Goal: Task Accomplishment & Management: Complete application form

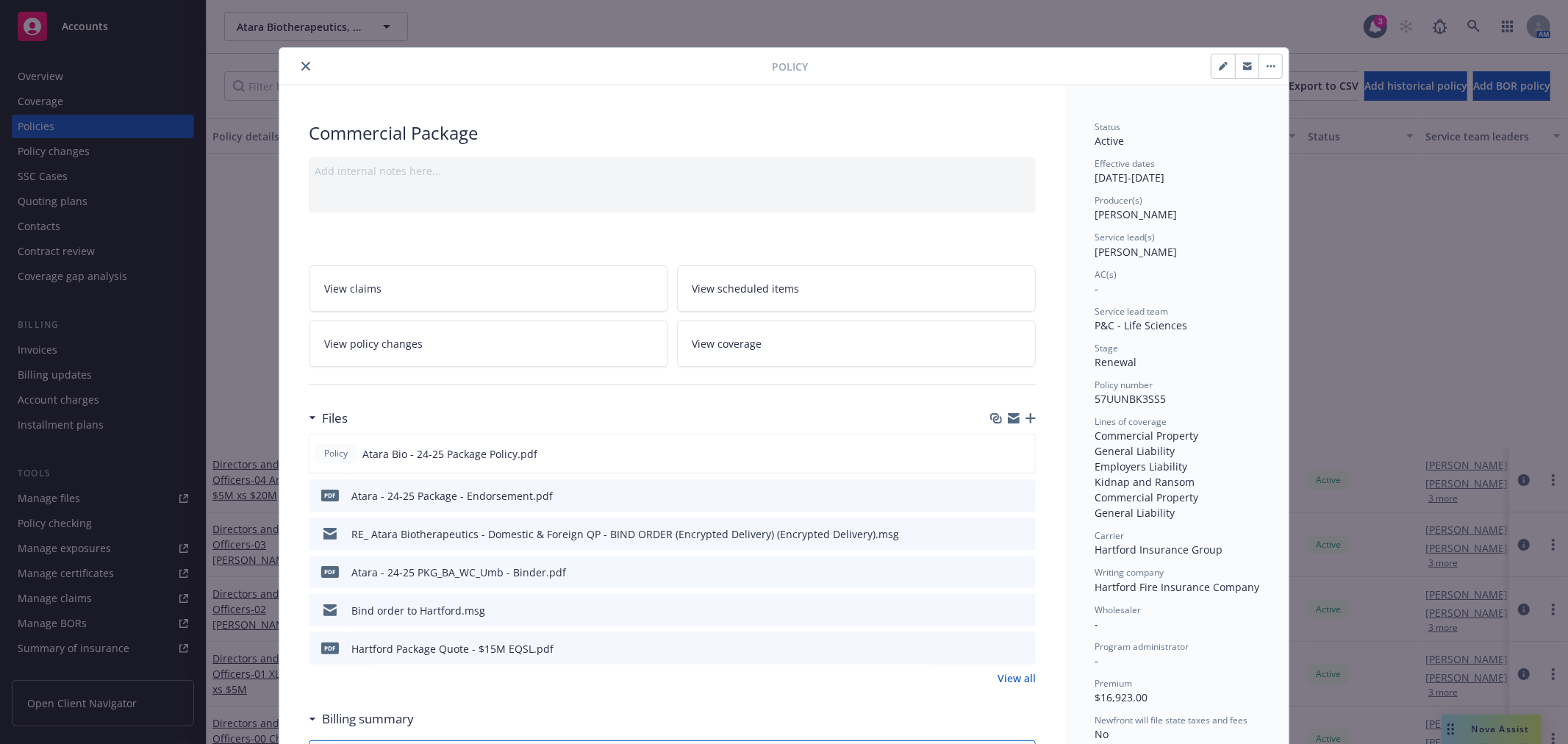
scroll to position [408, 0]
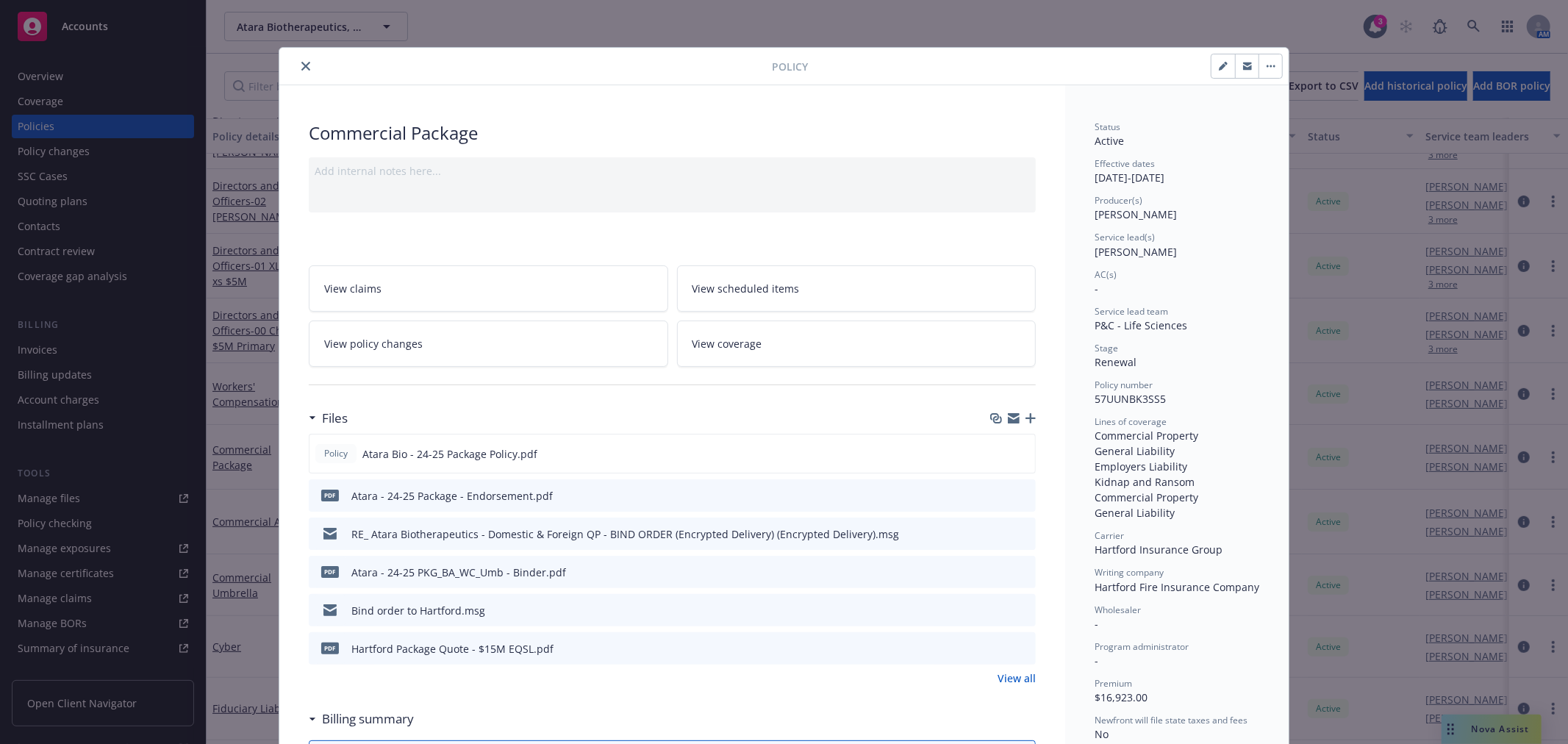
click at [301, 68] on icon "close" at bounding box center [305, 66] width 9 height 9
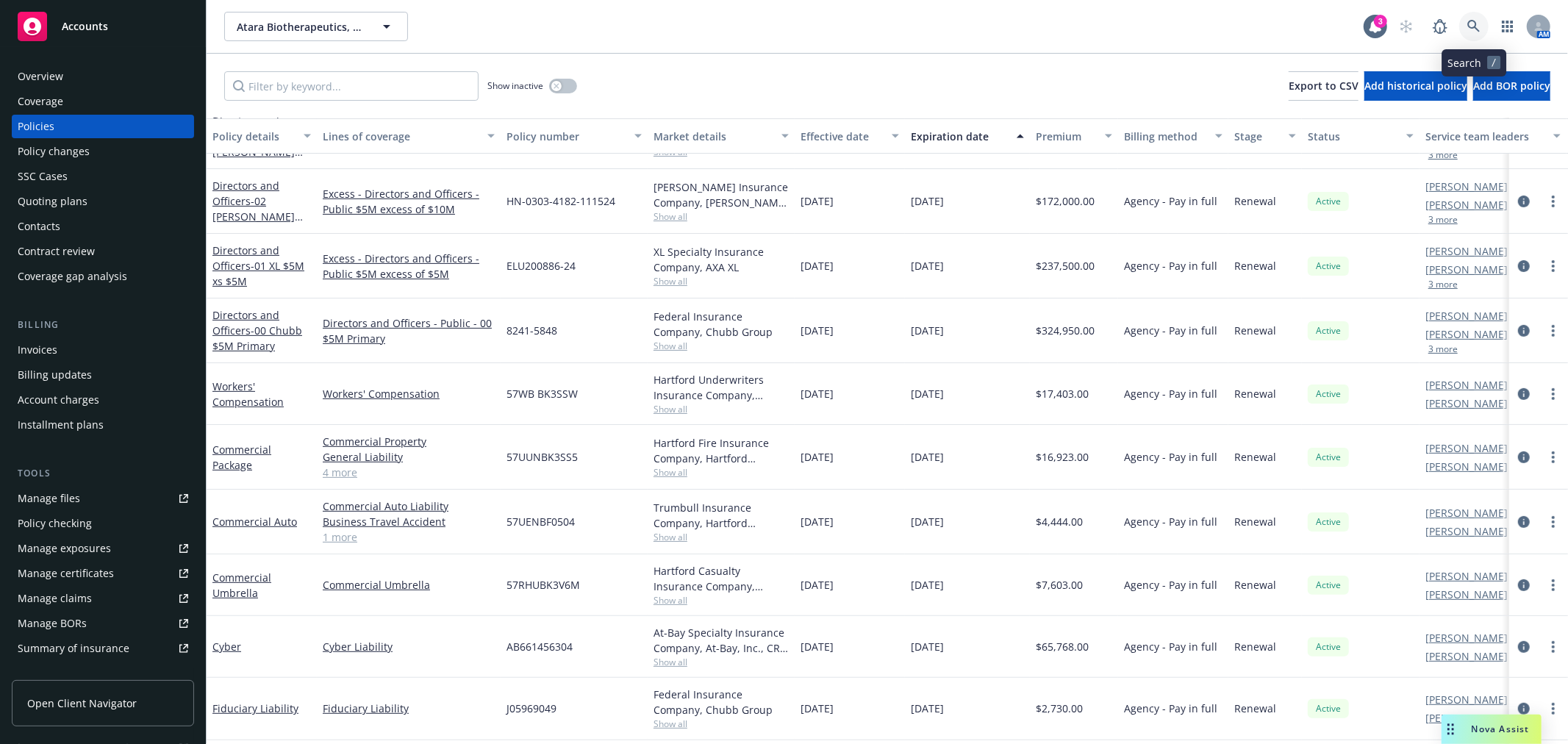
click at [1474, 26] on icon at bounding box center [1473, 26] width 13 height 13
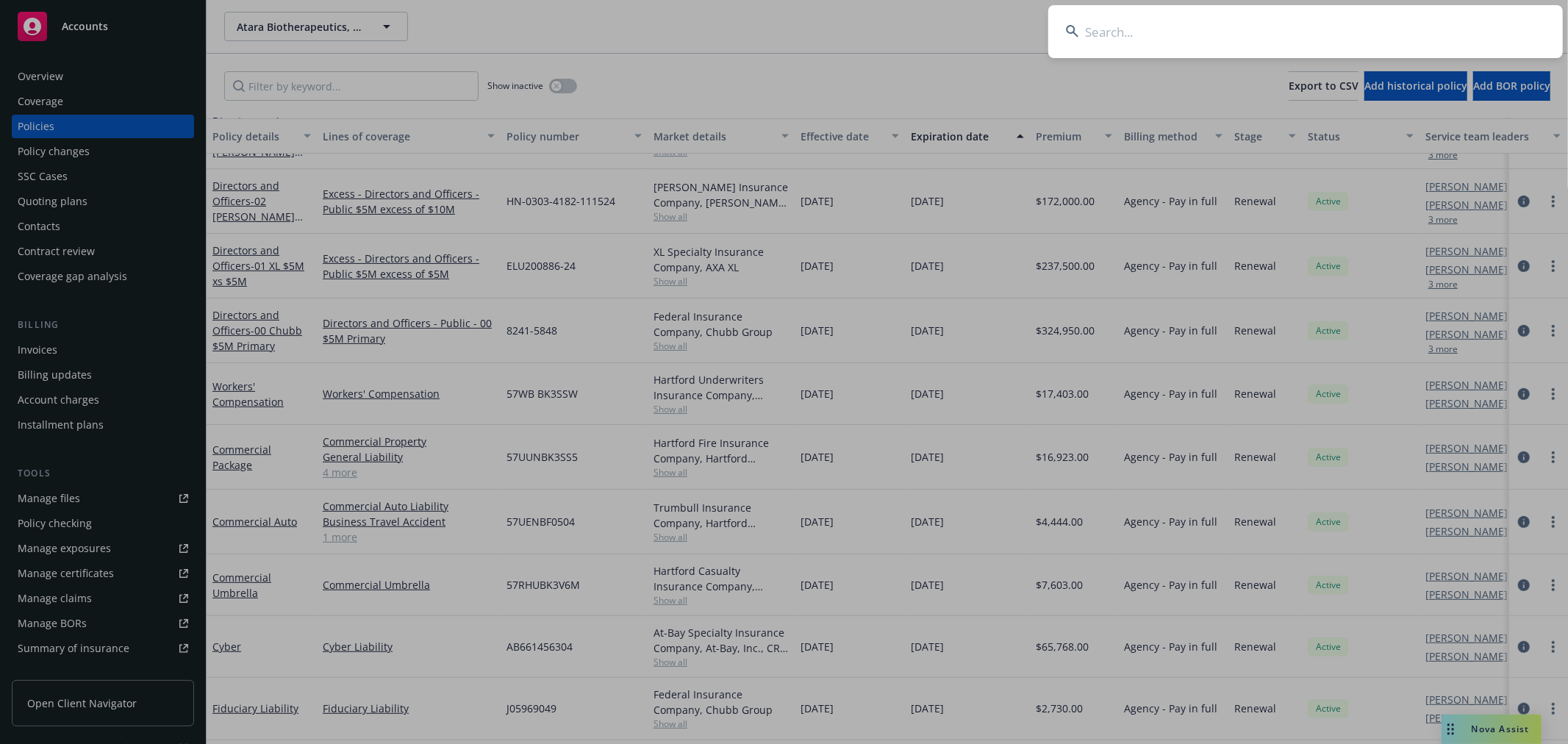
click at [1407, 35] on input at bounding box center [1306, 32] width 515 height 53
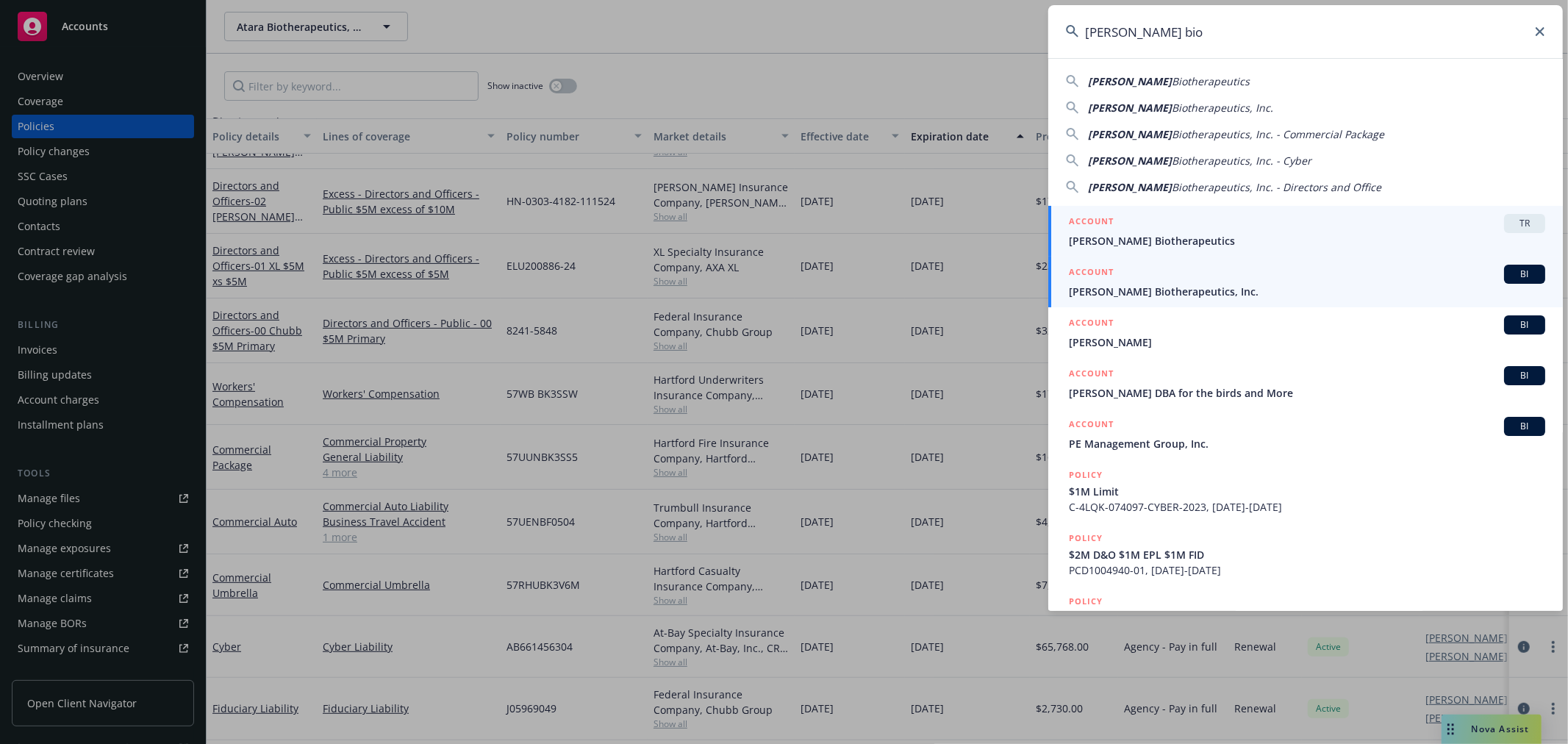
type input "Asher bio"
click at [1151, 285] on span "[PERSON_NAME] Biotherapeutics, Inc." at bounding box center [1306, 292] width 476 height 15
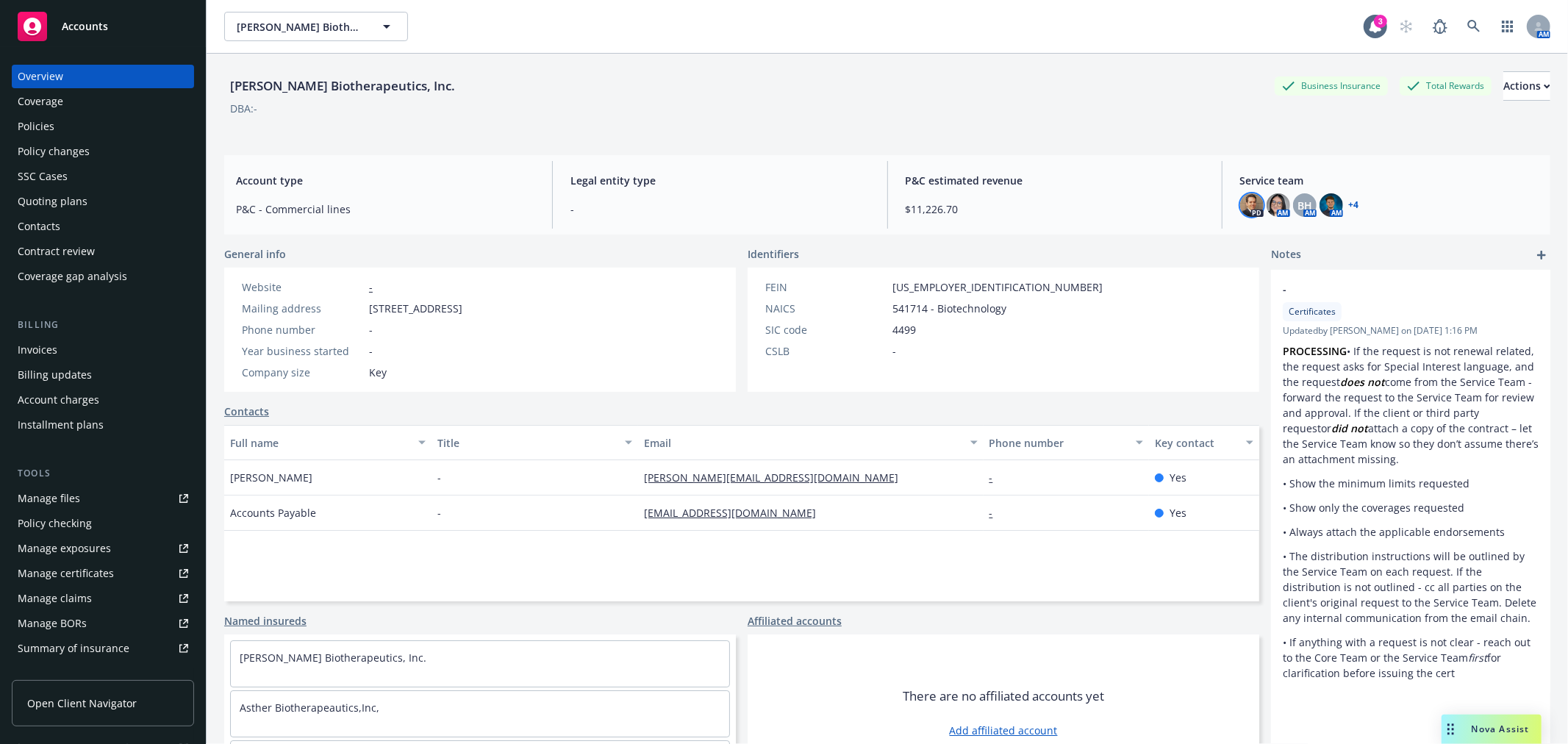
click at [1248, 210] on img at bounding box center [1252, 205] width 24 height 24
click at [1240, 244] on link "close" at bounding box center [1232, 244] width 18 height 18
click at [841, 93] on div "Asher Biotherapeutics, Inc. Business Insurance Total Rewards Actions" at bounding box center [887, 86] width 1326 height 29
click at [76, 204] on div "Quoting plans" at bounding box center [53, 202] width 70 height 24
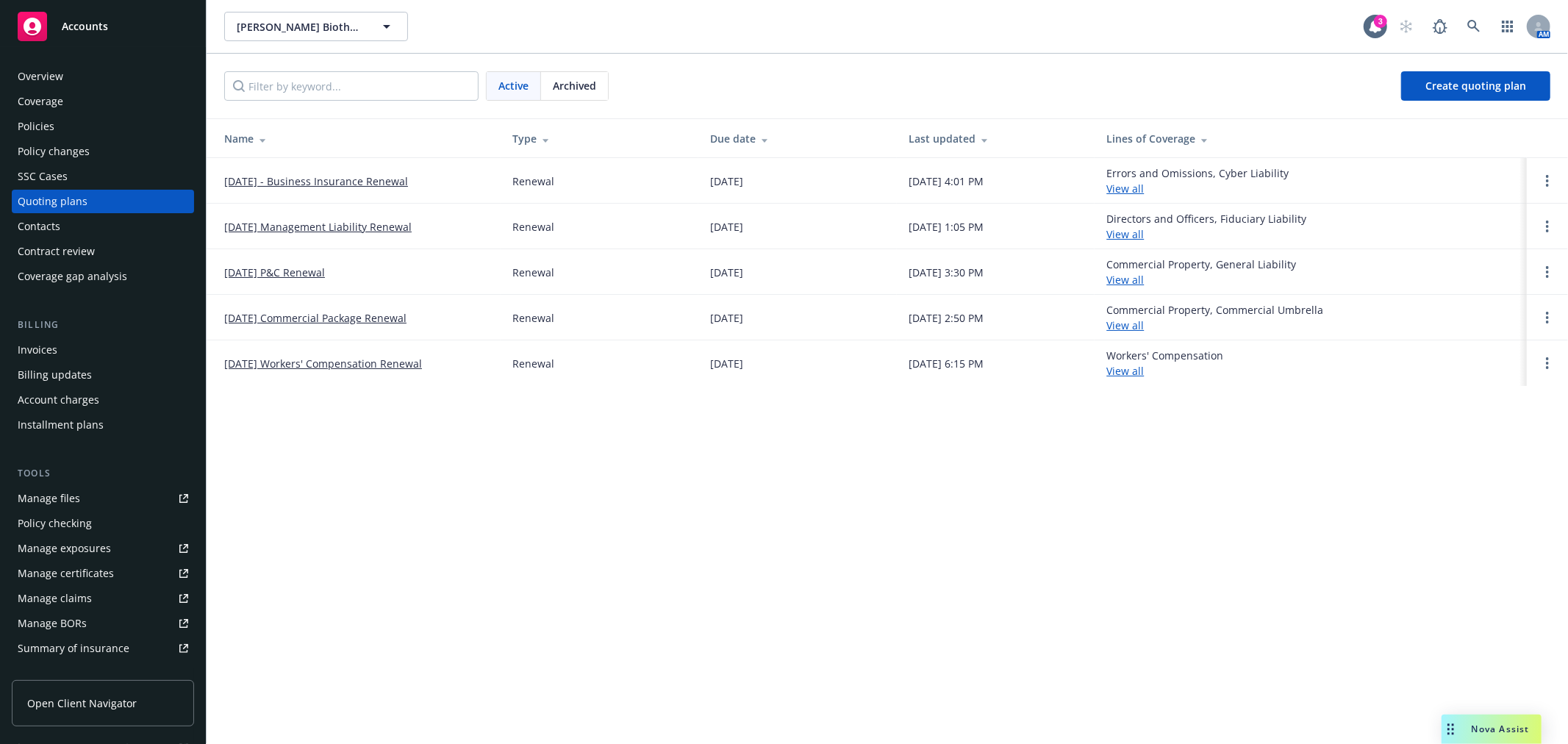
click at [400, 174] on link "October 1, 2025 - Business Insurance Renewal" at bounding box center [315, 181] width 184 height 15
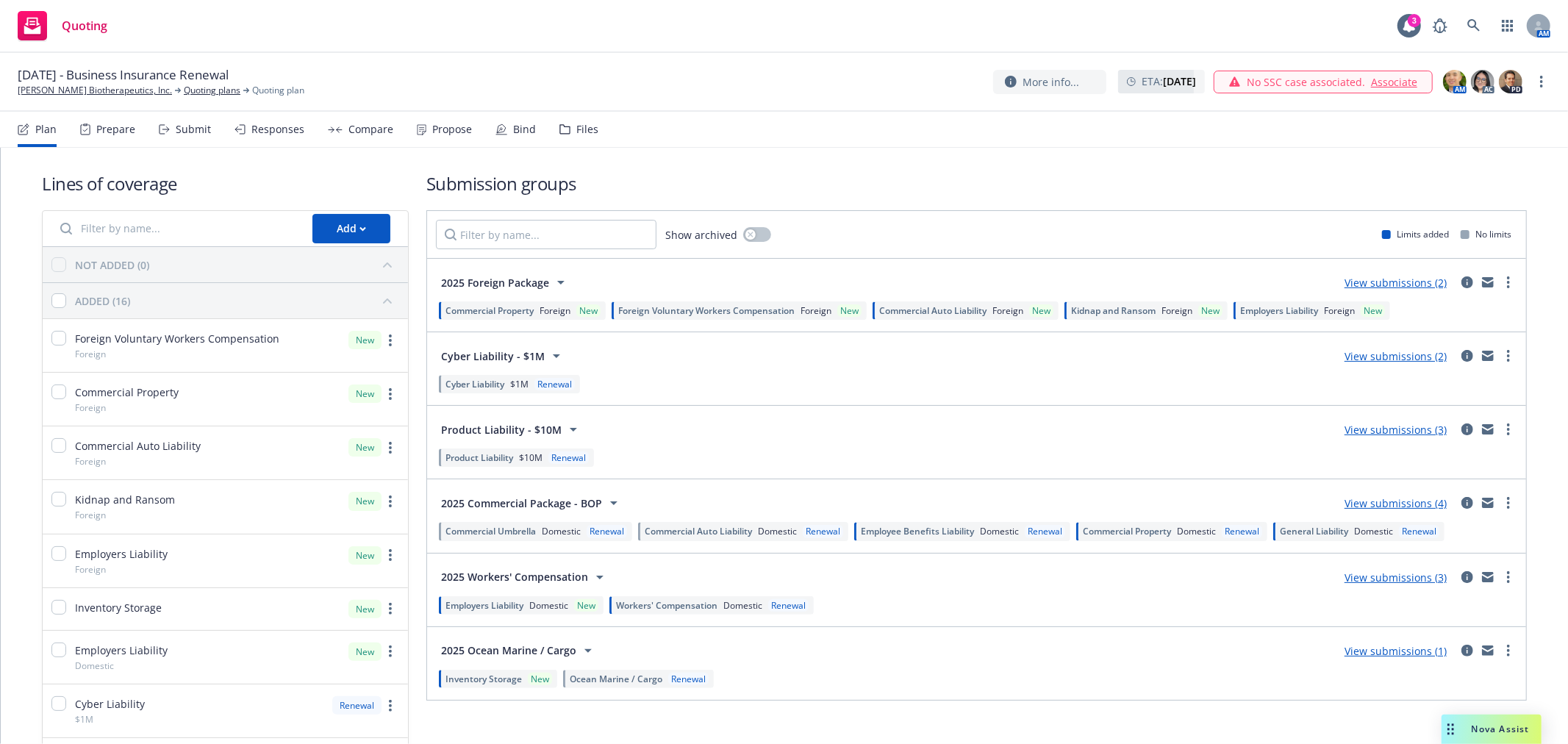
click at [340, 133] on div "Compare" at bounding box center [360, 129] width 66 height 35
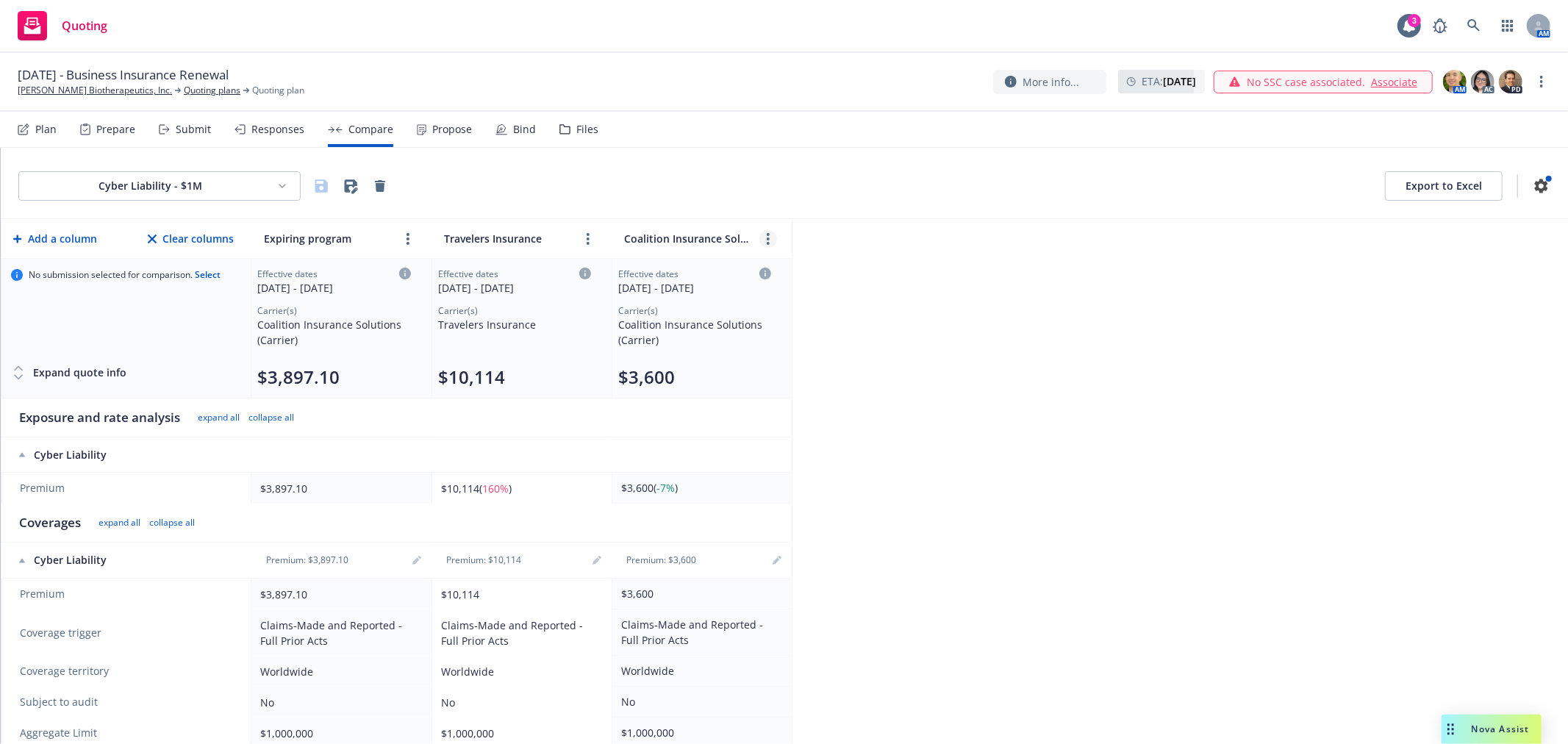
click at [759, 240] on link "more" at bounding box center [768, 239] width 18 height 18
click at [722, 275] on icon "chevronLeft" at bounding box center [721, 272] width 4 height 9
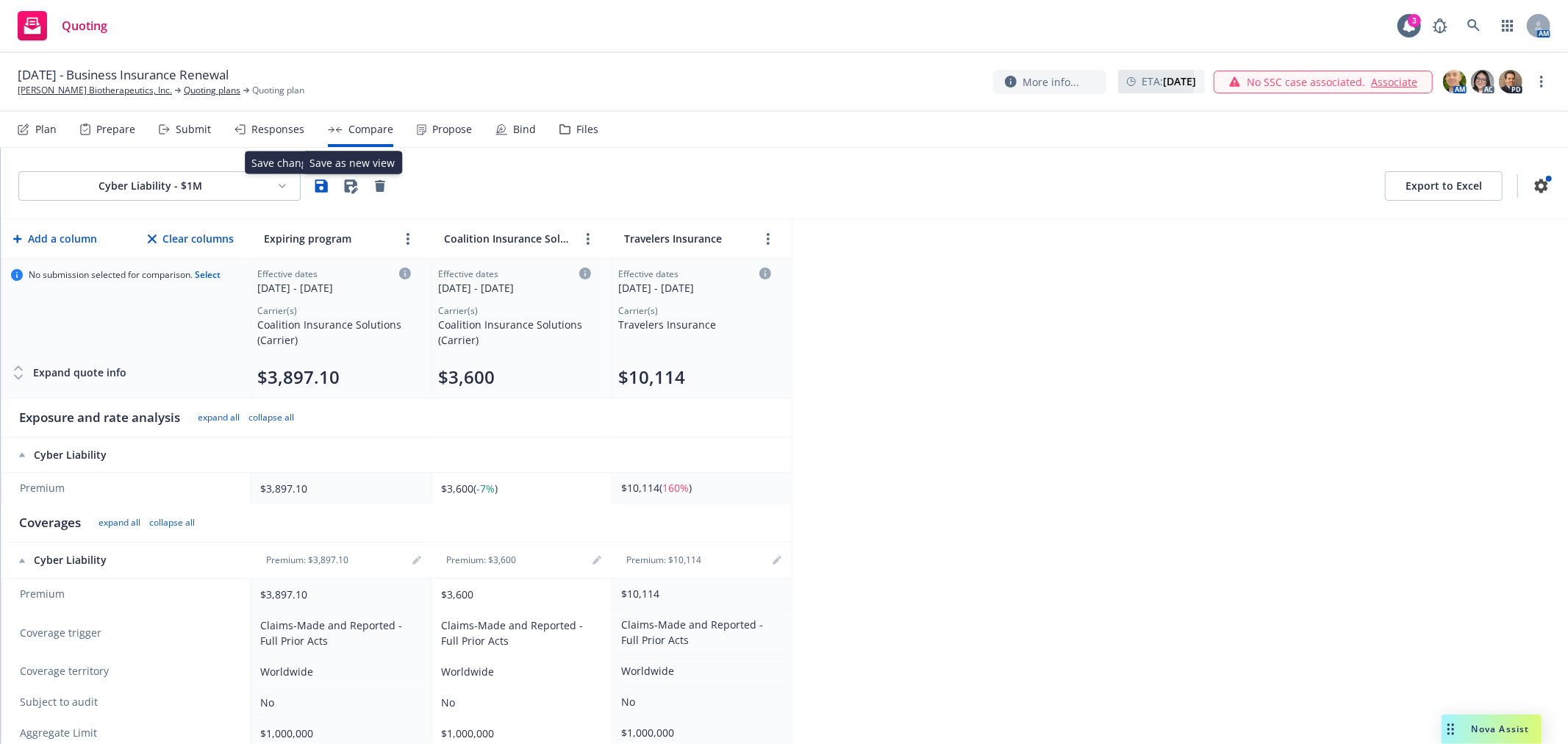
click at [320, 187] on icon "button" at bounding box center [321, 186] width 18 height 18
click at [649, 178] on div "Cyber Liability - $1M Export to Excel" at bounding box center [784, 186] width 1532 height 29
click at [274, 186] on html "Quoting 3 AM October 1, 2025 - Business Insurance Renewal Asher Biotherapeutics…" at bounding box center [784, 372] width 1568 height 744
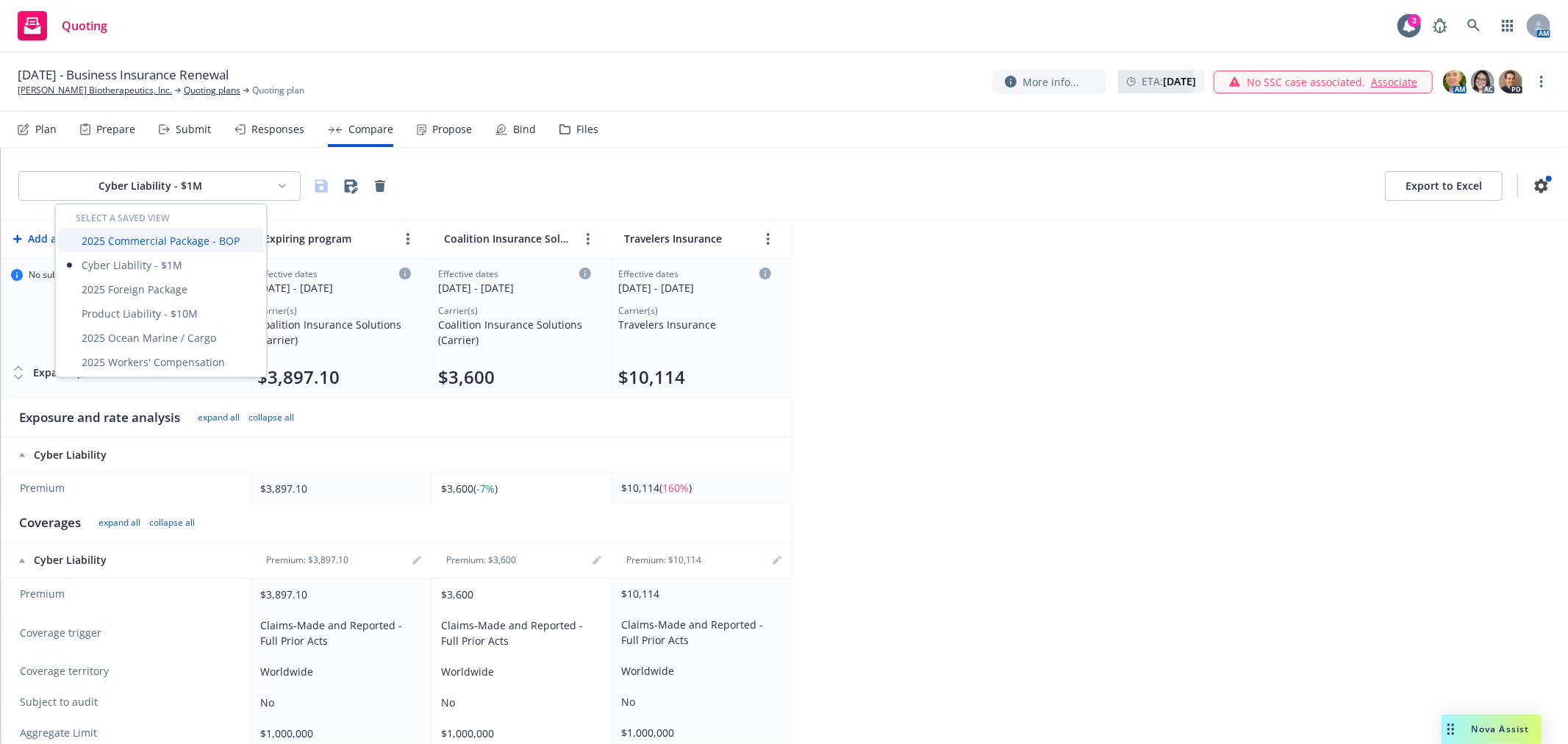
click at [192, 239] on div "2025 Commercial Package - BOP" at bounding box center [161, 240] width 205 height 24
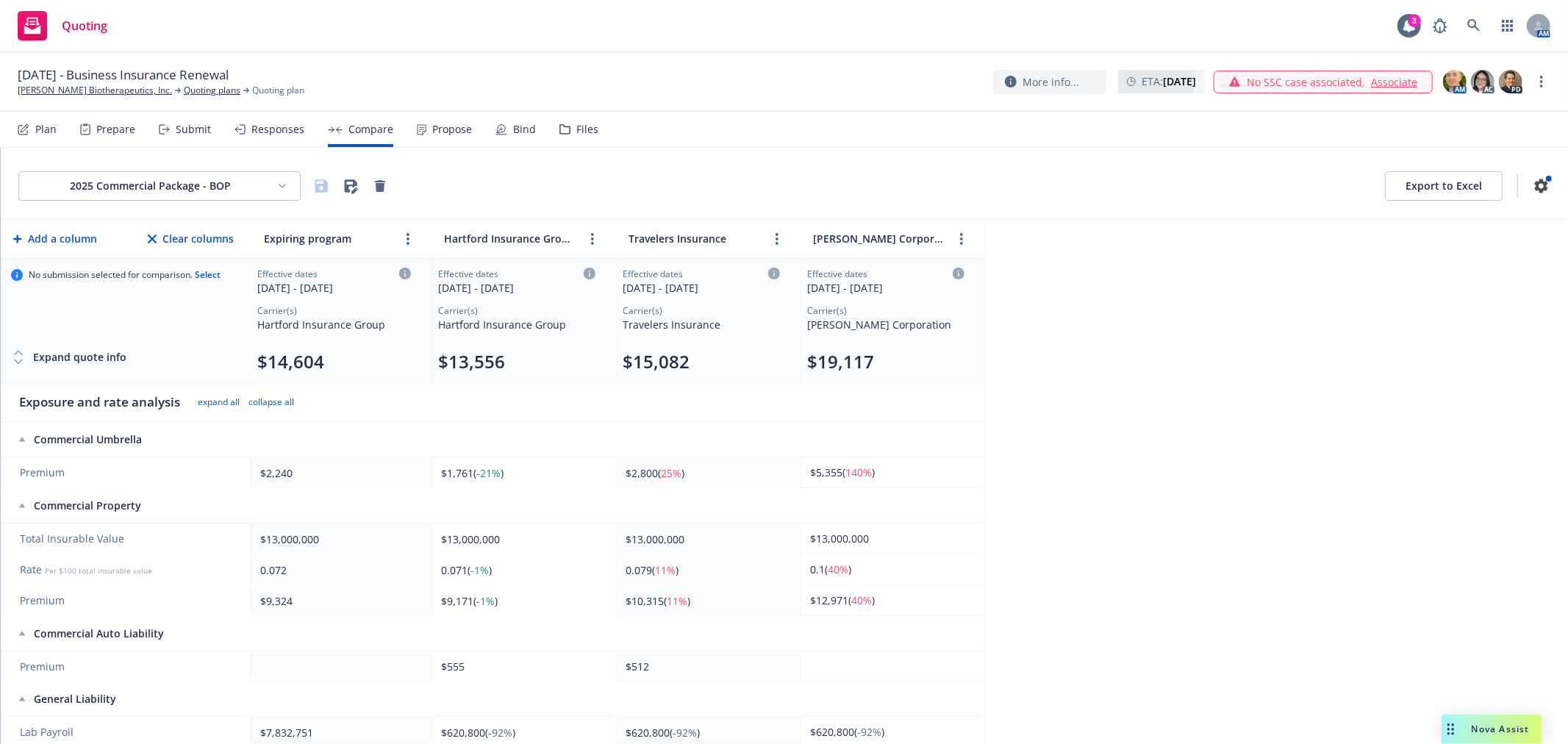
click at [261, 187] on html "Quoting 3 AM October 1, 2025 - Business Insurance Renewal Asher Biotherapeutics…" at bounding box center [784, 372] width 1568 height 744
click at [148, 269] on div "Cyber Liability - $1M" at bounding box center [161, 265] width 205 height 24
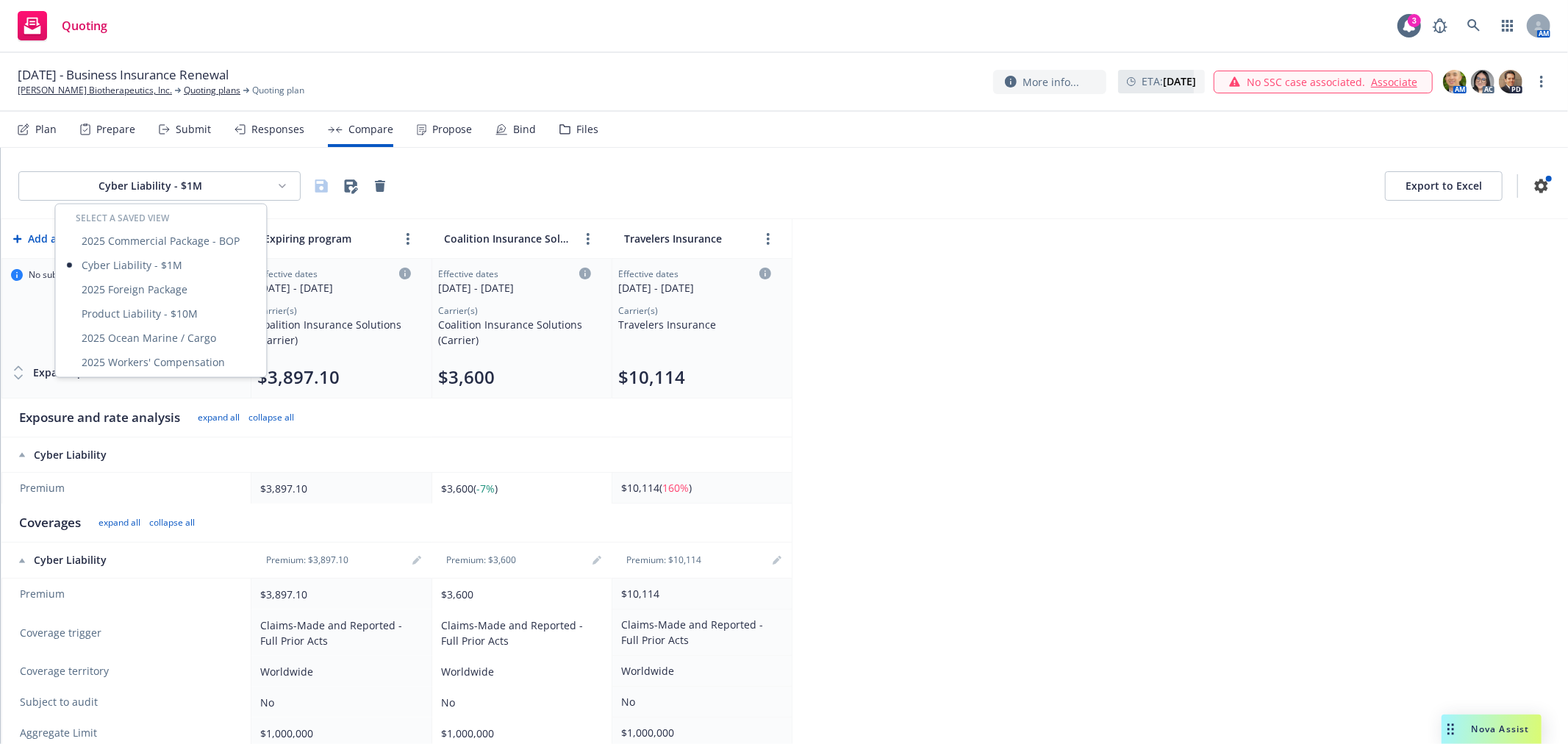
click at [192, 182] on html "Quoting 3 AM October 1, 2025 - Business Insurance Renewal Asher Biotherapeutics…" at bounding box center [784, 372] width 1568 height 744
click at [166, 301] on div "Product Liability - $10M" at bounding box center [161, 313] width 205 height 24
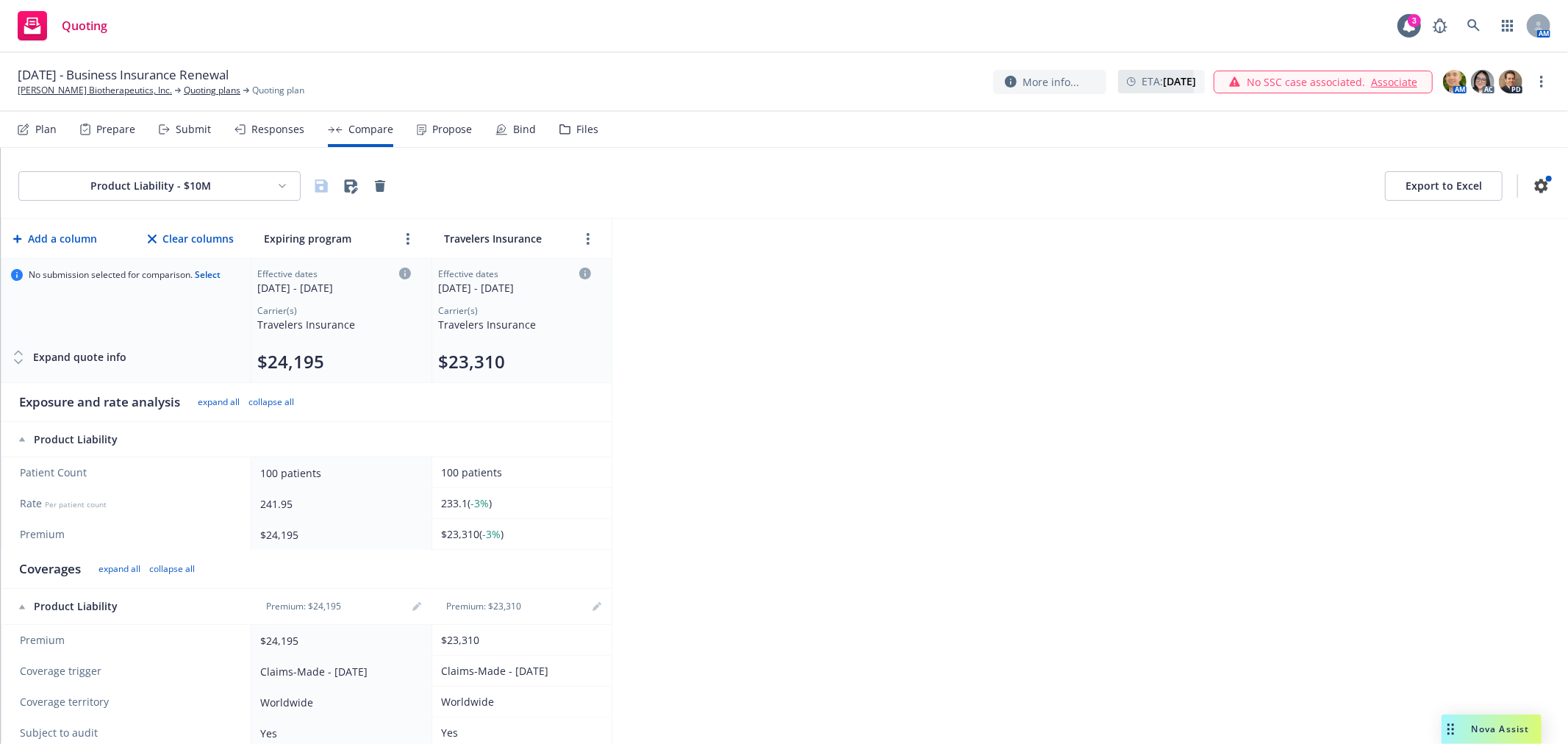
click at [225, 182] on html "Quoting 3 AM October 1, 2025 - Business Insurance Renewal Asher Biotherapeutics…" at bounding box center [784, 372] width 1568 height 744
click at [157, 291] on div "2025 Foreign Package" at bounding box center [161, 289] width 205 height 24
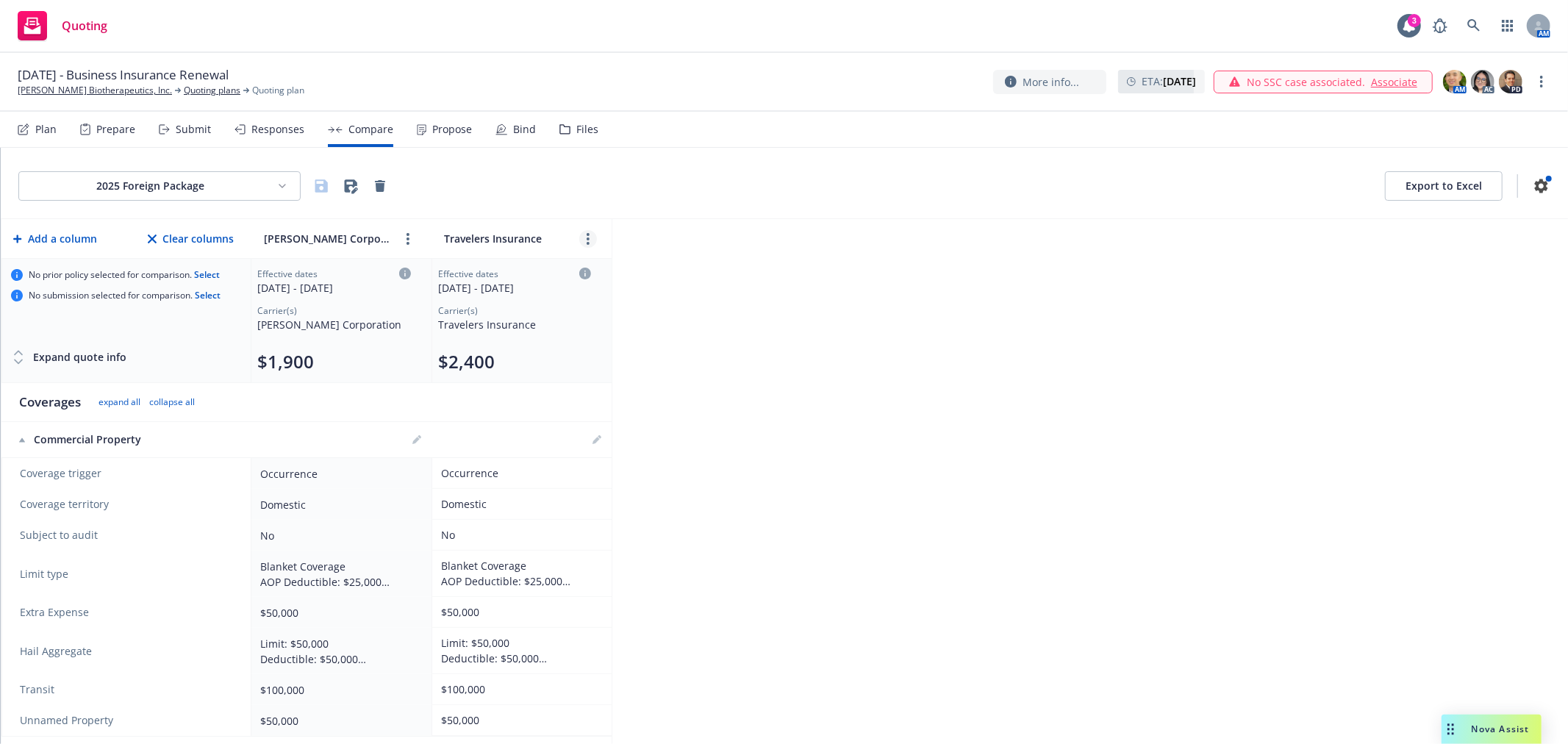
click at [584, 238] on link "more" at bounding box center [587, 239] width 18 height 18
click at [537, 275] on icon "chevronLeft" at bounding box center [541, 272] width 9 height 9
click at [407, 240] on icon "more" at bounding box center [407, 239] width 3 height 12
click at [357, 272] on icon "chevronRight" at bounding box center [361, 272] width 9 height 9
click at [209, 184] on html "Quoting 3 AM October 1, 2025 - Business Insurance Renewal Asher Biotherapeutics…" at bounding box center [784, 372] width 1568 height 744
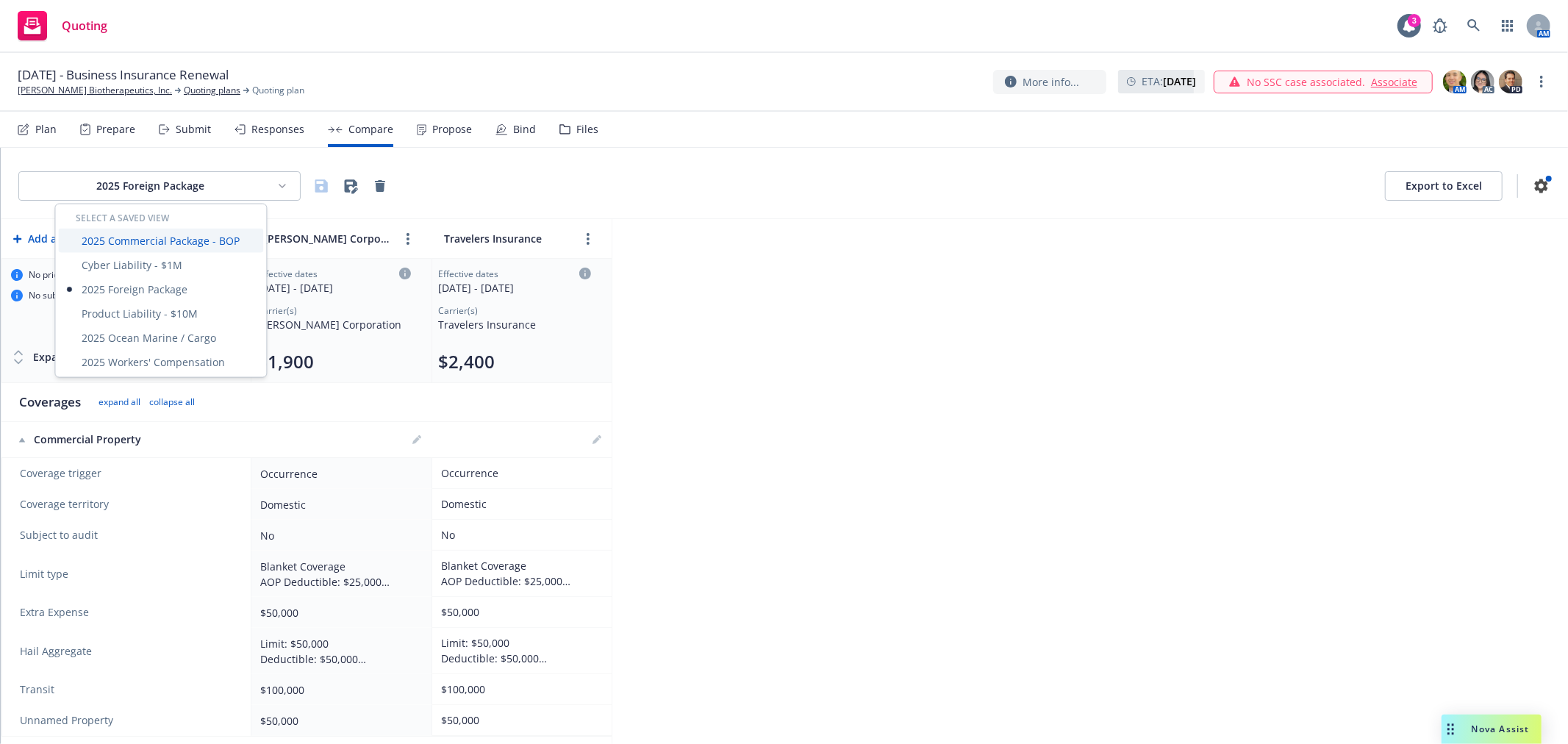
click at [164, 241] on div "2025 Commercial Package - BOP" at bounding box center [161, 240] width 205 height 24
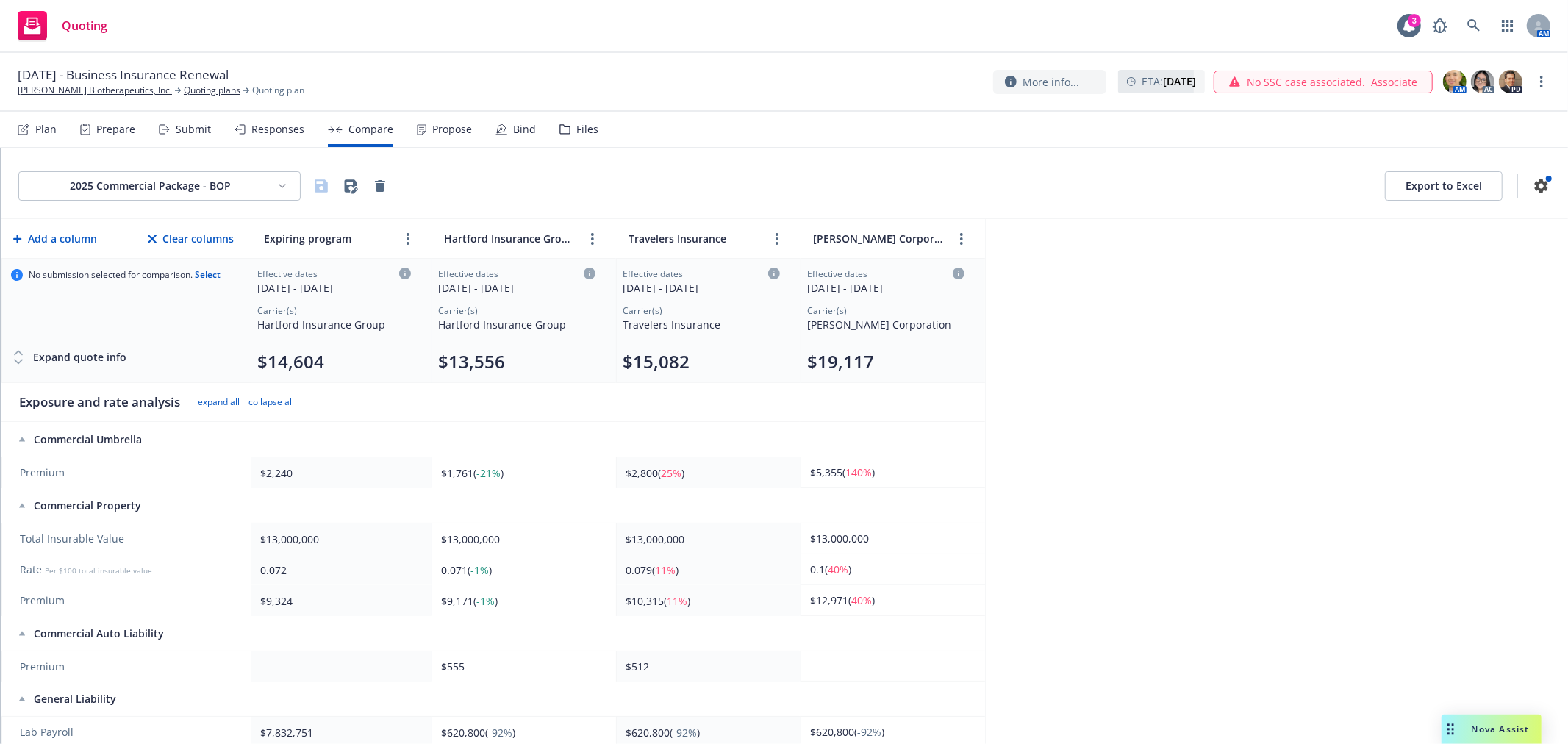
drag, startPoint x: 521, startPoint y: 149, endPoint x: 513, endPoint y: 150, distance: 8.1
click at [521, 149] on div "2025 Commercial Package - BOP Export to Excel" at bounding box center [784, 183] width 1567 height 71
click at [252, 190] on html "Quoting 3 AM October 1, 2025 - Business Insurance Renewal Asher Biotherapeutics…" at bounding box center [784, 372] width 1568 height 744
click at [195, 364] on div "2025 Workers' Compensation" at bounding box center [161, 362] width 205 height 24
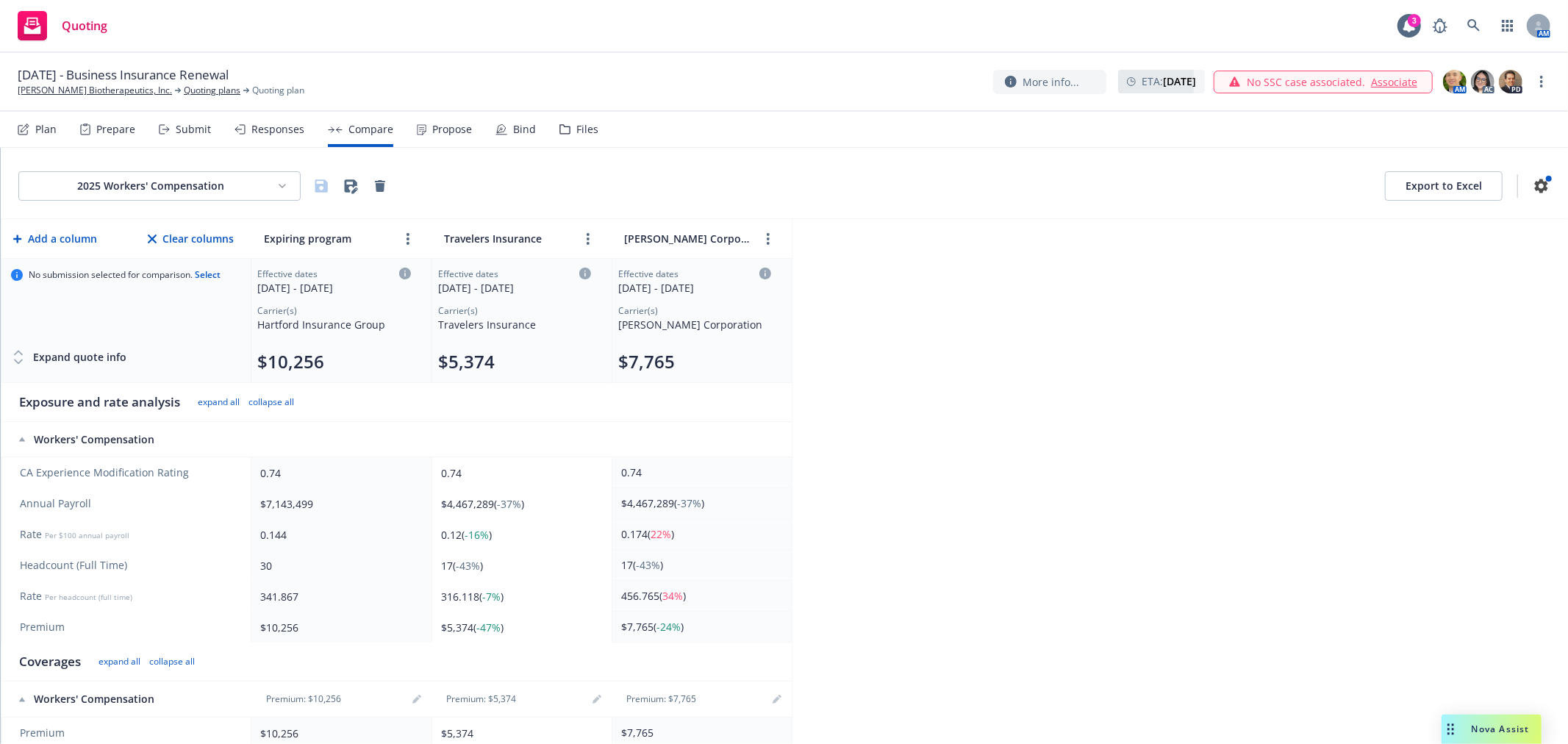
click at [179, 138] on div "Submit" at bounding box center [185, 129] width 52 height 35
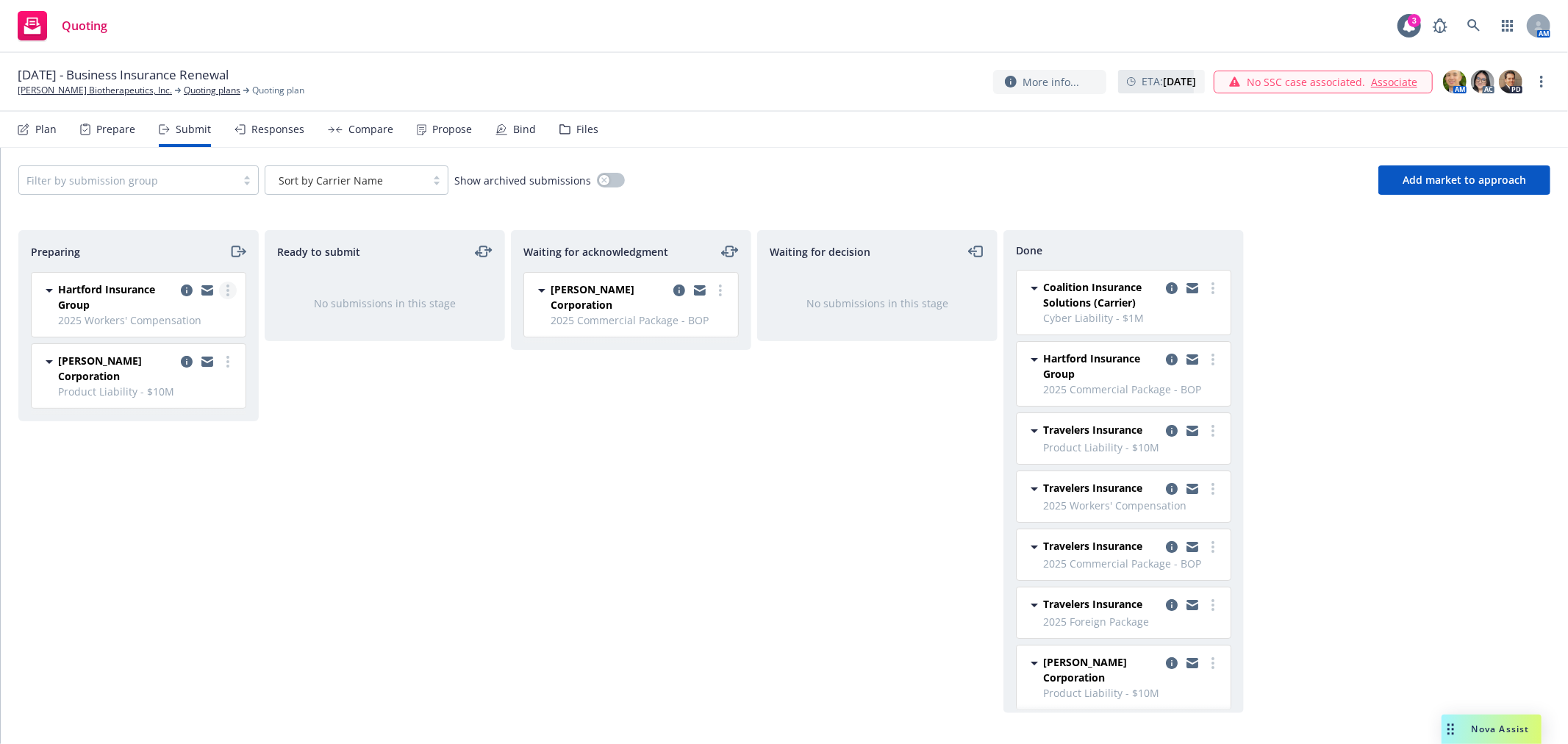
click at [231, 288] on link "more" at bounding box center [227, 290] width 18 height 18
click at [422, 465] on div "Ready to submit No submissions in this stage" at bounding box center [385, 471] width 240 height 483
click at [340, 533] on div "Ready to submit No submissions in this stage" at bounding box center [385, 471] width 240 height 483
click at [228, 291] on circle "more" at bounding box center [227, 290] width 3 height 3
click at [195, 412] on span "Add accepted decision" at bounding box center [162, 409] width 147 height 14
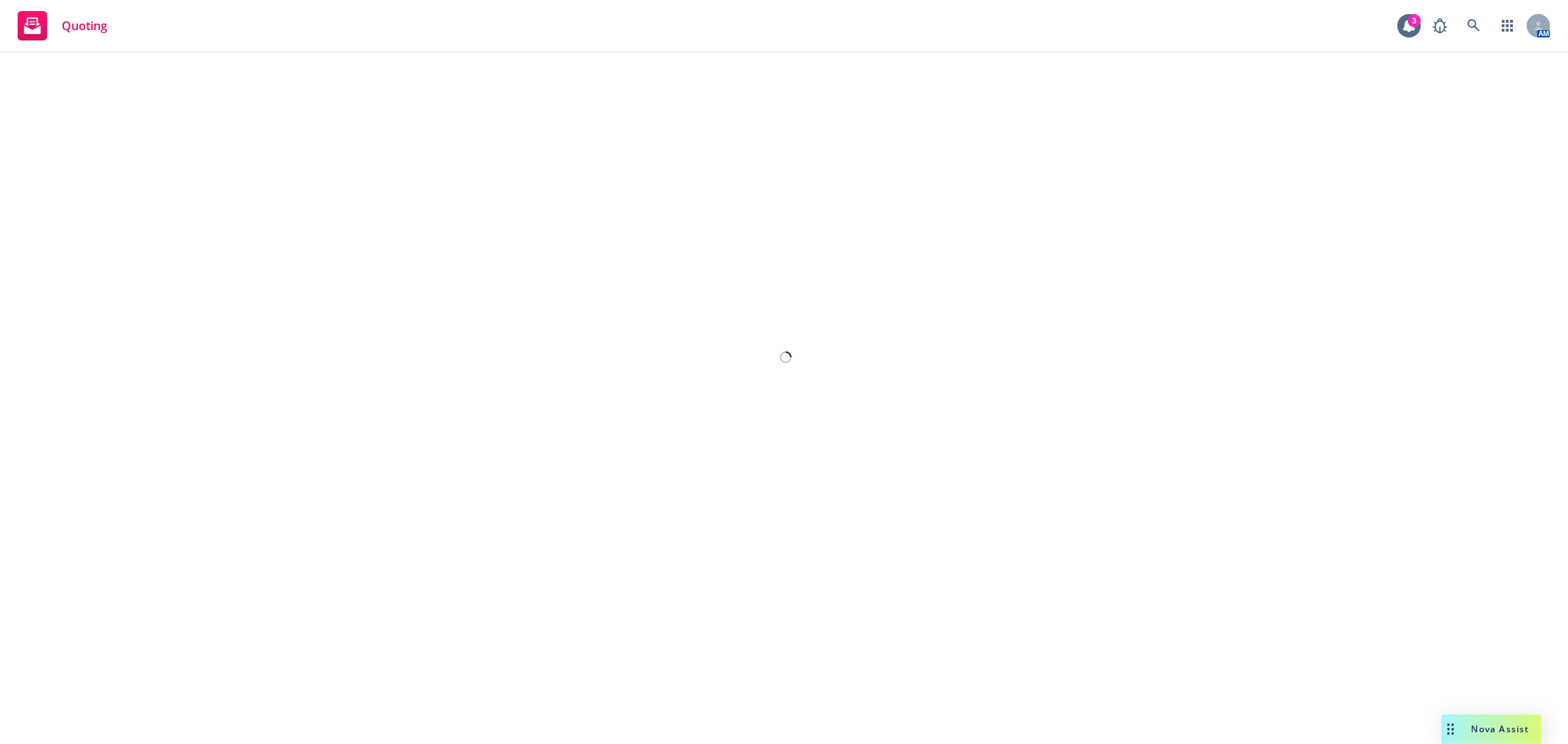
select select "12"
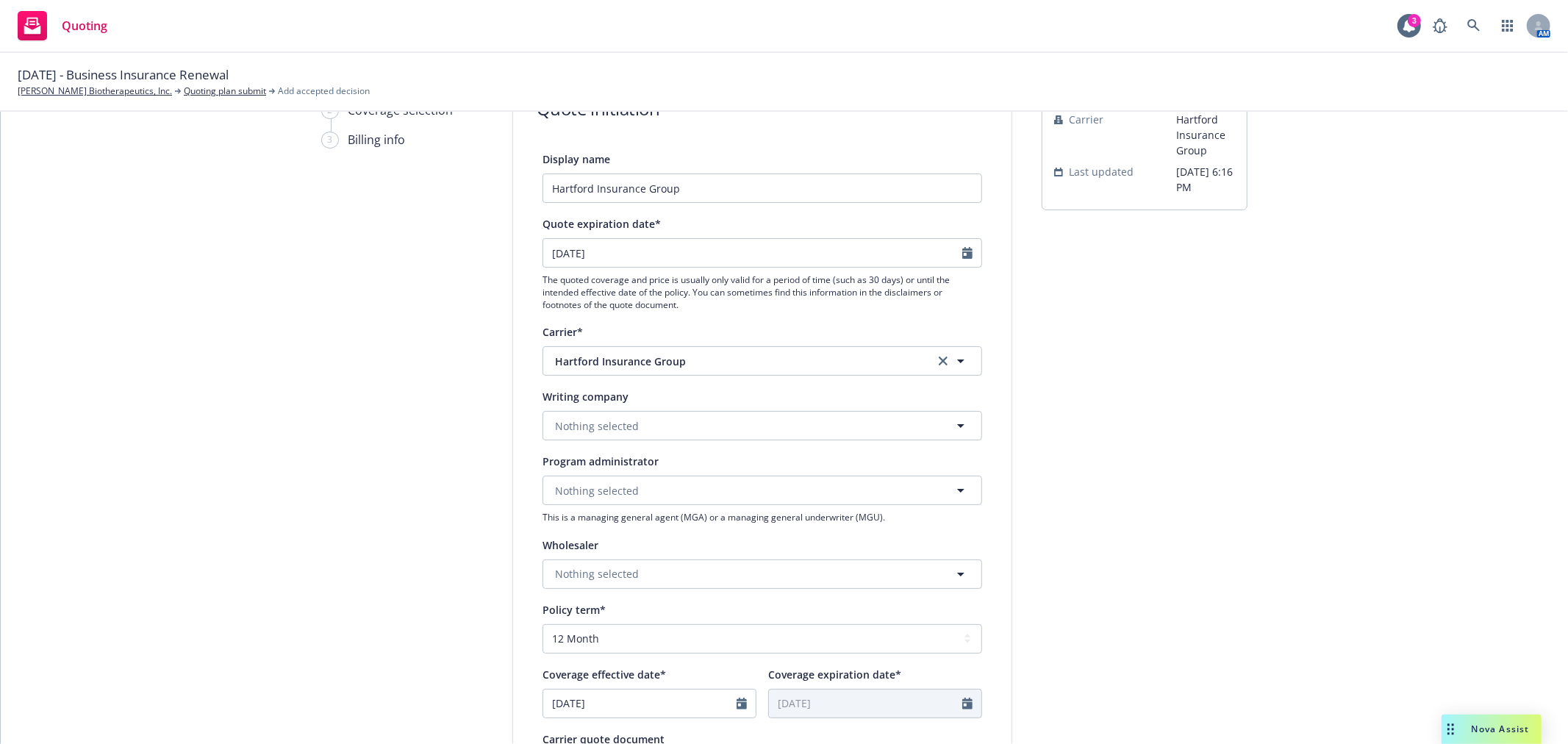
scroll to position [163, 0]
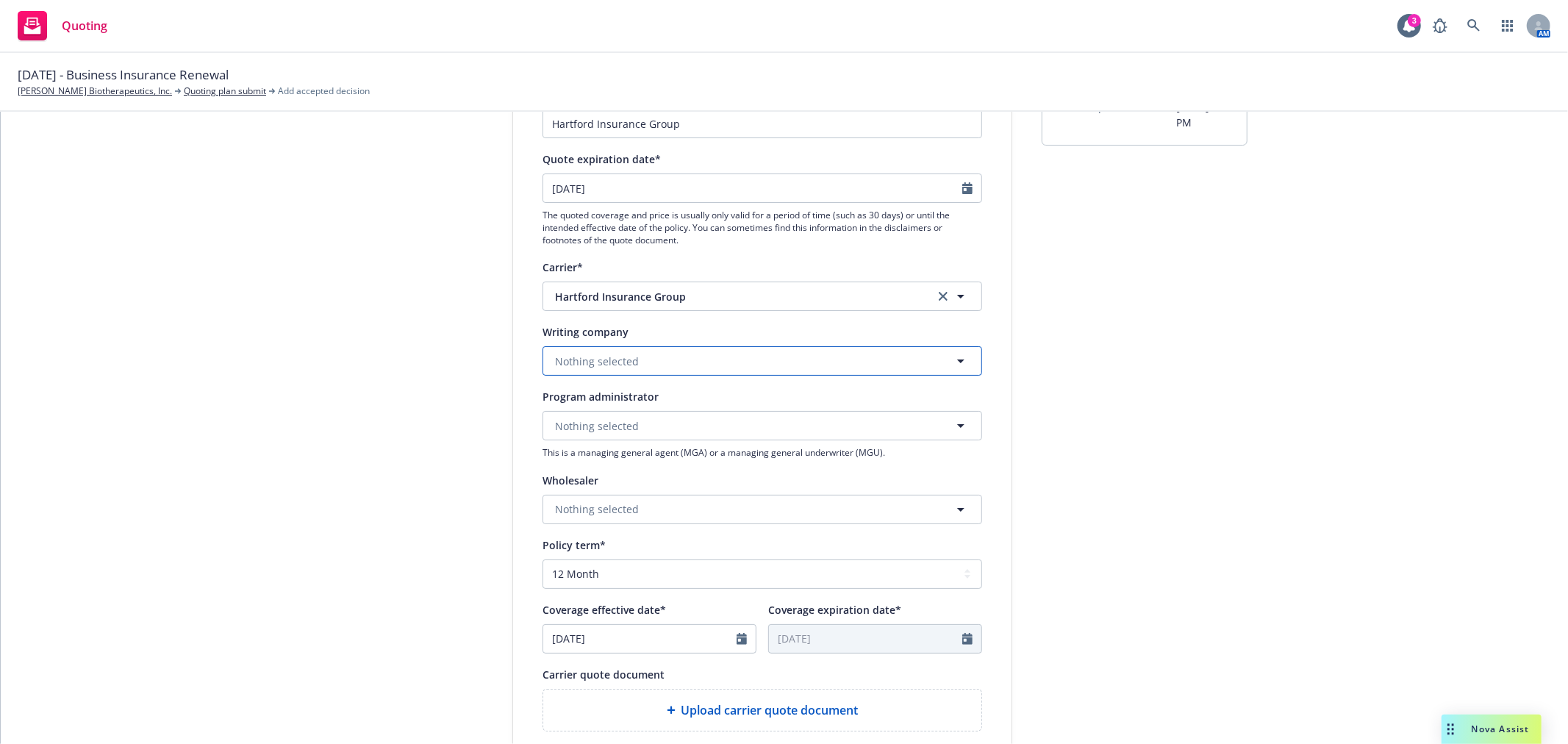
click at [652, 358] on button "Nothing selected" at bounding box center [762, 361] width 439 height 29
type input "property an"
click at [647, 392] on div "Property and Casualty Insurance Company of Hartford Domestic - 34690" at bounding box center [762, 410] width 437 height 55
click at [1114, 482] on div "submission Carrier Hartford Insurance Group Last updated 4/23, 6:16 PM" at bounding box center [1144, 500] width 206 height 986
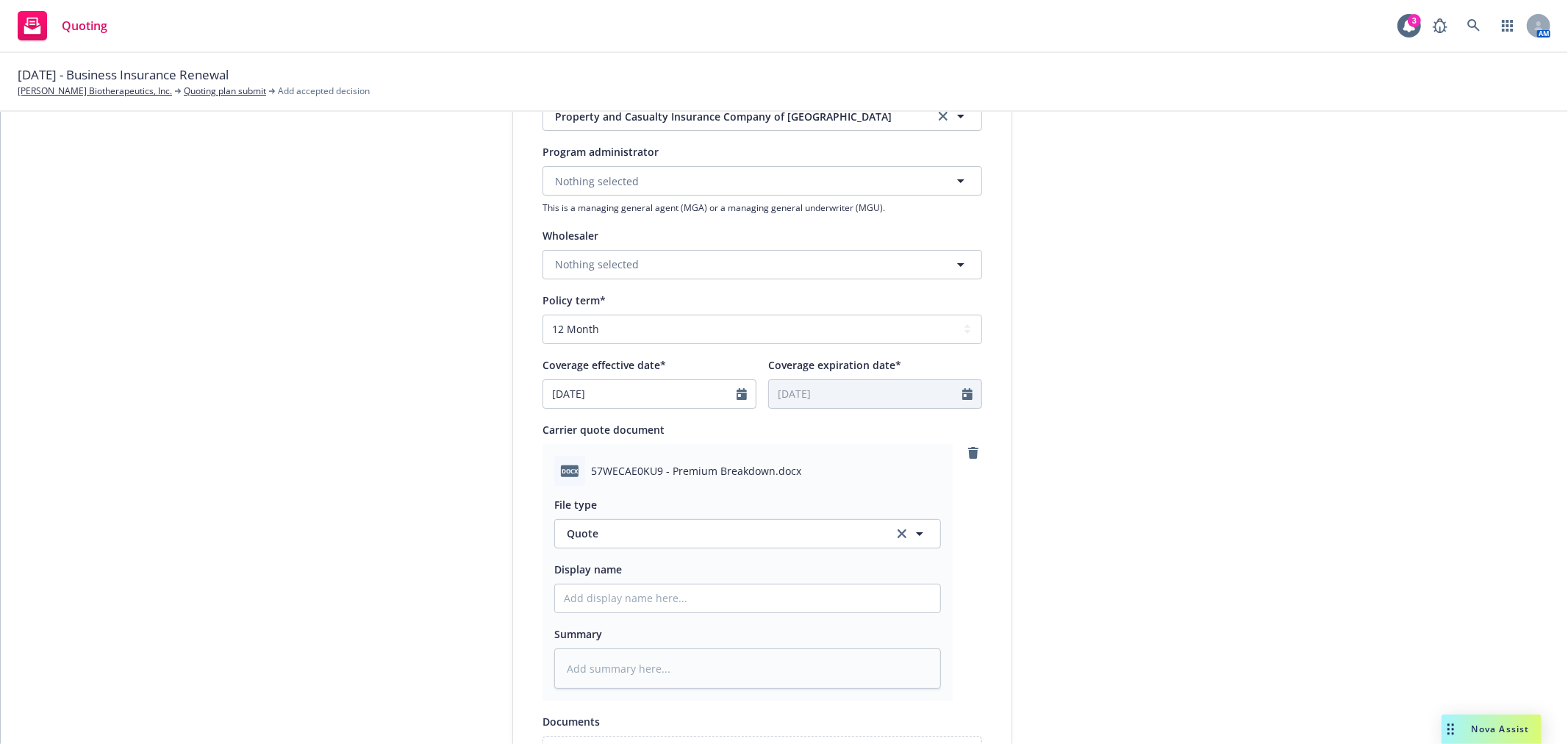
scroll to position [571, 0]
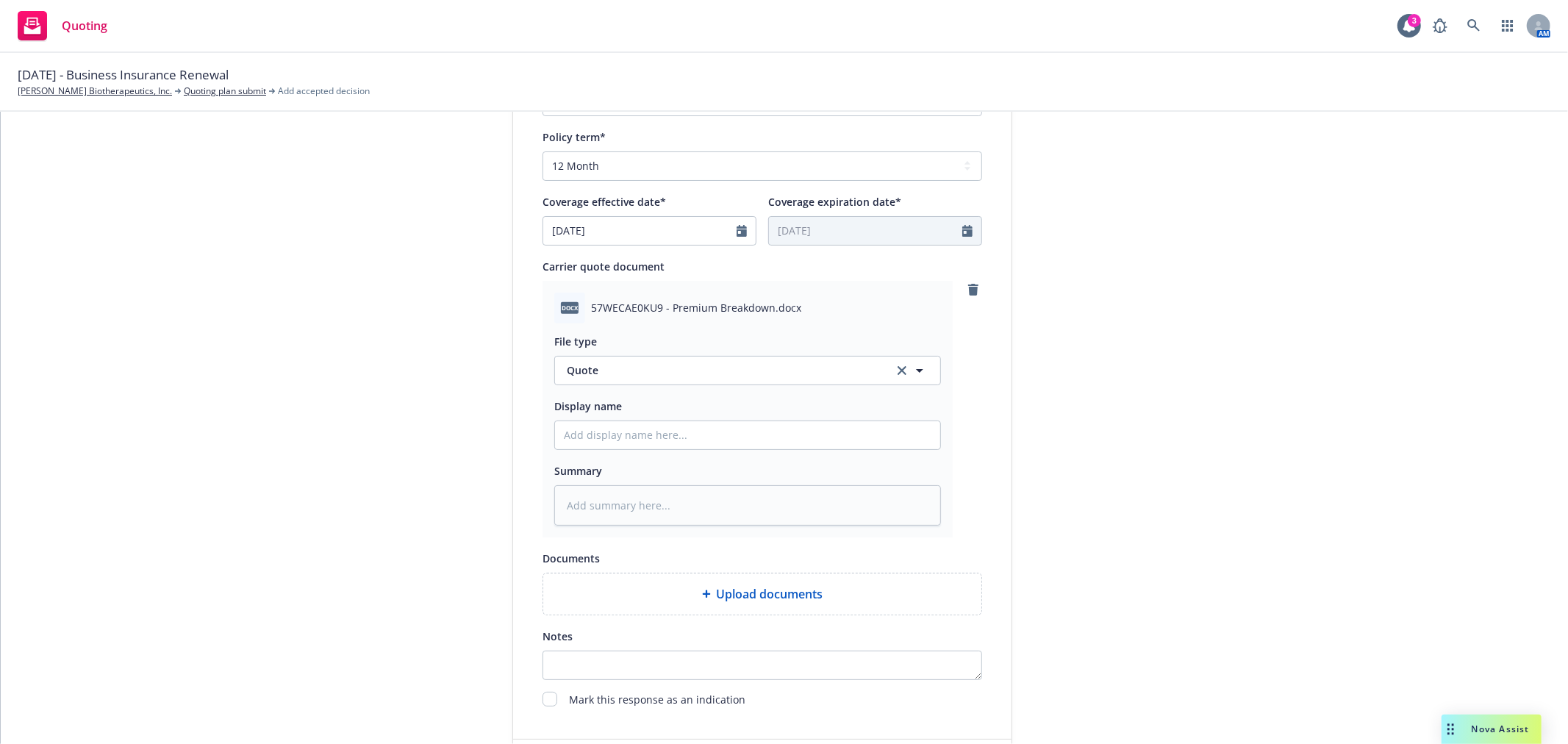
click at [687, 450] on div at bounding box center [747, 435] width 386 height 29
click at [701, 436] on input "Display name" at bounding box center [747, 435] width 386 height 28
type textarea "x"
type input "H"
type textarea "x"
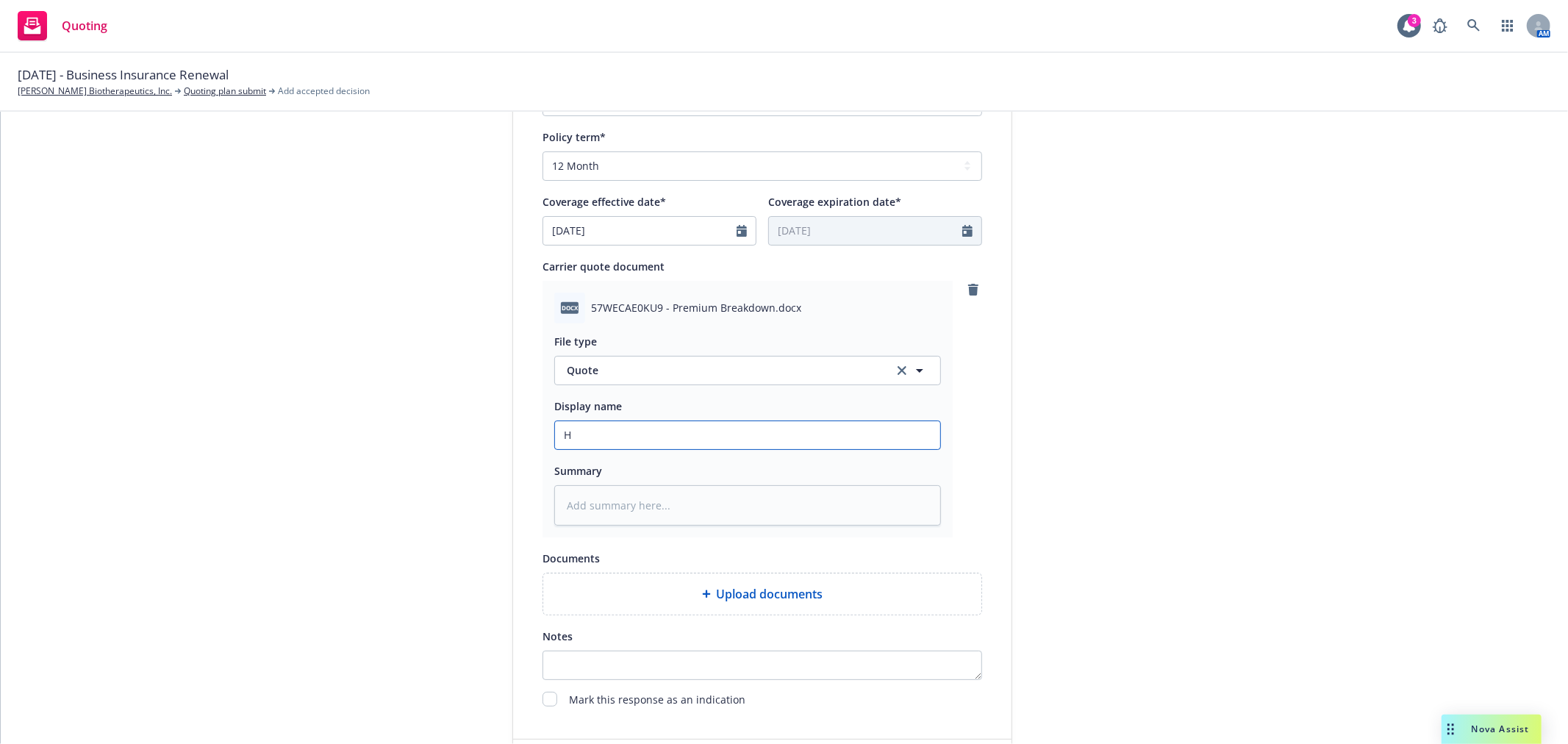
type input "Ha"
type textarea "x"
type input "Har"
type textarea "x"
type input "Hart"
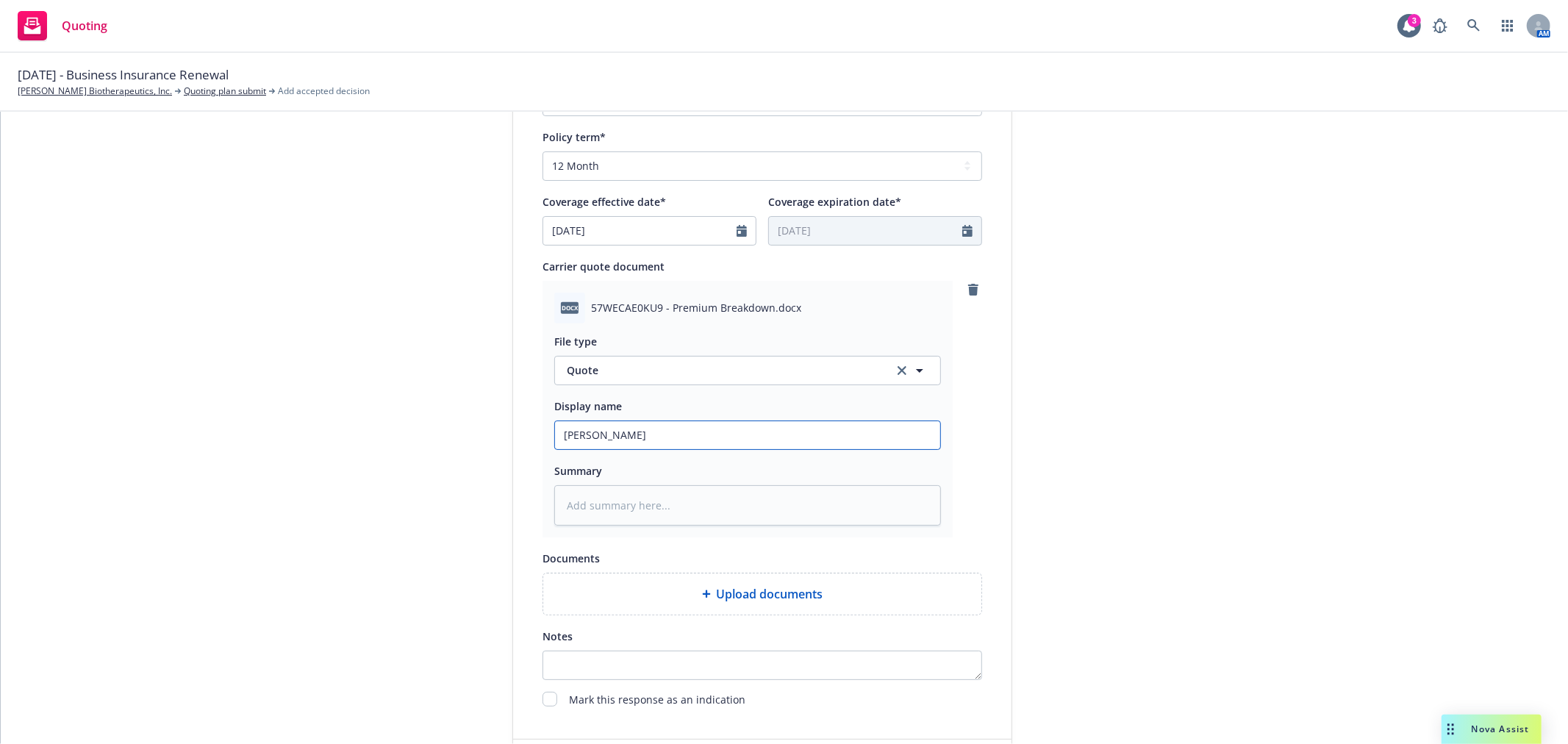
type textarea "x"
type input "Hartf"
type textarea "x"
type input "Hartfo"
type textarea "x"
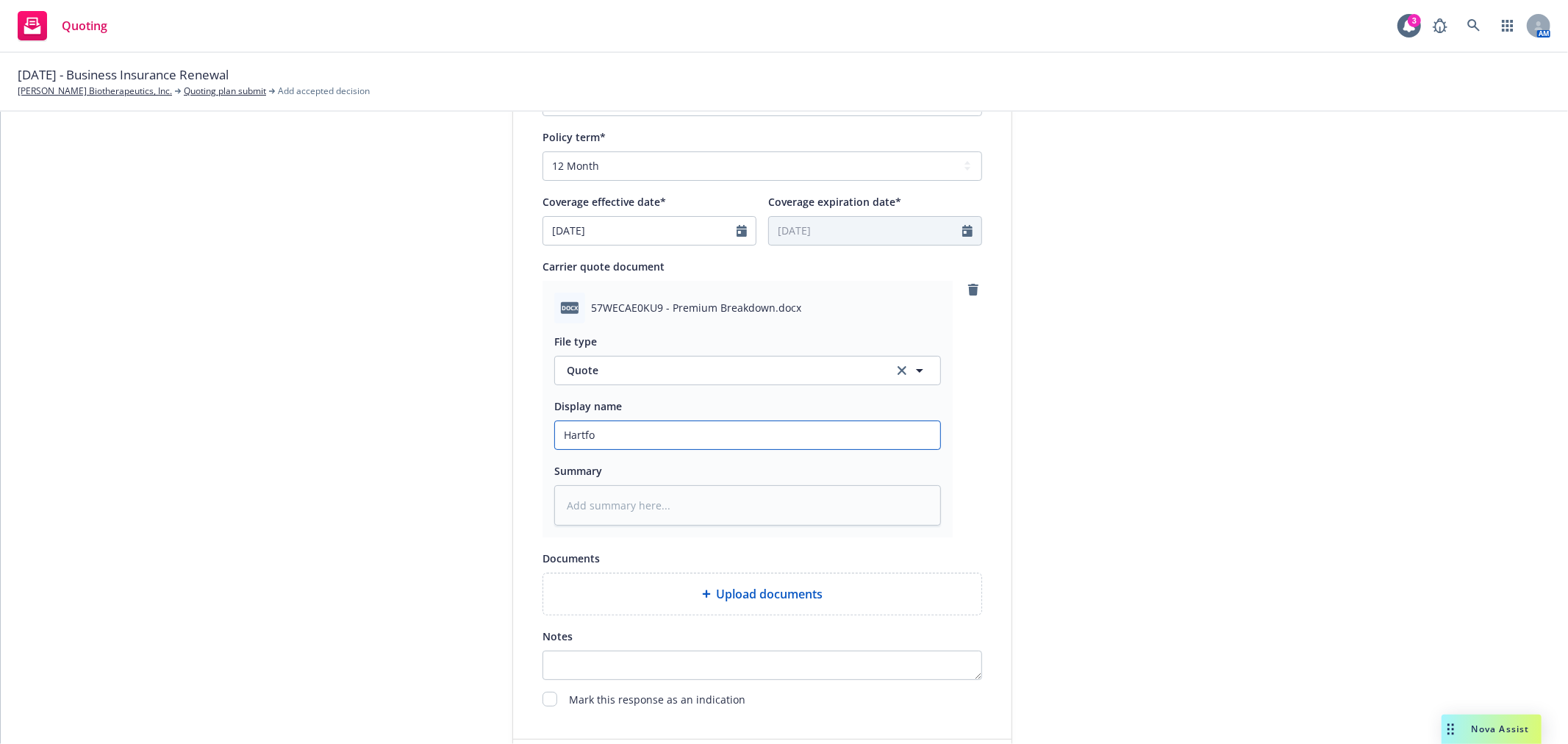
type input "Hartfor"
type textarea "x"
type input "Hartford"
type textarea "x"
type input "Hartford"
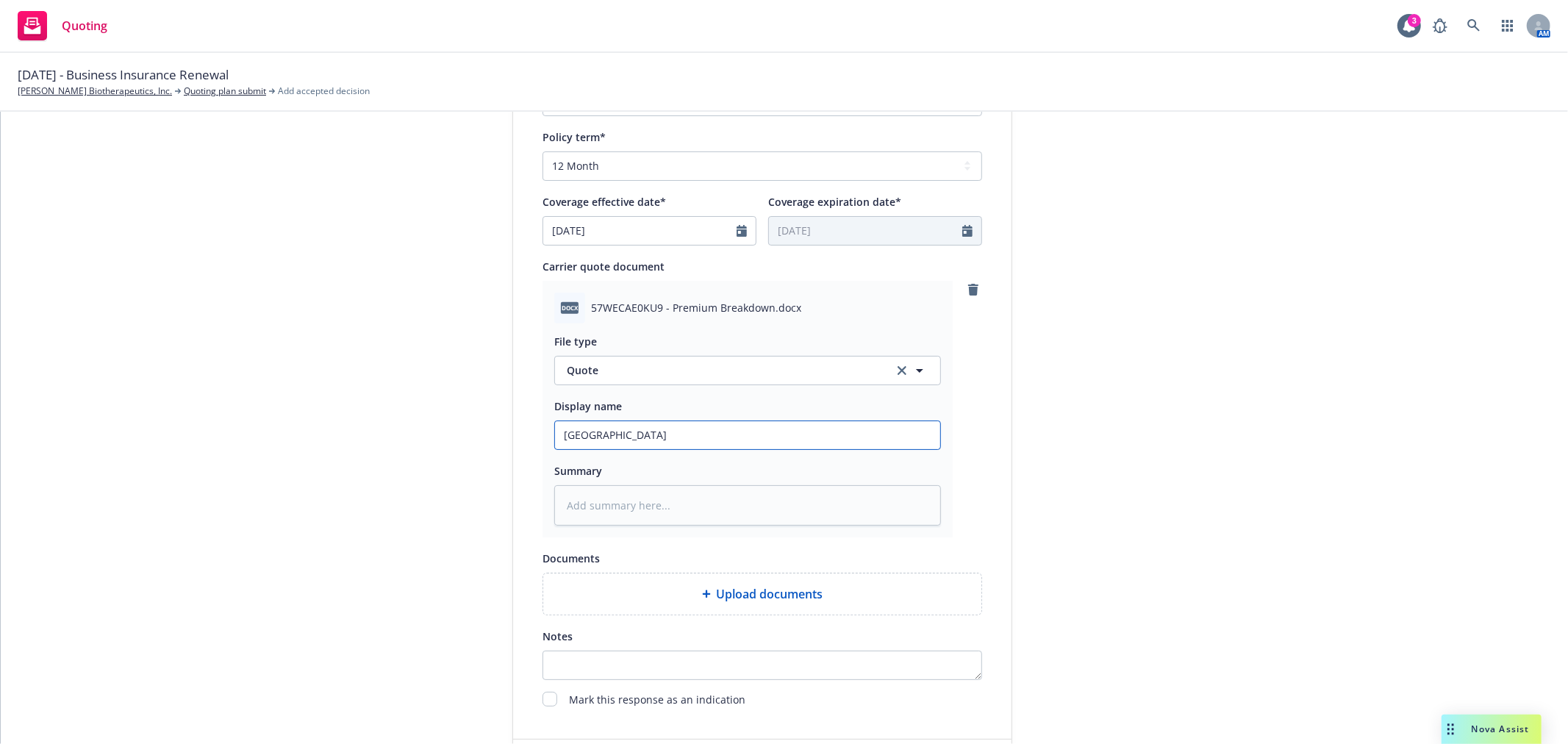
type textarea "x"
type input "Hartford W"
type textarea "x"
type input "Hartford Wo"
type textarea "x"
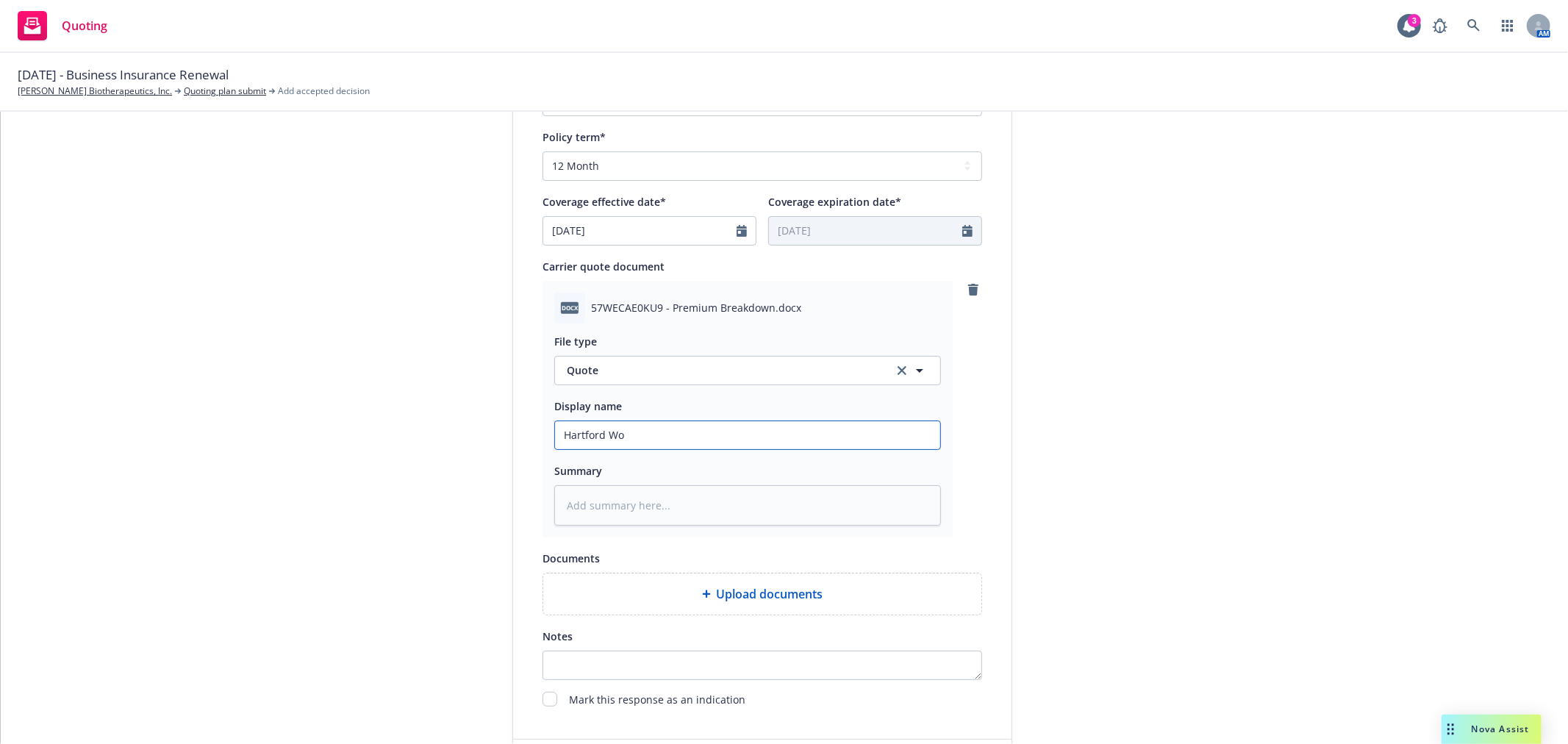
type input "Hartford Wor"
type textarea "x"
type input "Hartford Work"
type textarea "x"
type input "Hartford Worke"
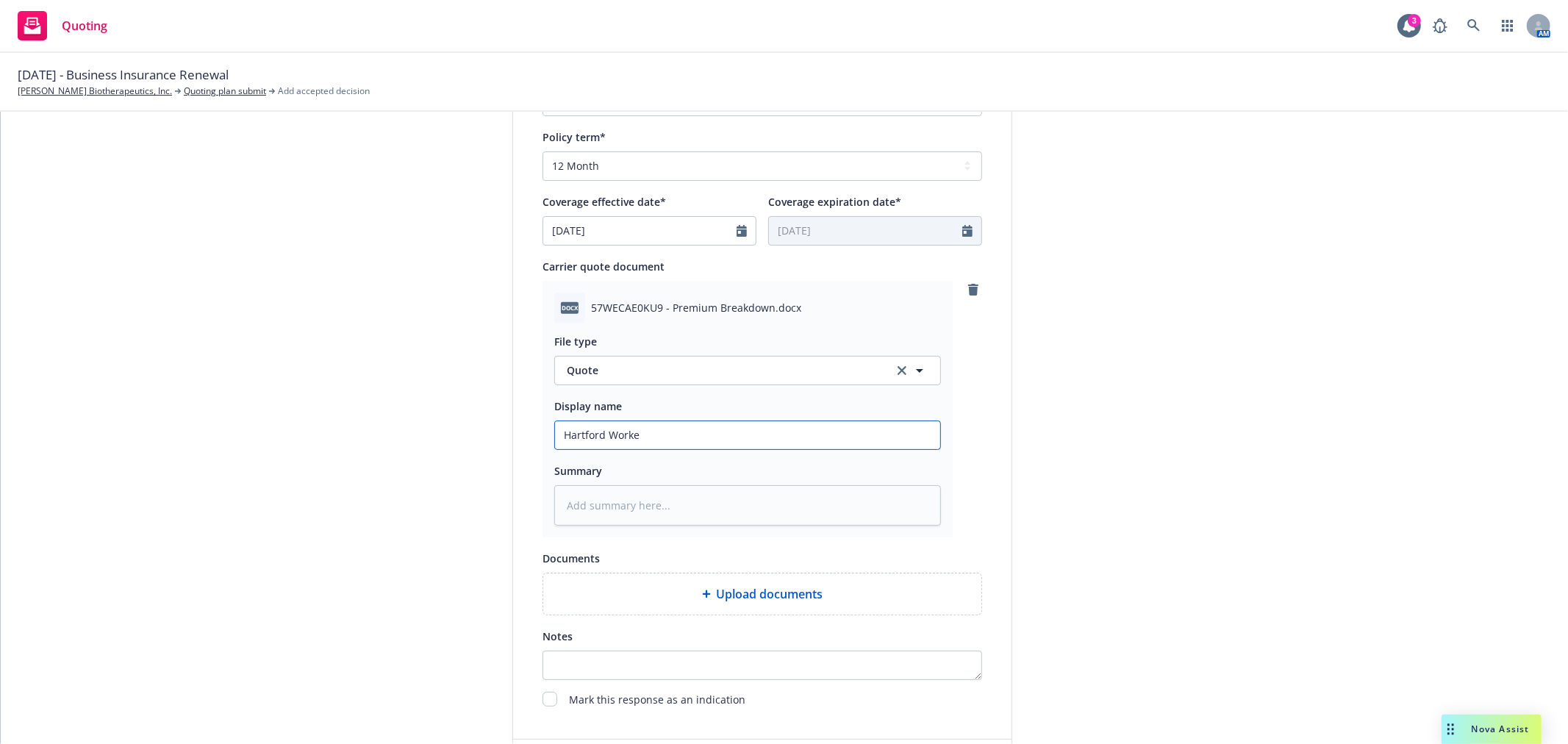
type textarea "x"
type input "Hartford Worker"
type textarea "x"
type input "Hartford Workers"
type textarea "x"
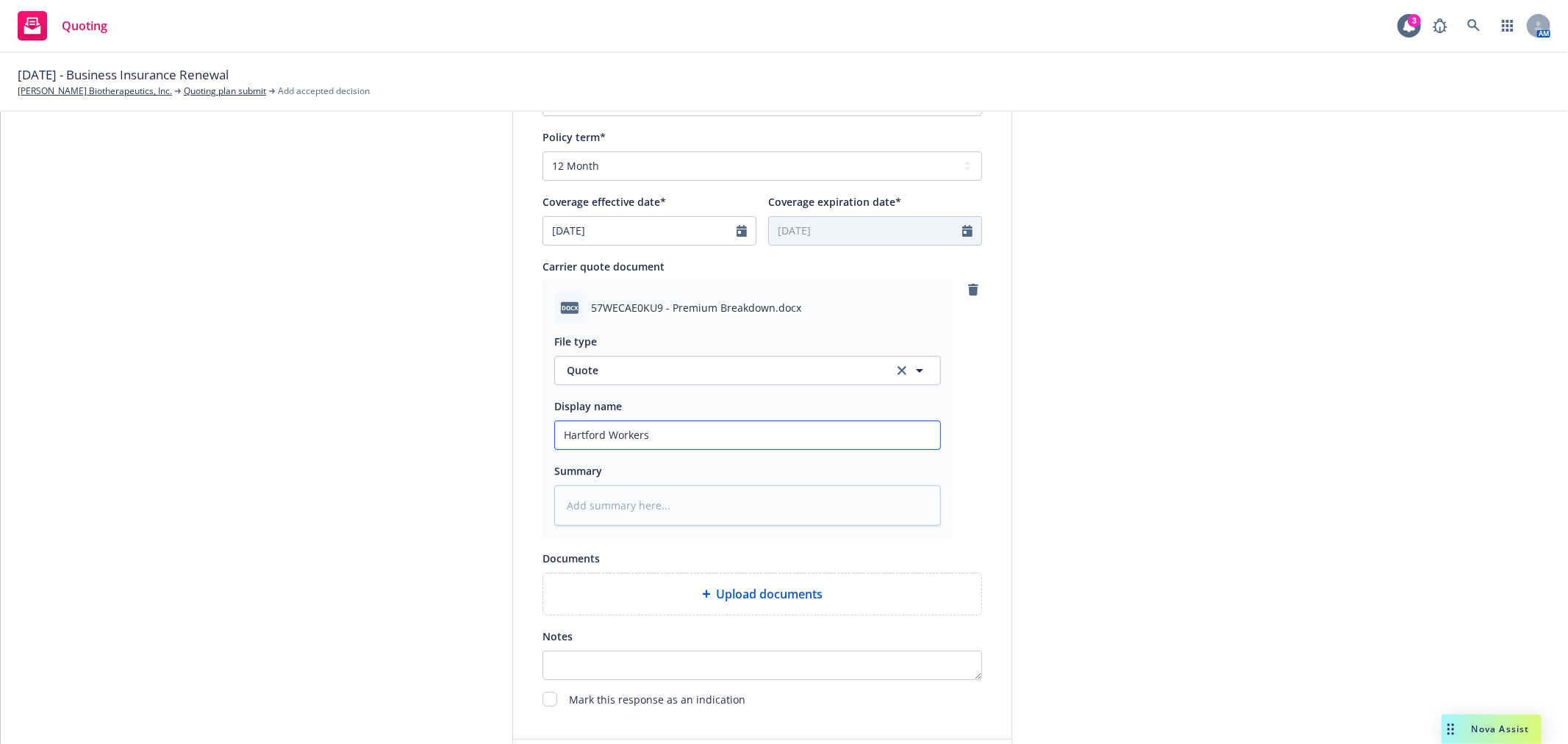
type input "Hartford Workers"
type textarea "x"
type input "Hartford Workers C"
type textarea "x"
type input "Hartford Workers Co"
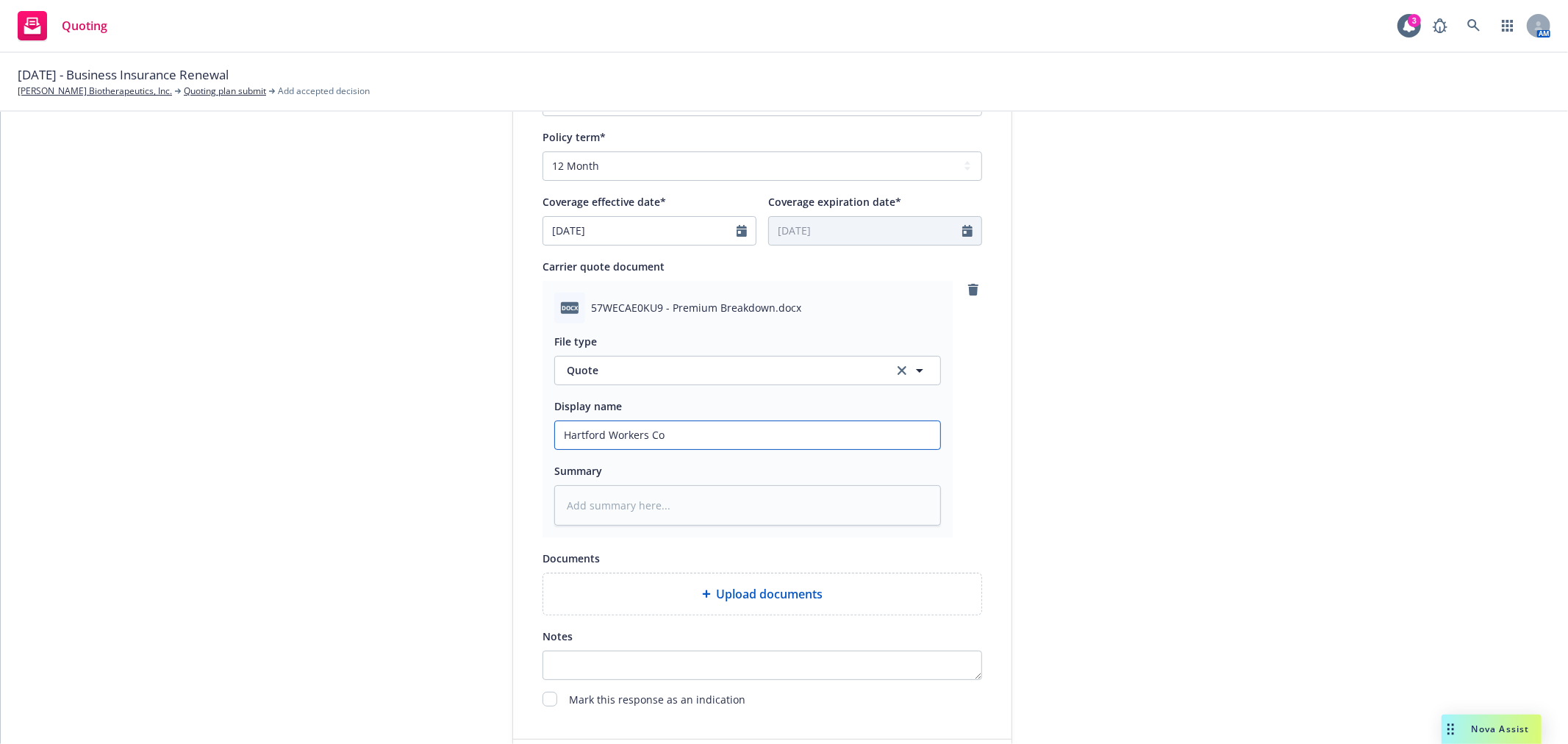
type textarea "x"
type input "Hartford Workers Com"
type textarea "x"
type input "Hartford Workers Comp"
type textarea "x"
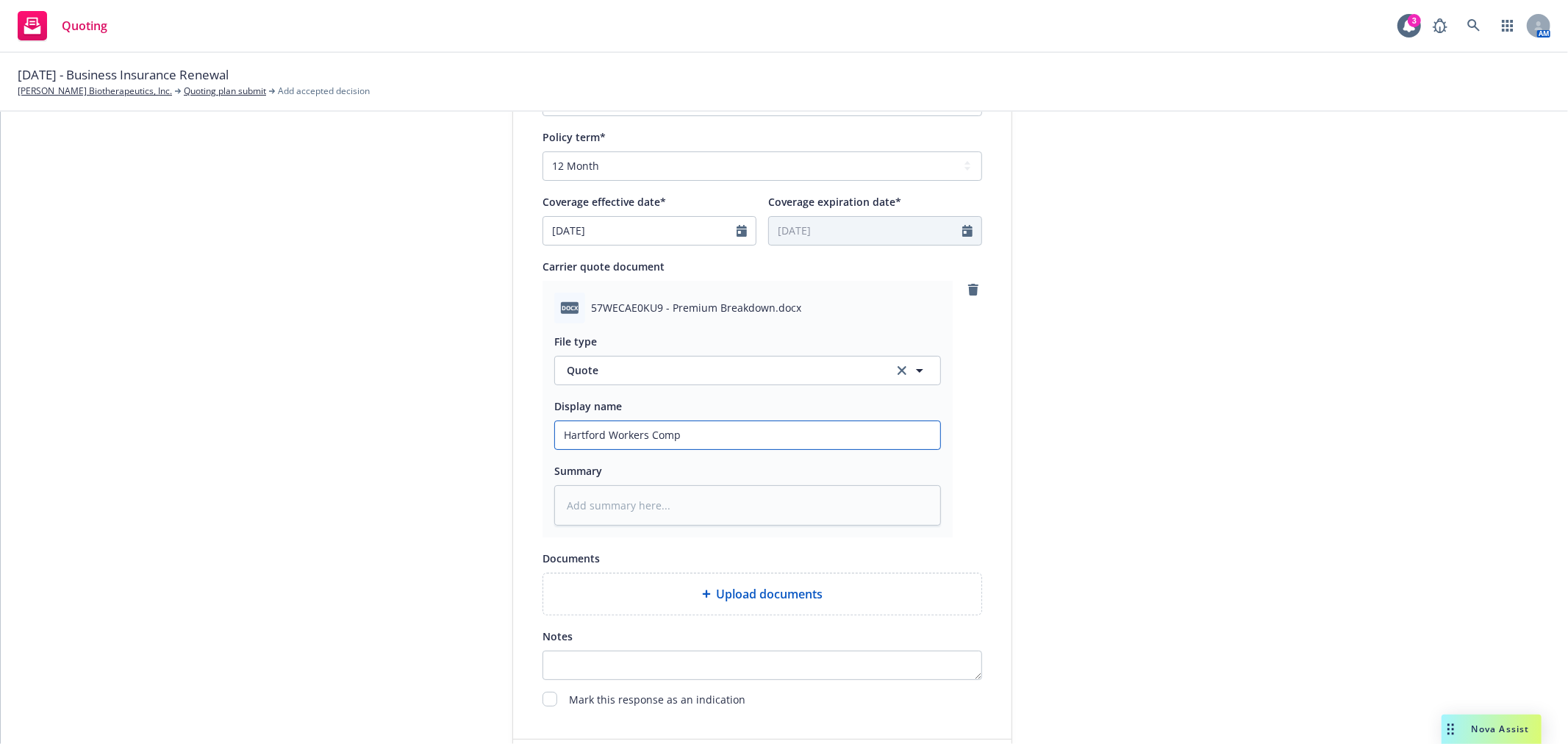
type input "Hartford Workers Comp"
type textarea "x"
type input "Hartford Workers Comp Q"
type textarea "x"
type input "Hartford Workers Comp Qu"
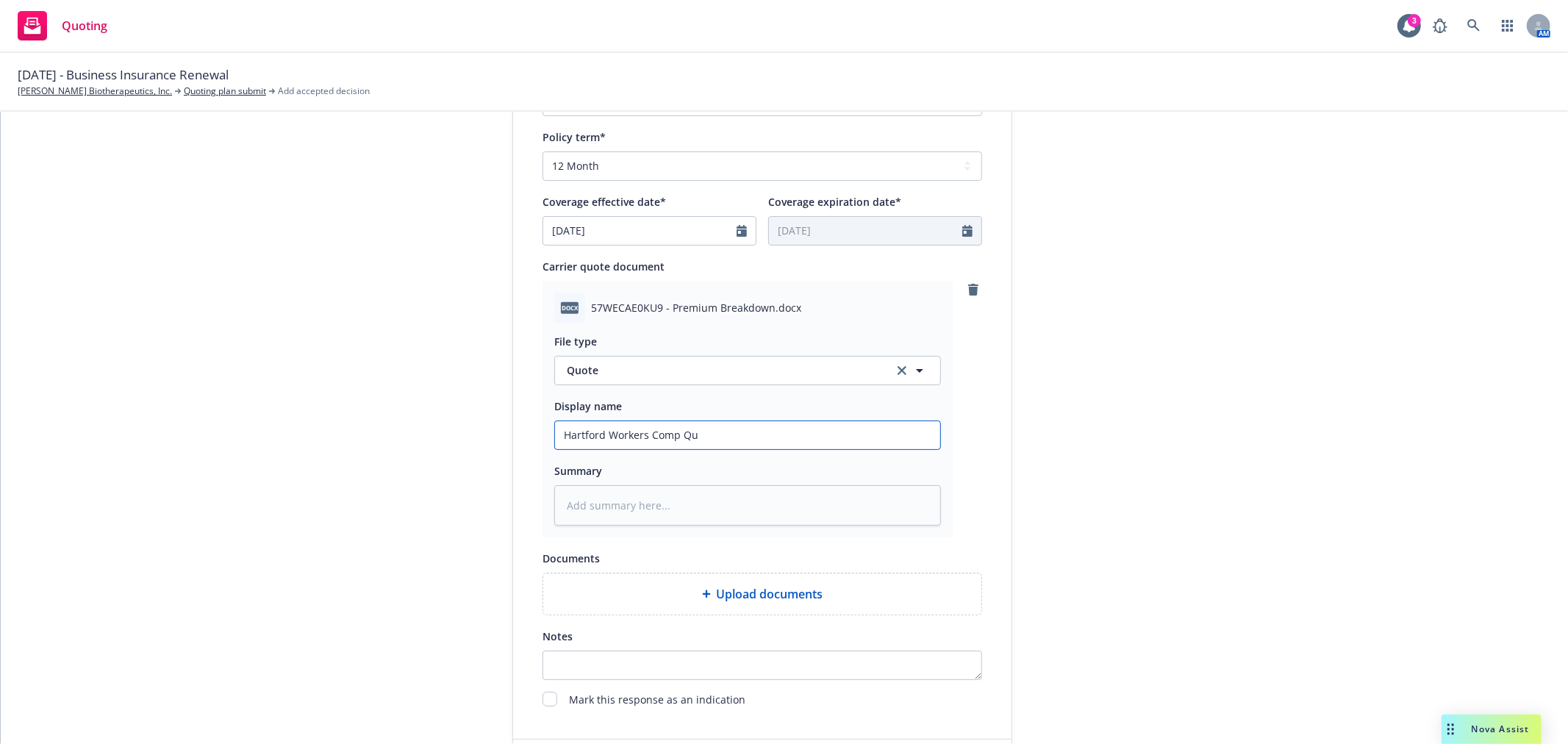
type textarea "x"
type input "Hartford Workers Comp Quo"
type textarea "x"
type input "Hartford Workers Comp Quot"
type textarea "x"
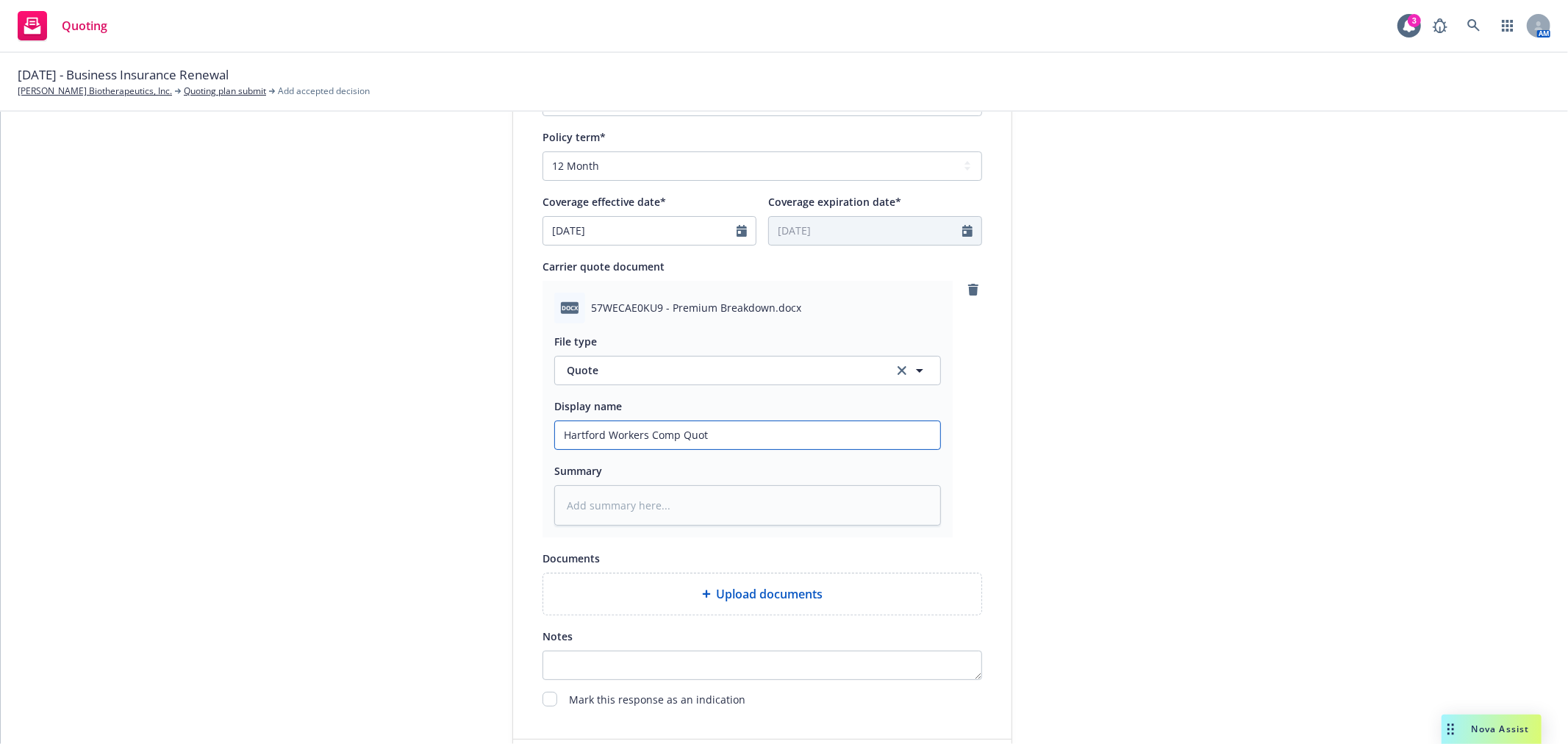
type input "Hartford Workers Comp Quo"
type textarea "x"
type input "Hartford Workers Comp Qu"
type textarea "x"
type input "Hartford Workers Comp Q"
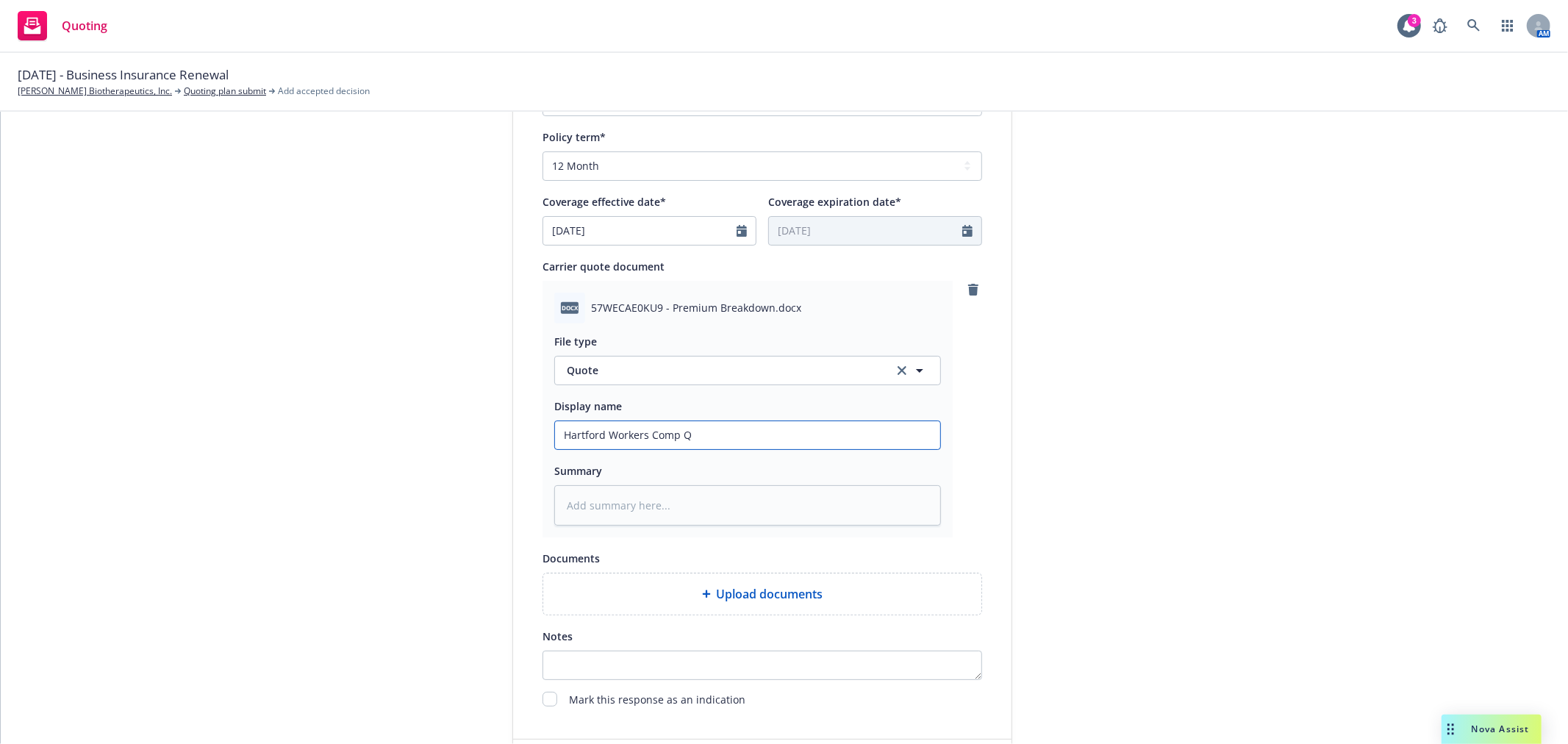
type textarea "x"
type input "Hartford Workers Comp"
type textarea "x"
type input "Hartford Workers Comp P"
type textarea "x"
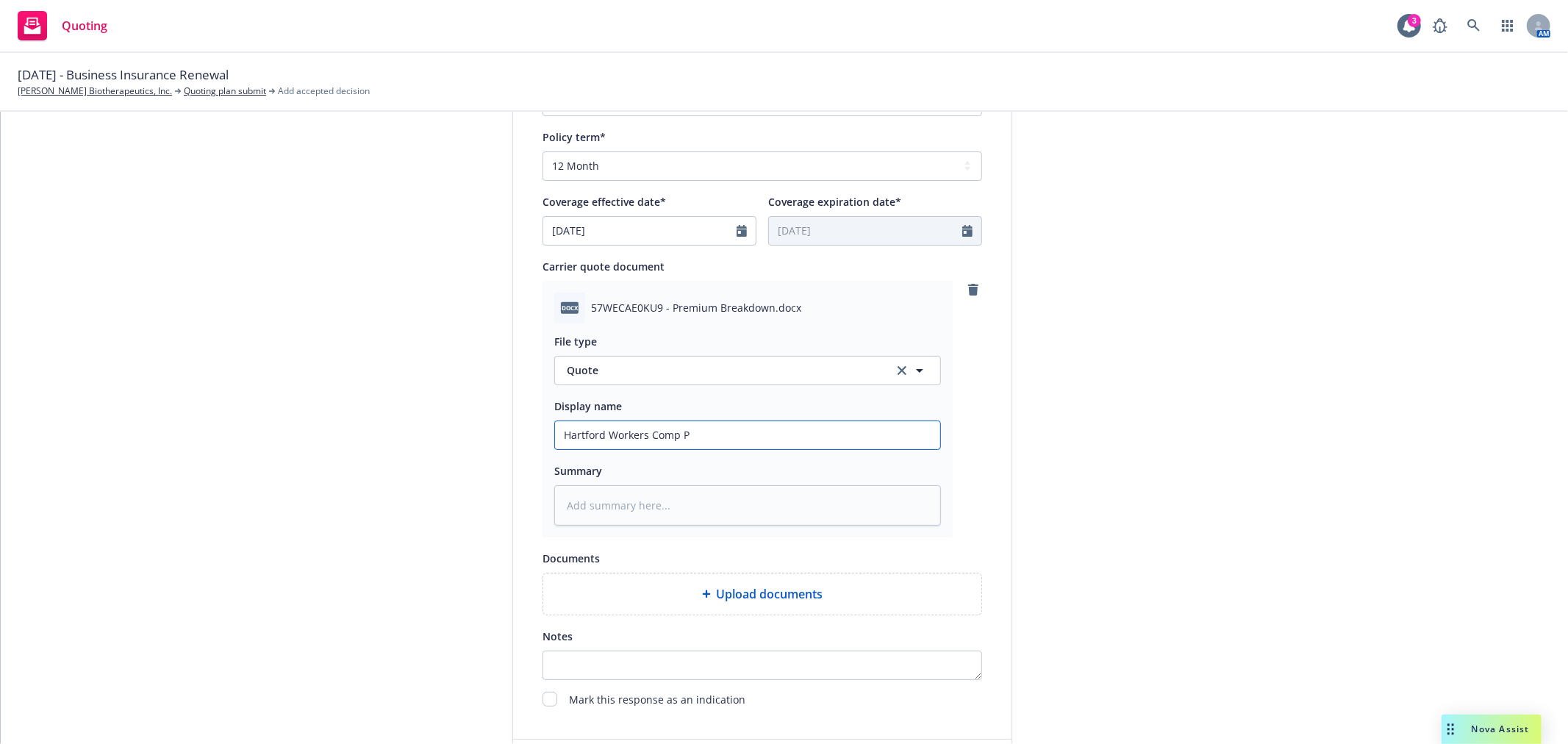
type input "Hartford Workers Comp Pr"
type textarea "x"
type input "Hartford Workers Comp Pre"
type textarea "x"
type input "Hartford Workers Comp Prem"
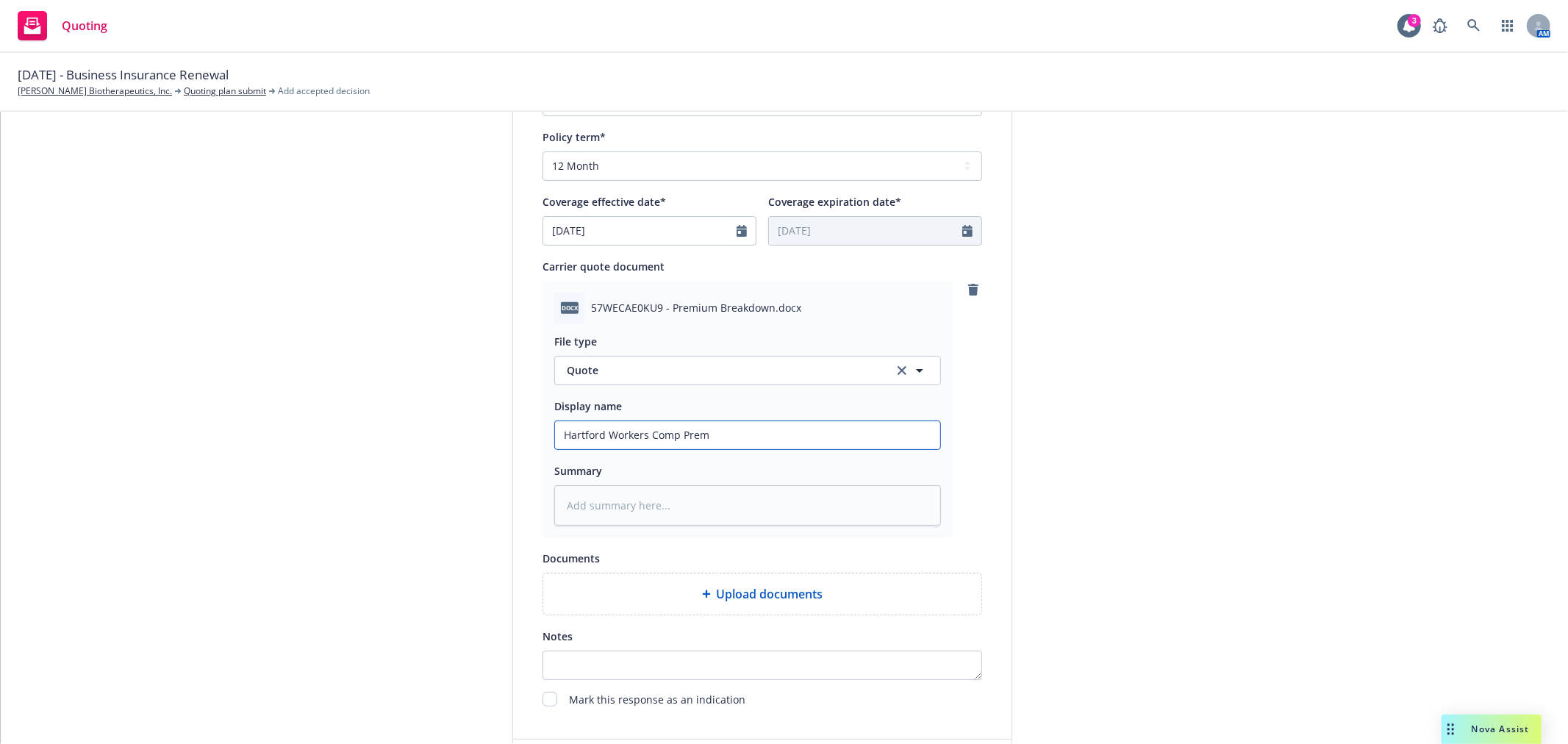
type textarea "x"
type input "Hartford Workers Comp Premi"
type textarea "x"
type input "Hartford Workers Comp Premiu"
type textarea "x"
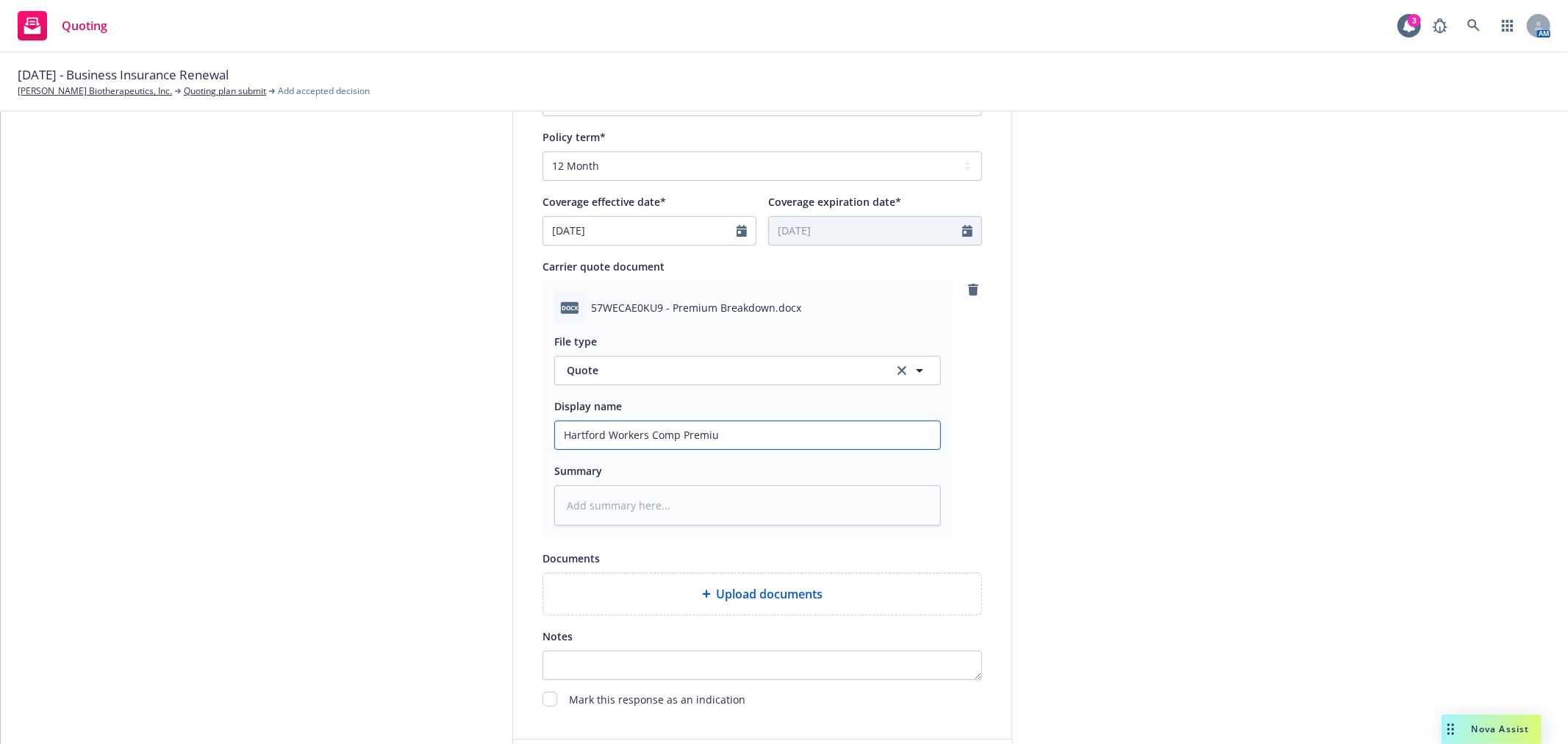
type input "Hartford Workers Comp Premium"
type textarea "x"
type input "Hartford Workers Comp Premium"
type textarea "x"
type input "Hartford Workers Comp Premium B"
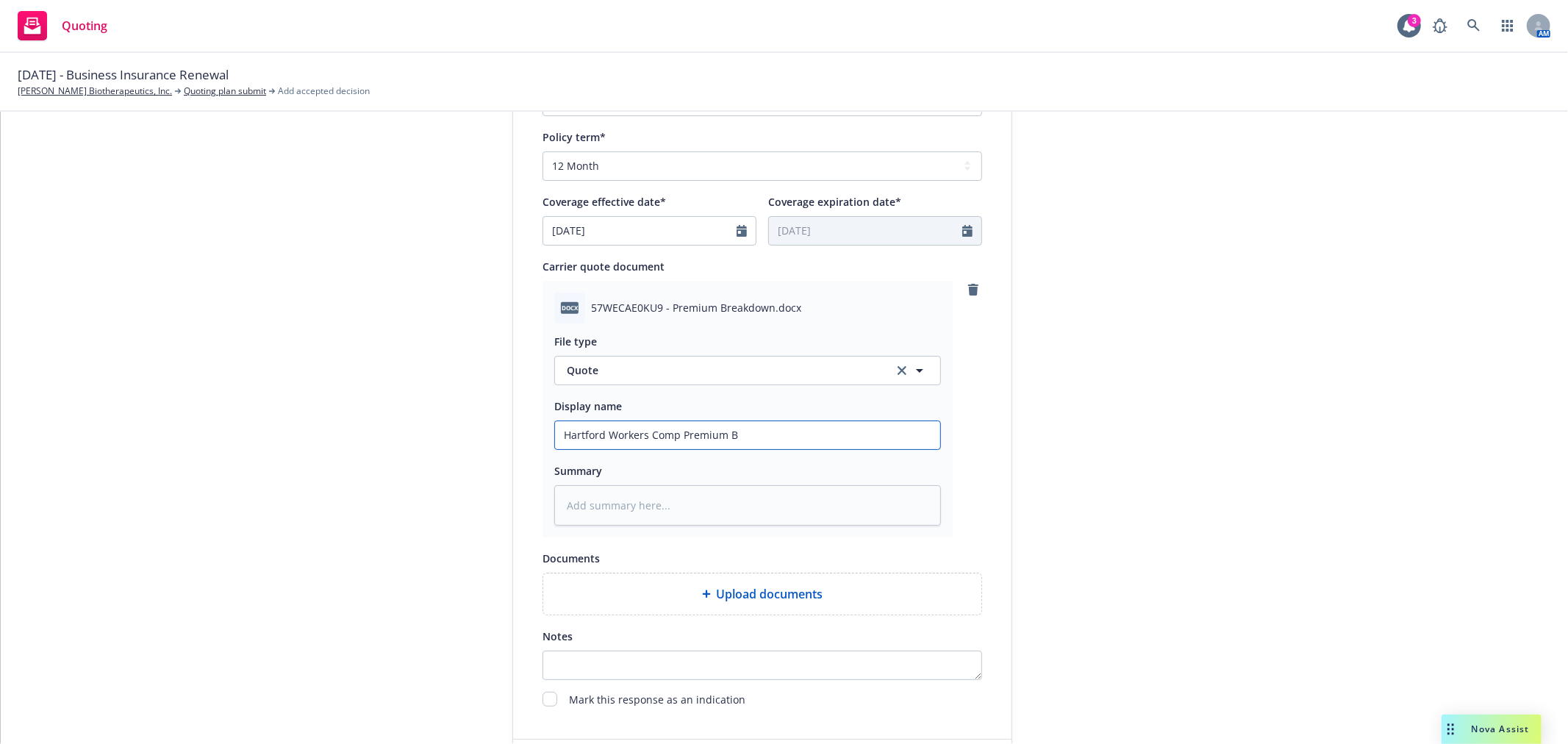
type textarea "x"
type input "Hartford Workers Comp Premium Br"
type textarea "x"
type input "Hartford Workers Comp Premium Bre"
type textarea "x"
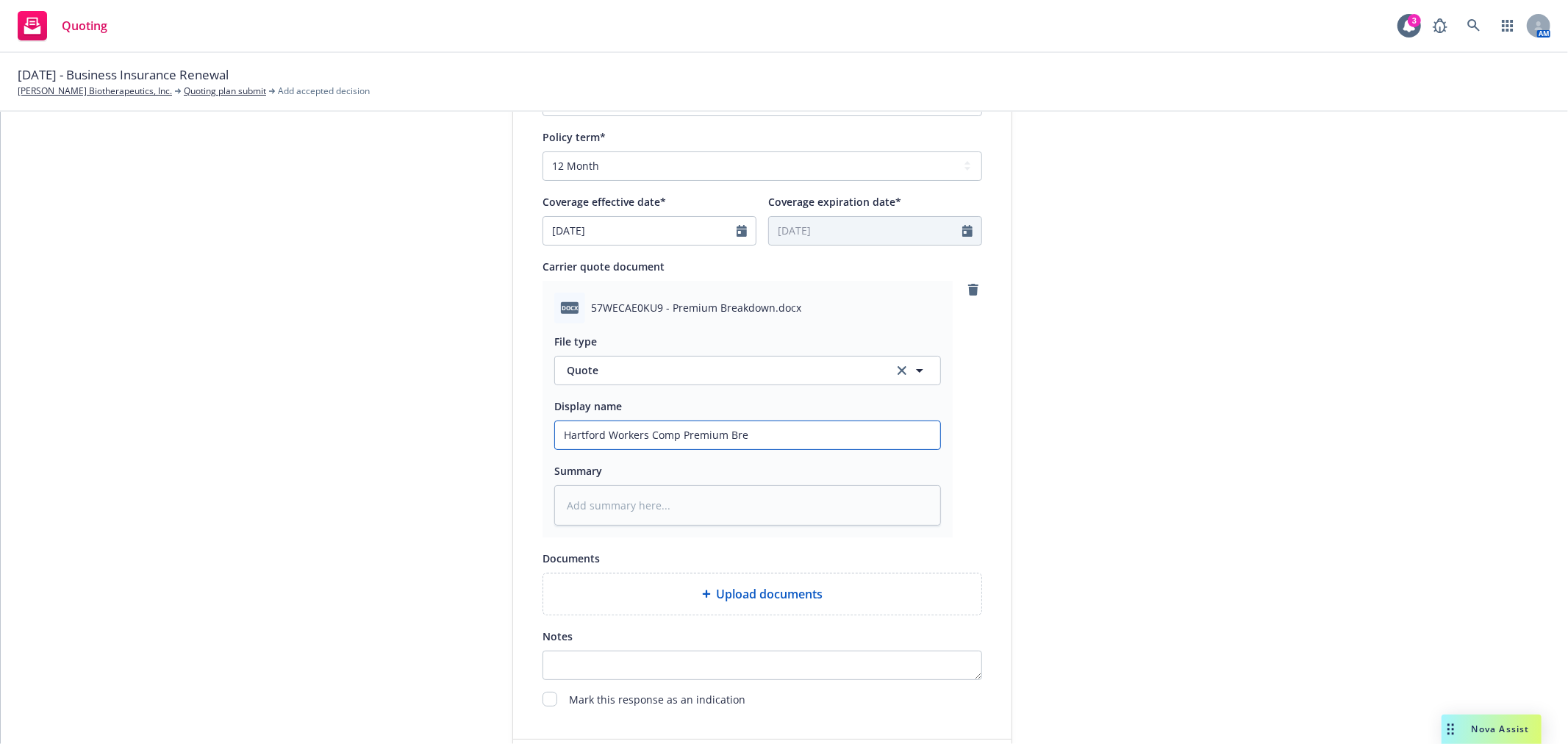
type input "Hartford Workers Comp Premium Brea"
type textarea "x"
type input "Hartford Workers Comp Premium Break"
type textarea "x"
type input "Hartford Workers Comp Premium Breakd"
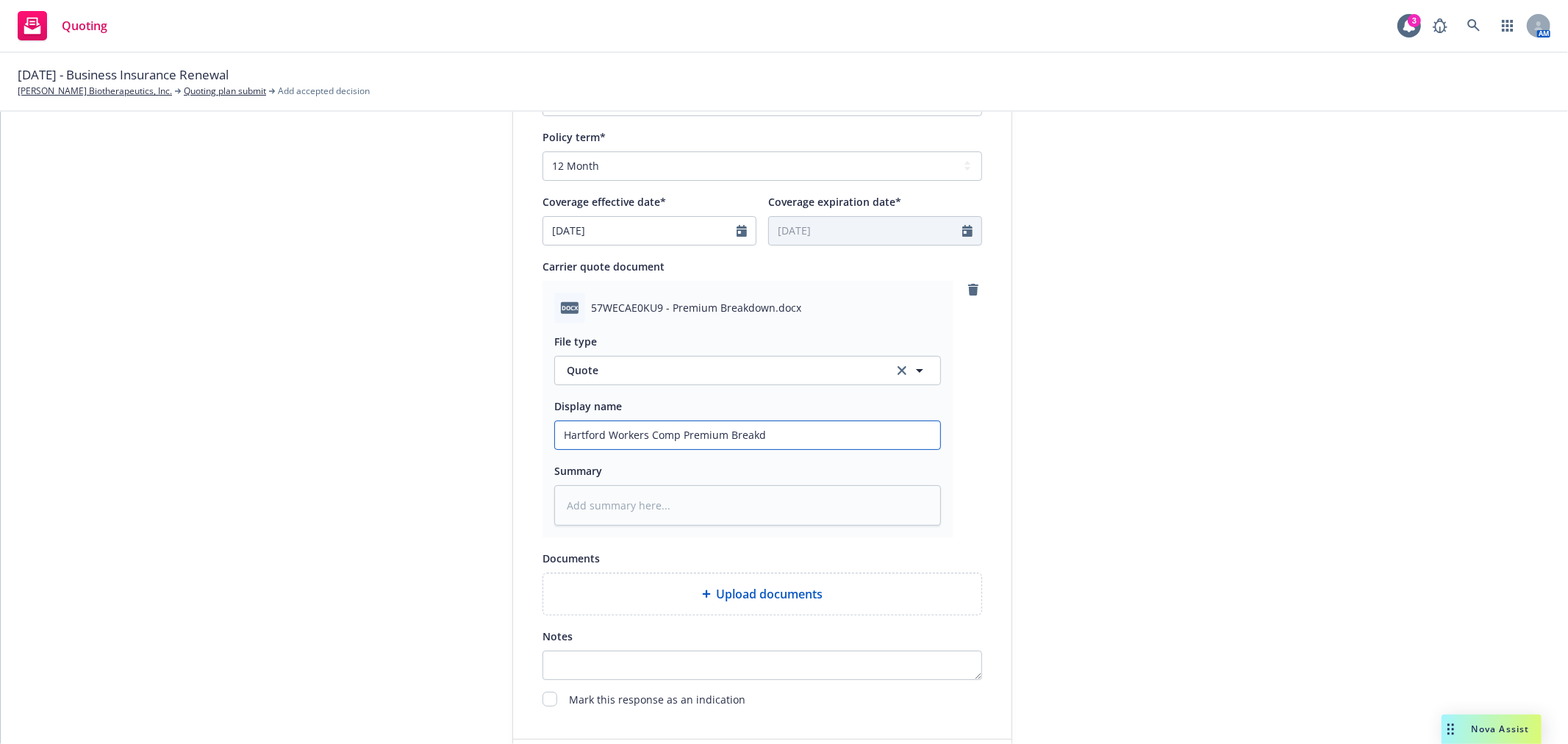
type textarea "x"
type input "Hartford Workers Comp Premium Breakdo"
type textarea "x"
type input "Hartford Workers Comp Premium Breakdow"
type textarea "x"
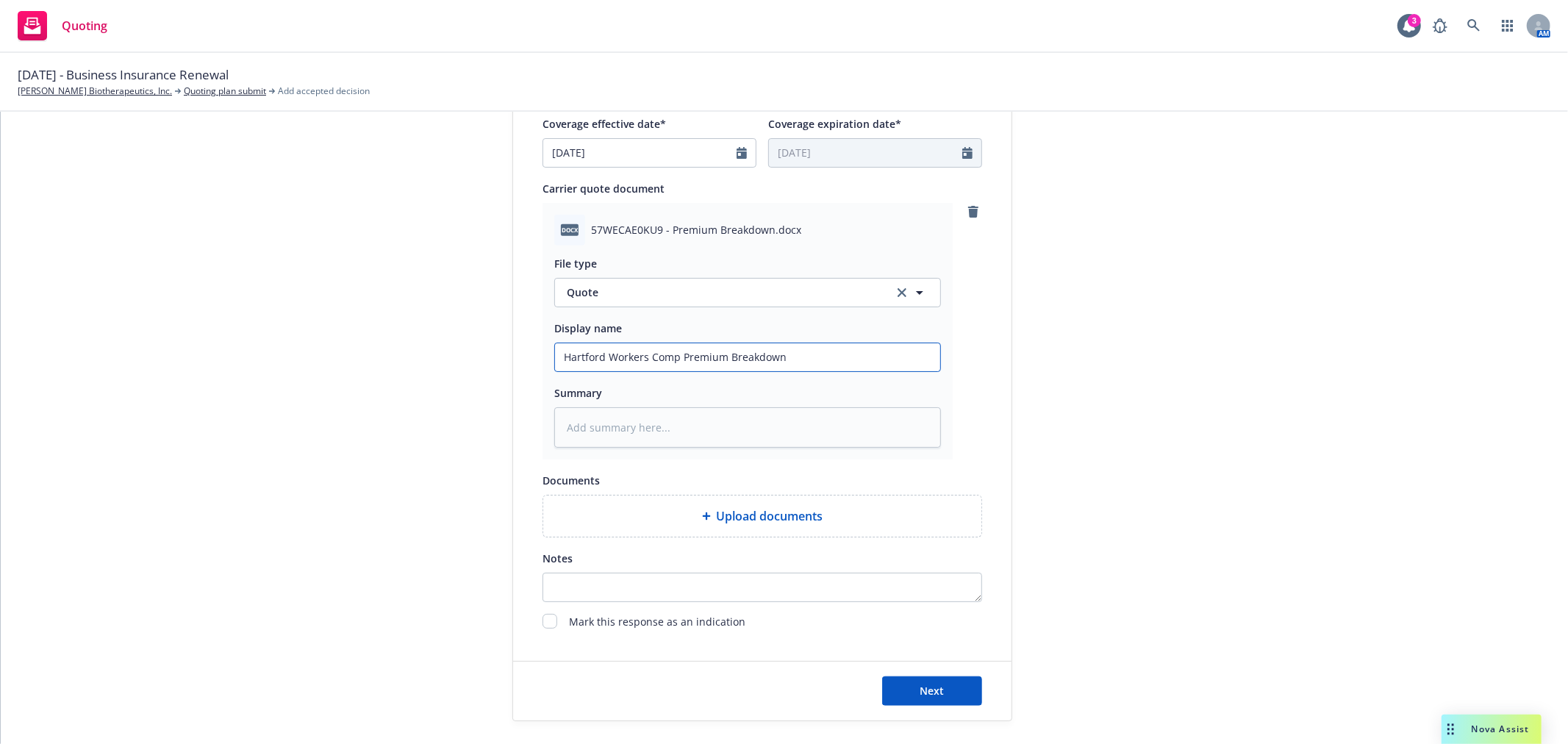
scroll to position [723, 0]
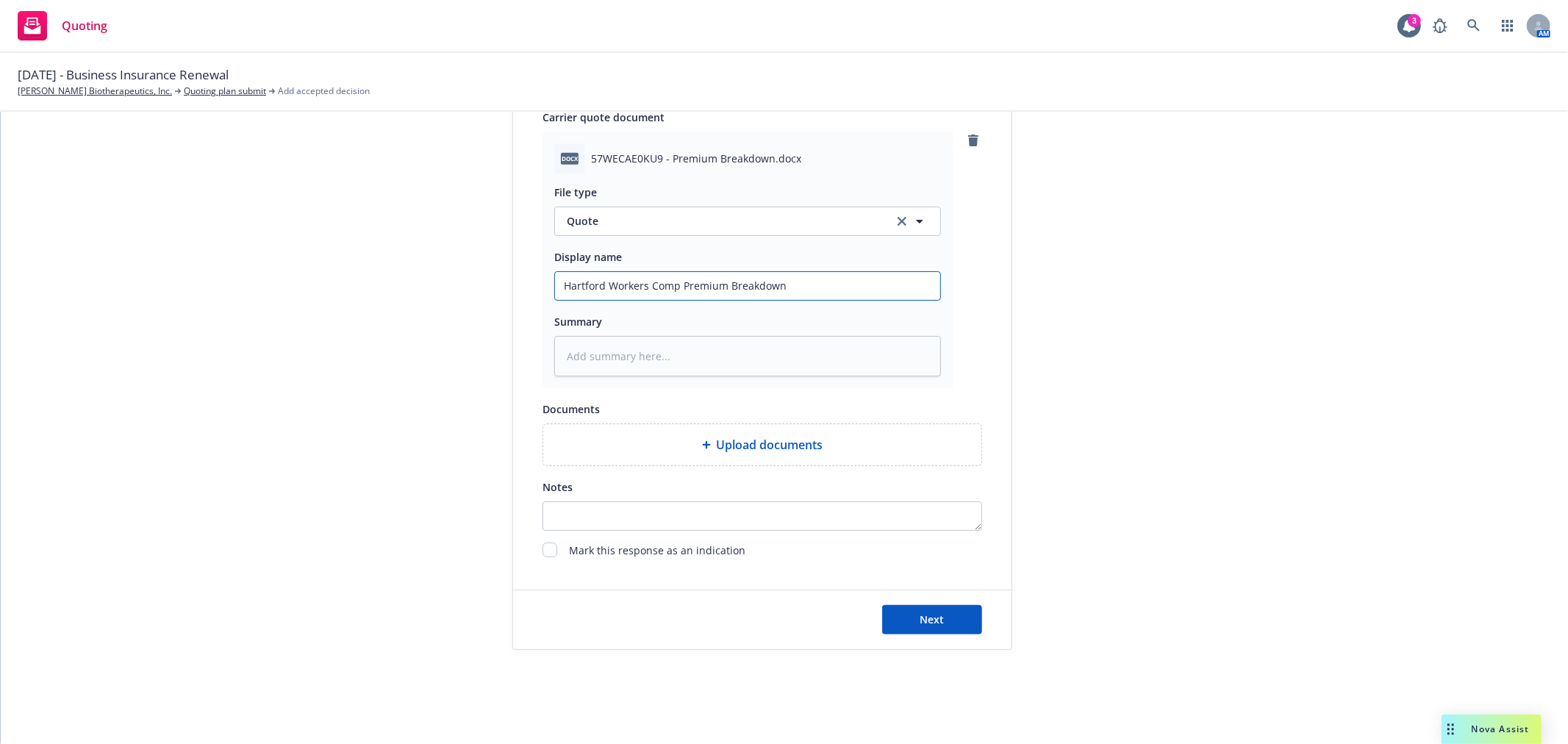
type input "Hartford Workers Comp Premium Breakdown"
type textarea "x"
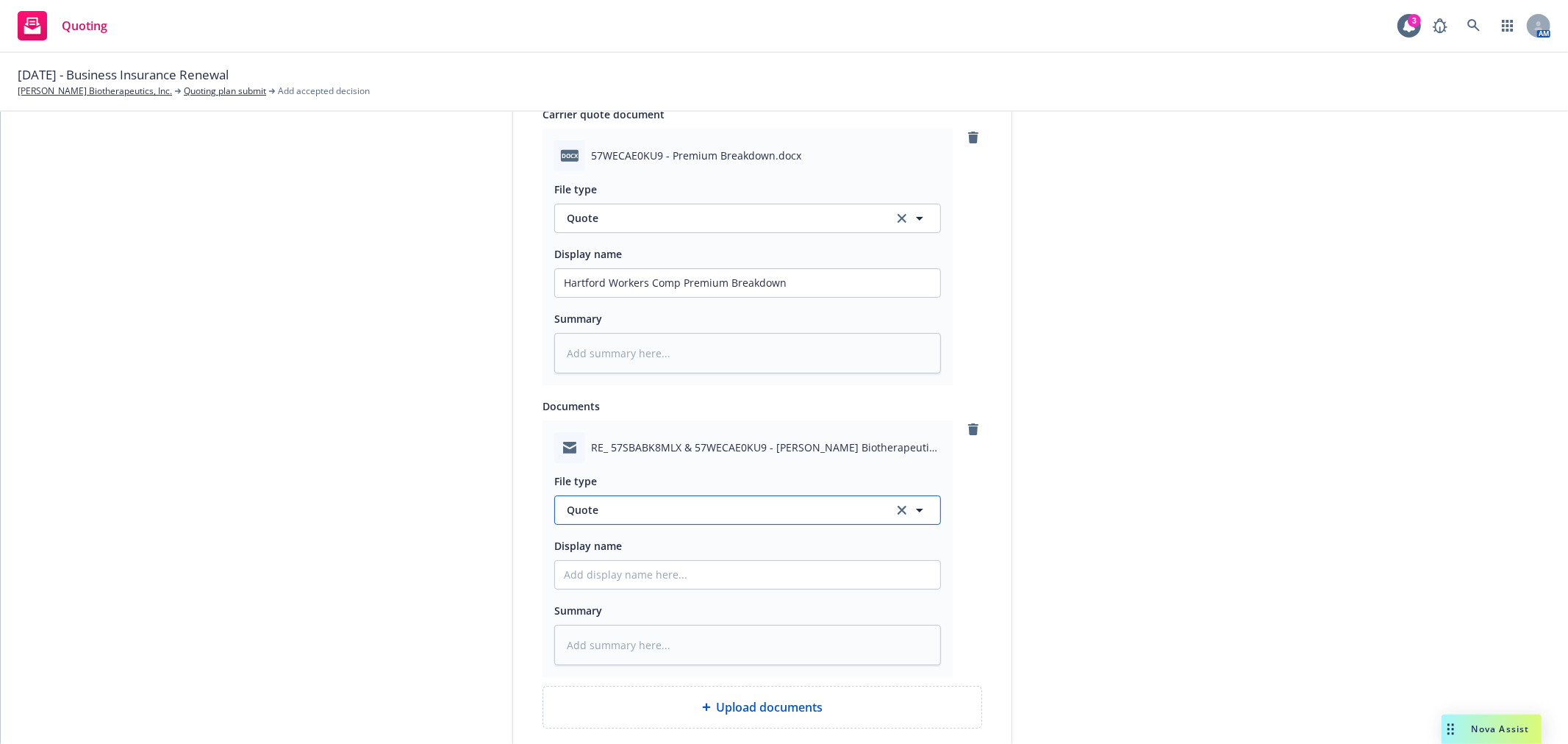
click at [744, 511] on span "Quote" at bounding box center [722, 510] width 309 height 15
type input "email"
click at [669, 487] on div "Email" at bounding box center [747, 469] width 386 height 39
click at [612, 583] on input "Display name" at bounding box center [747, 575] width 386 height 28
type textarea "x"
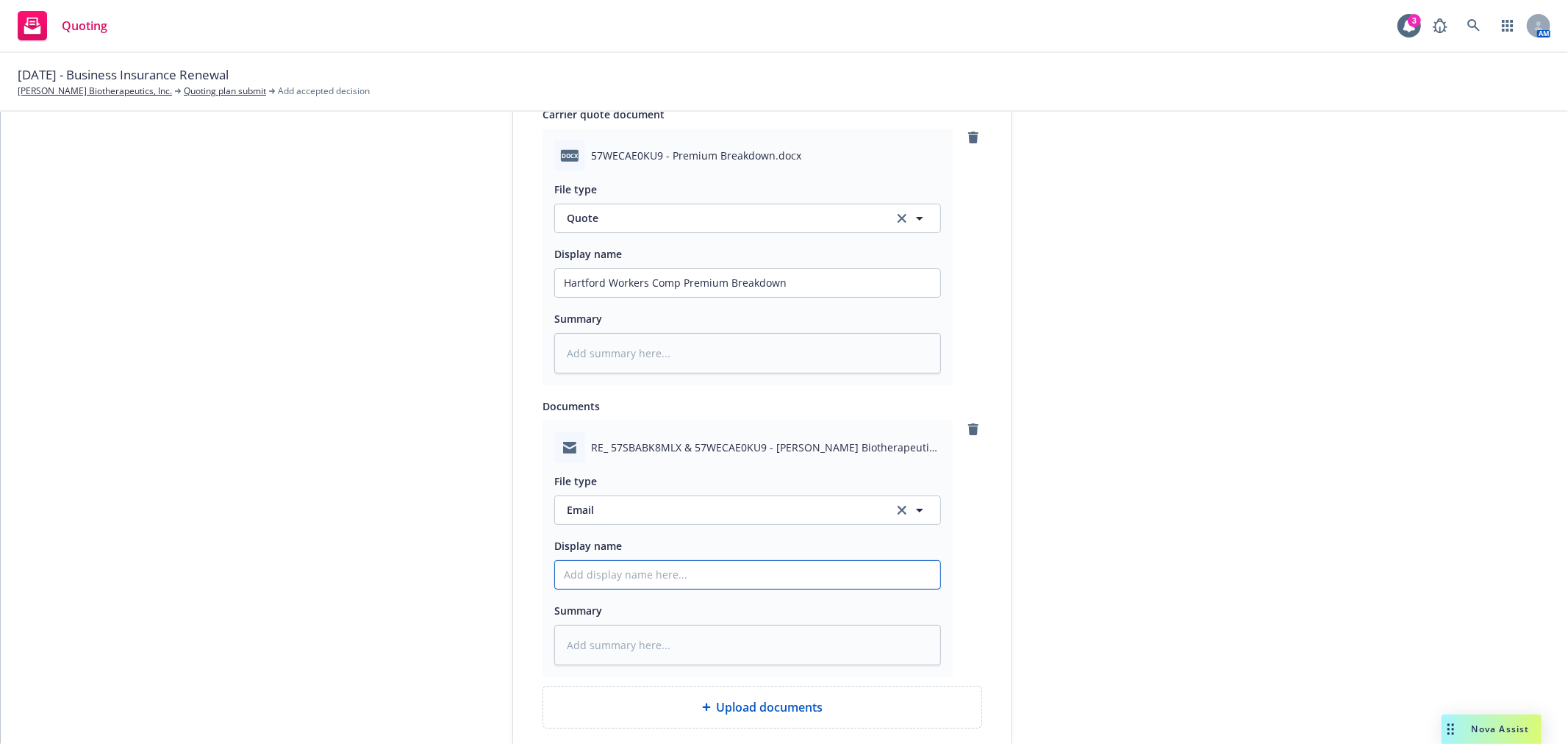
type input "E"
type textarea "x"
type input "Em"
type textarea "x"
type input "Ema"
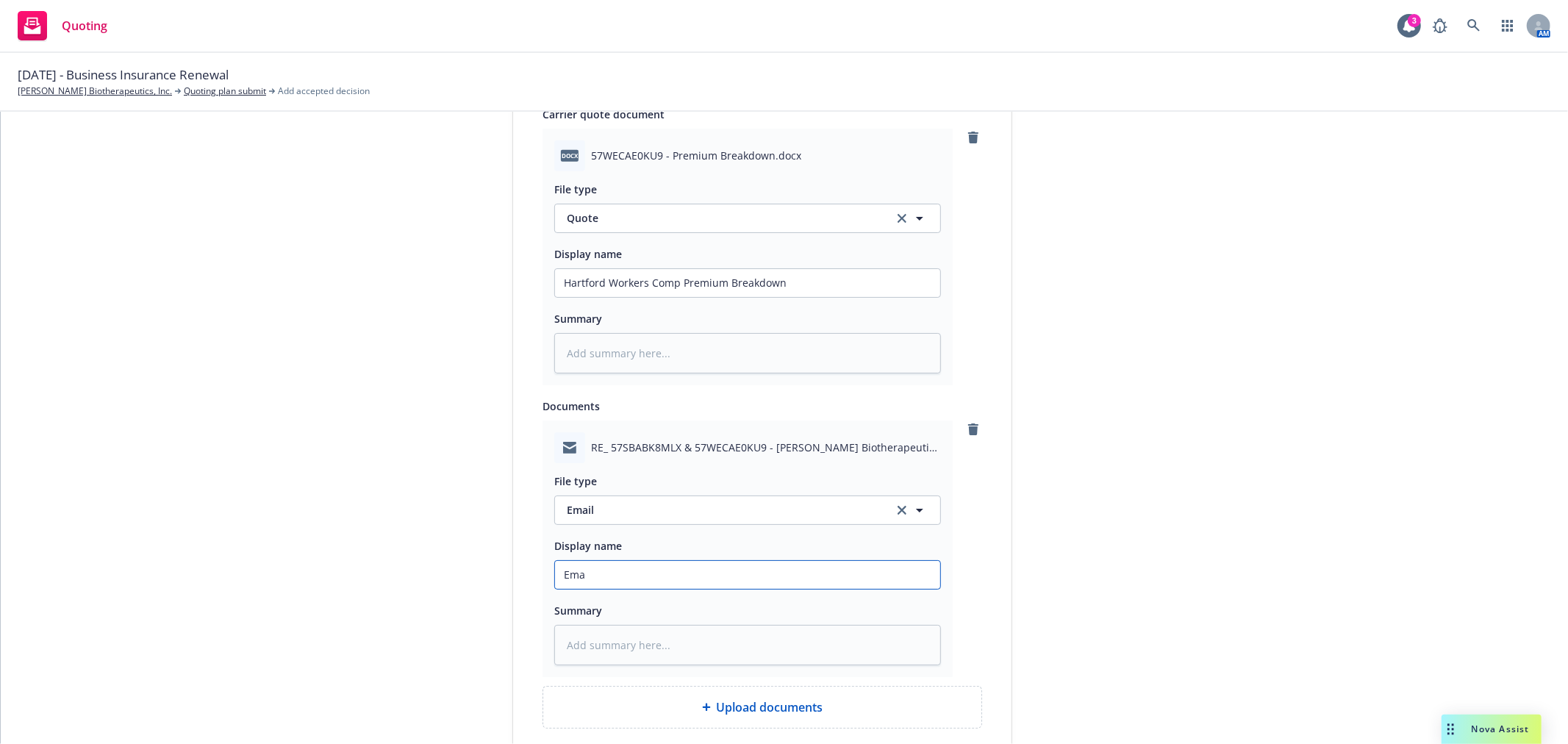
type textarea "x"
type input "Emai"
type textarea "x"
type input "Email"
type textarea "x"
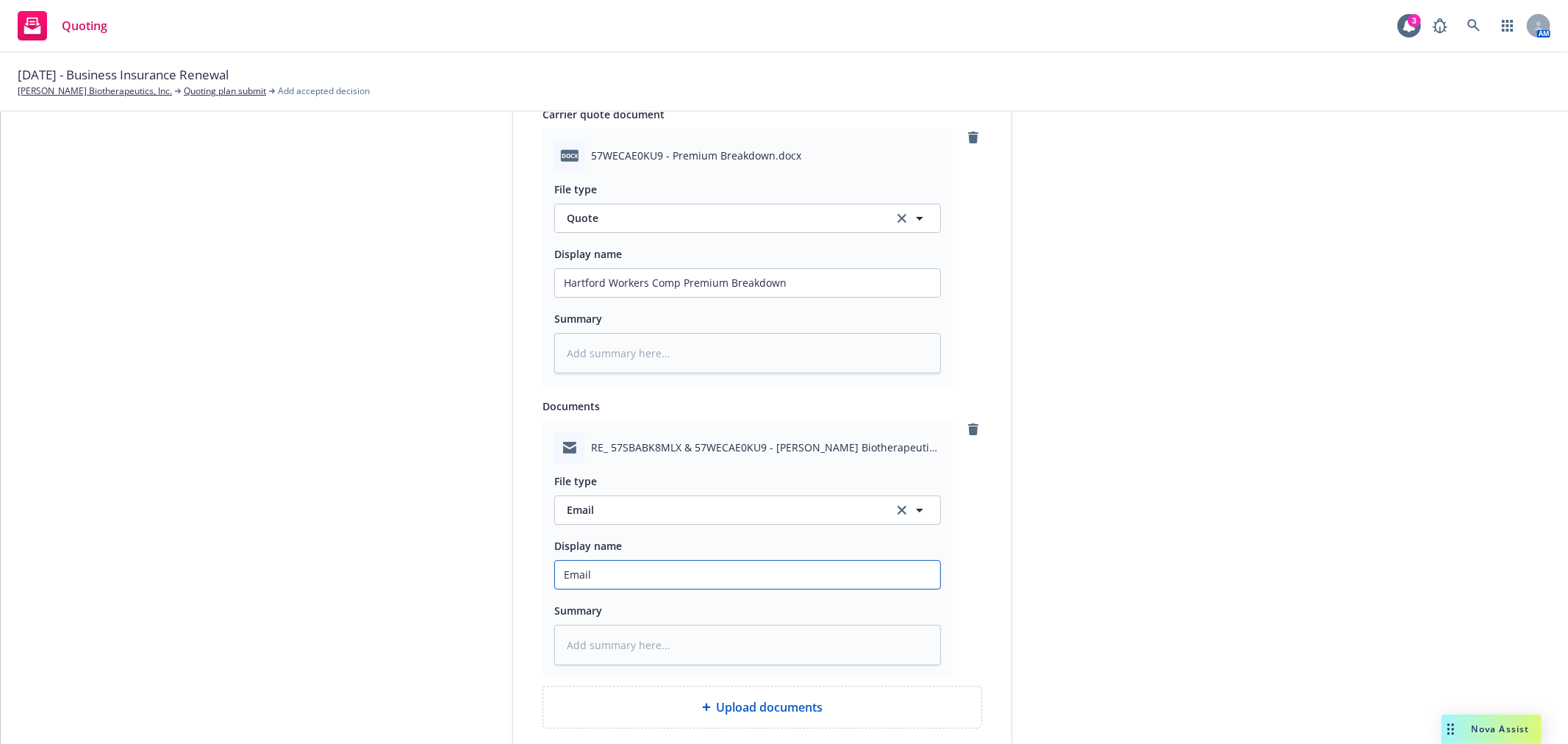
type input "Email"
type textarea "x"
type input "Email f"
type textarea "x"
type input "Email fr"
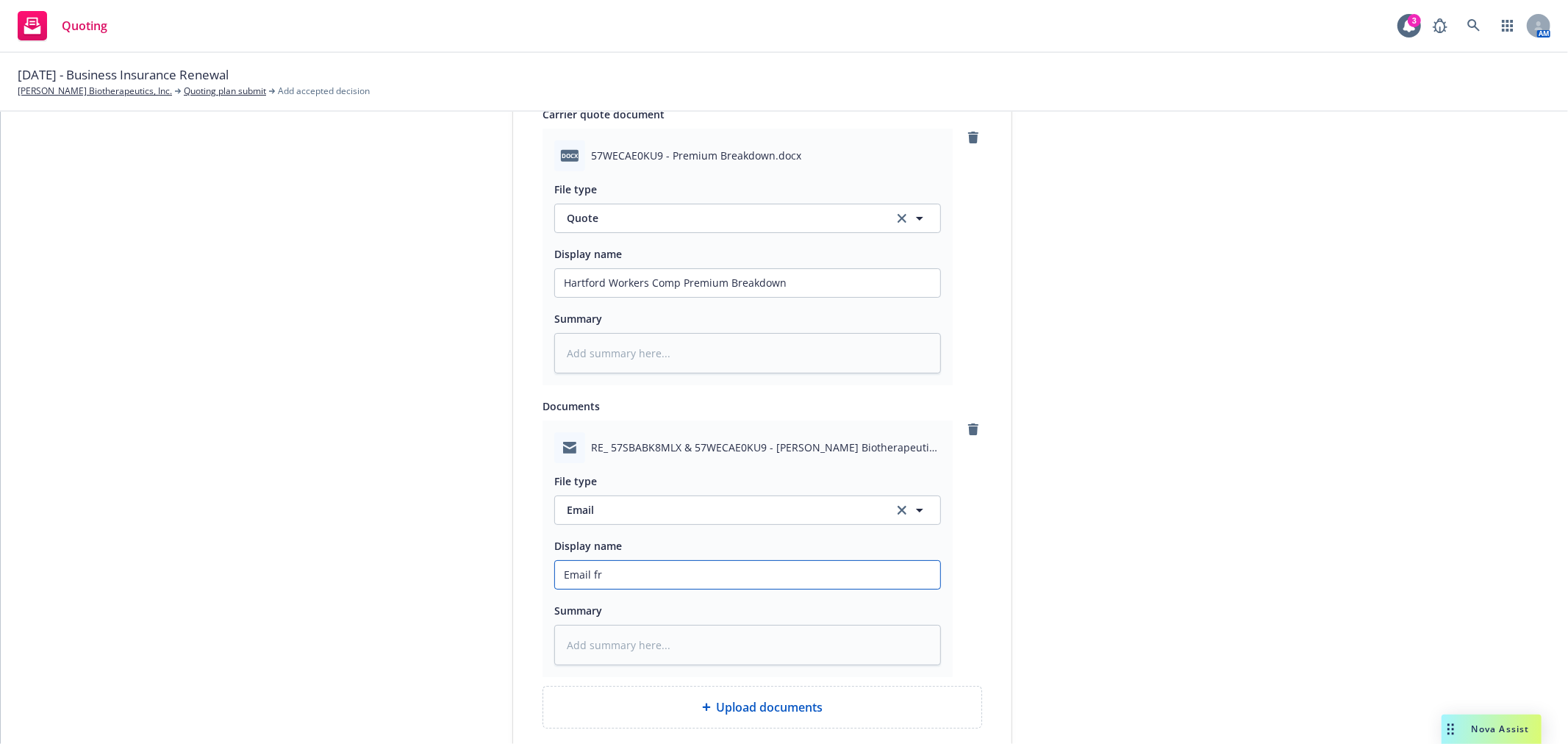
type textarea "x"
type input "Email fro"
type textarea "x"
type input "Email from"
type textarea "x"
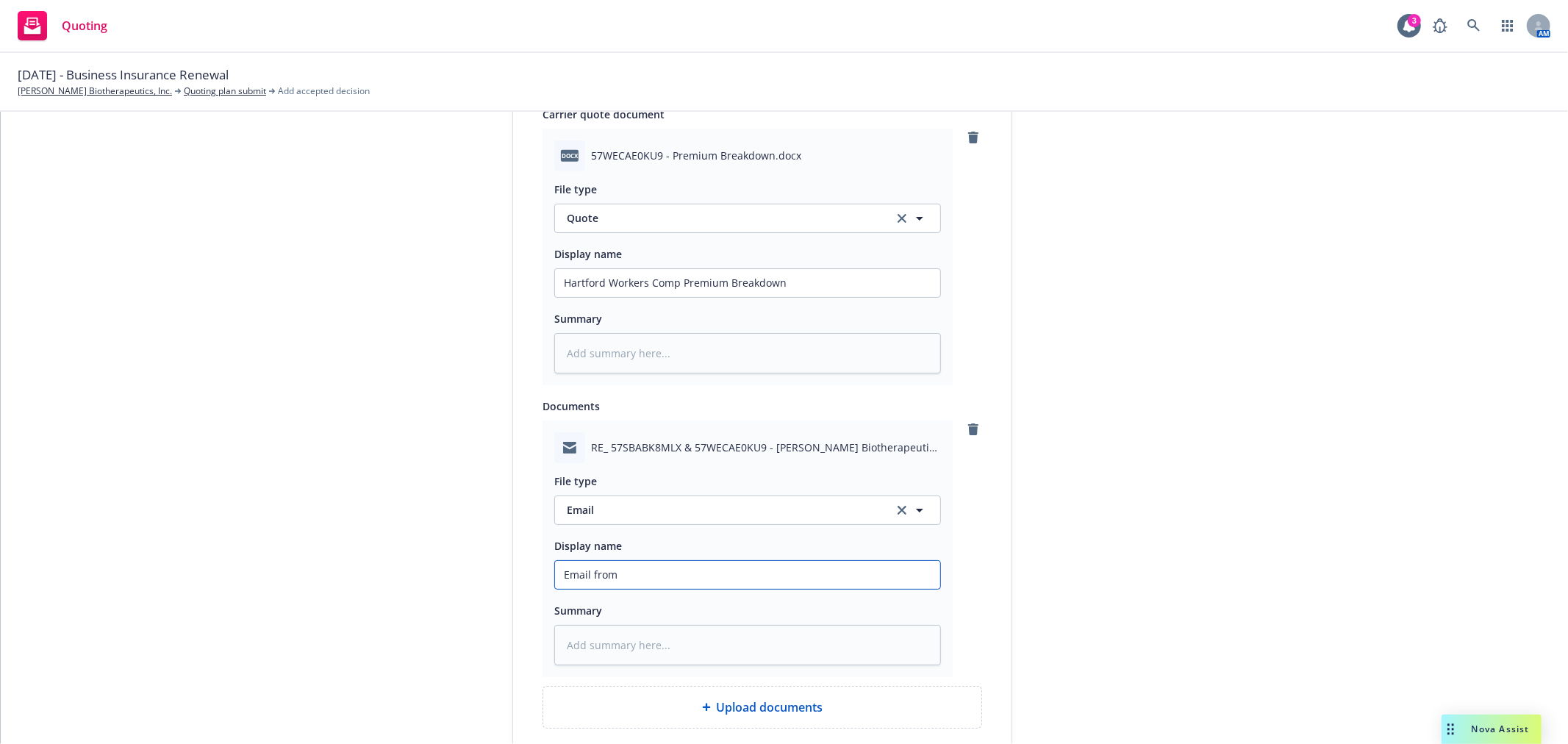
type input "Email from"
type textarea "x"
type input "Email from H"
type textarea "x"
type input "Email from Ha"
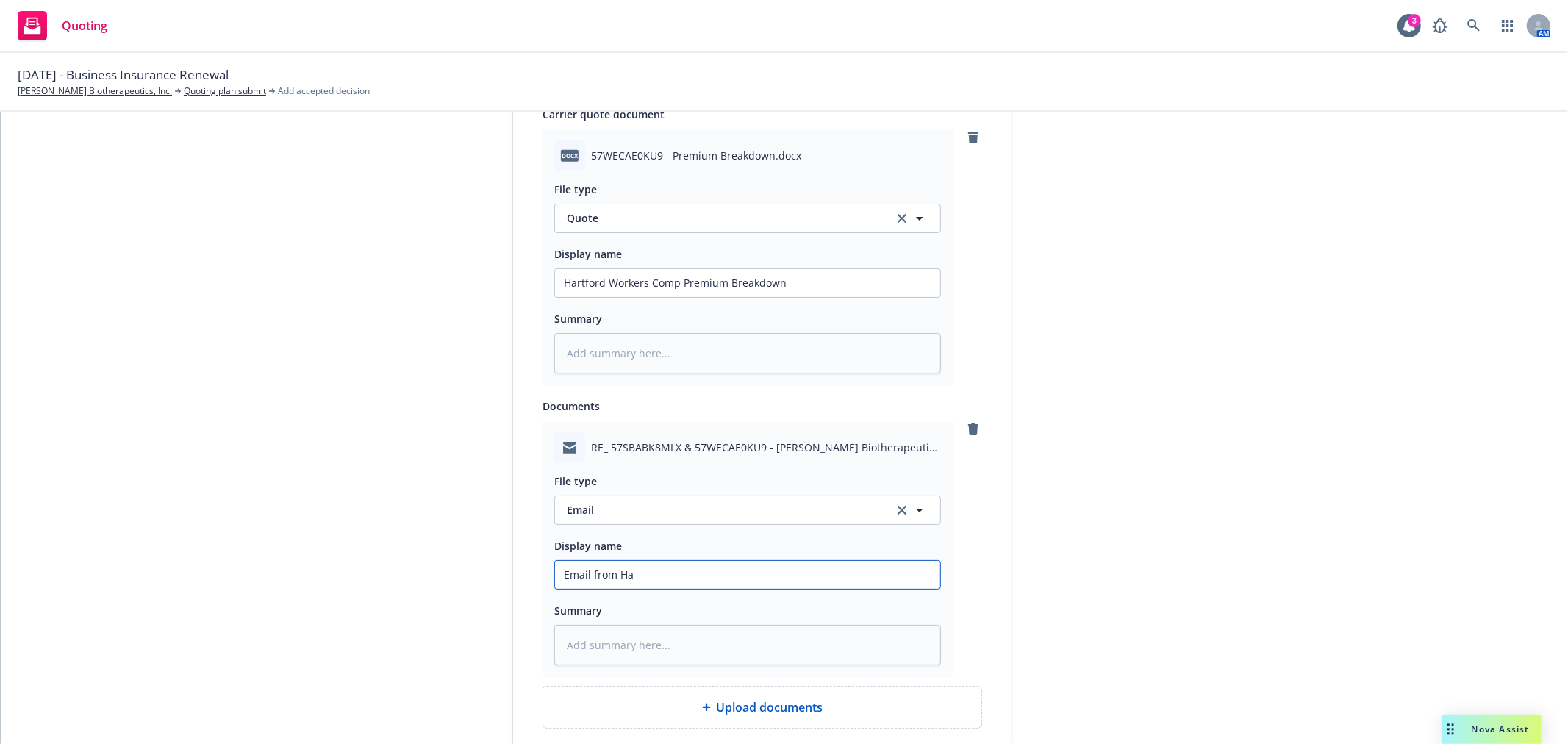
type textarea "x"
type input "Email from Har"
type textarea "x"
type input "Email from Hart"
type textarea "x"
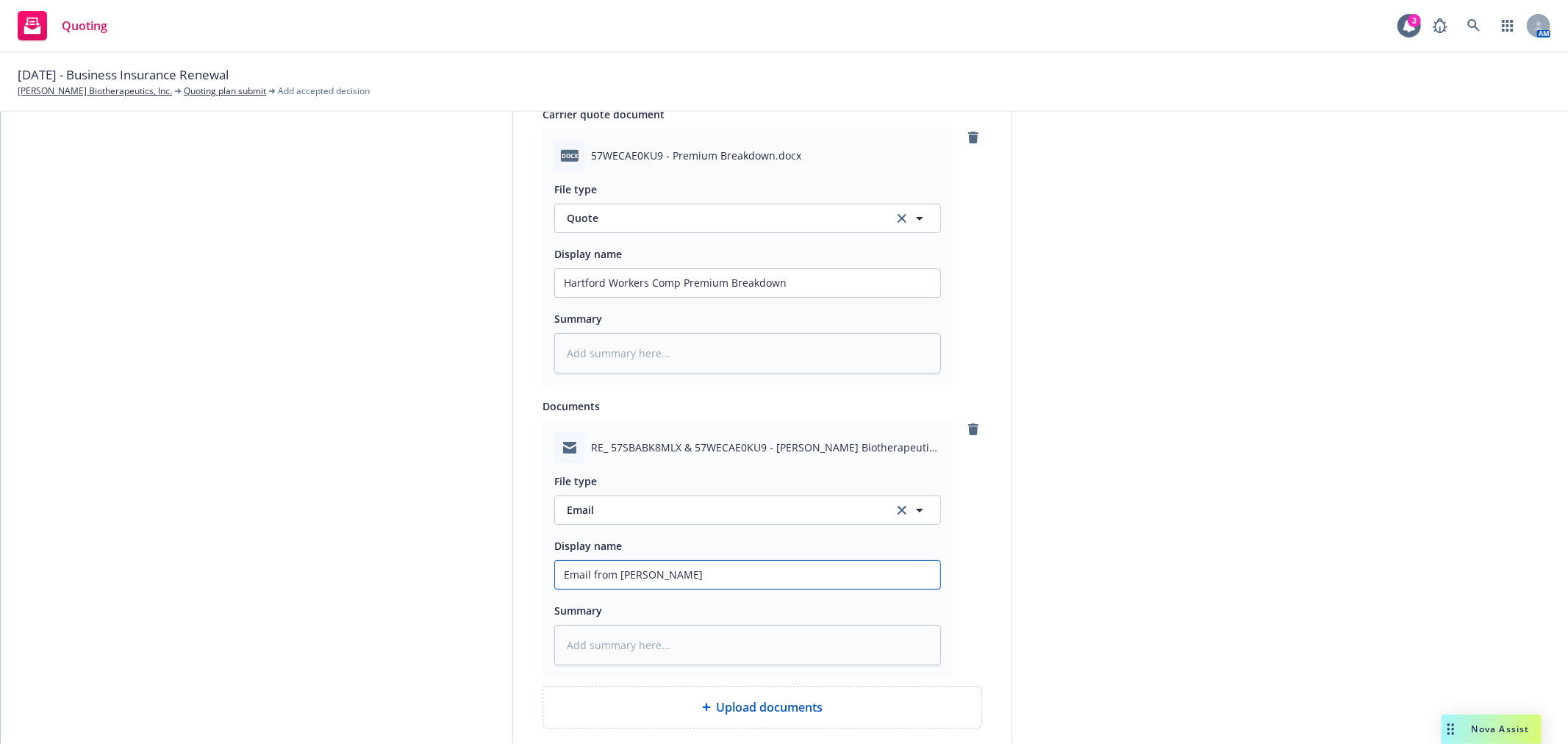
type input "Email from Hartf"
type textarea "x"
type input "Email from Hartfo"
type textarea "x"
type input "Email from Hartfor"
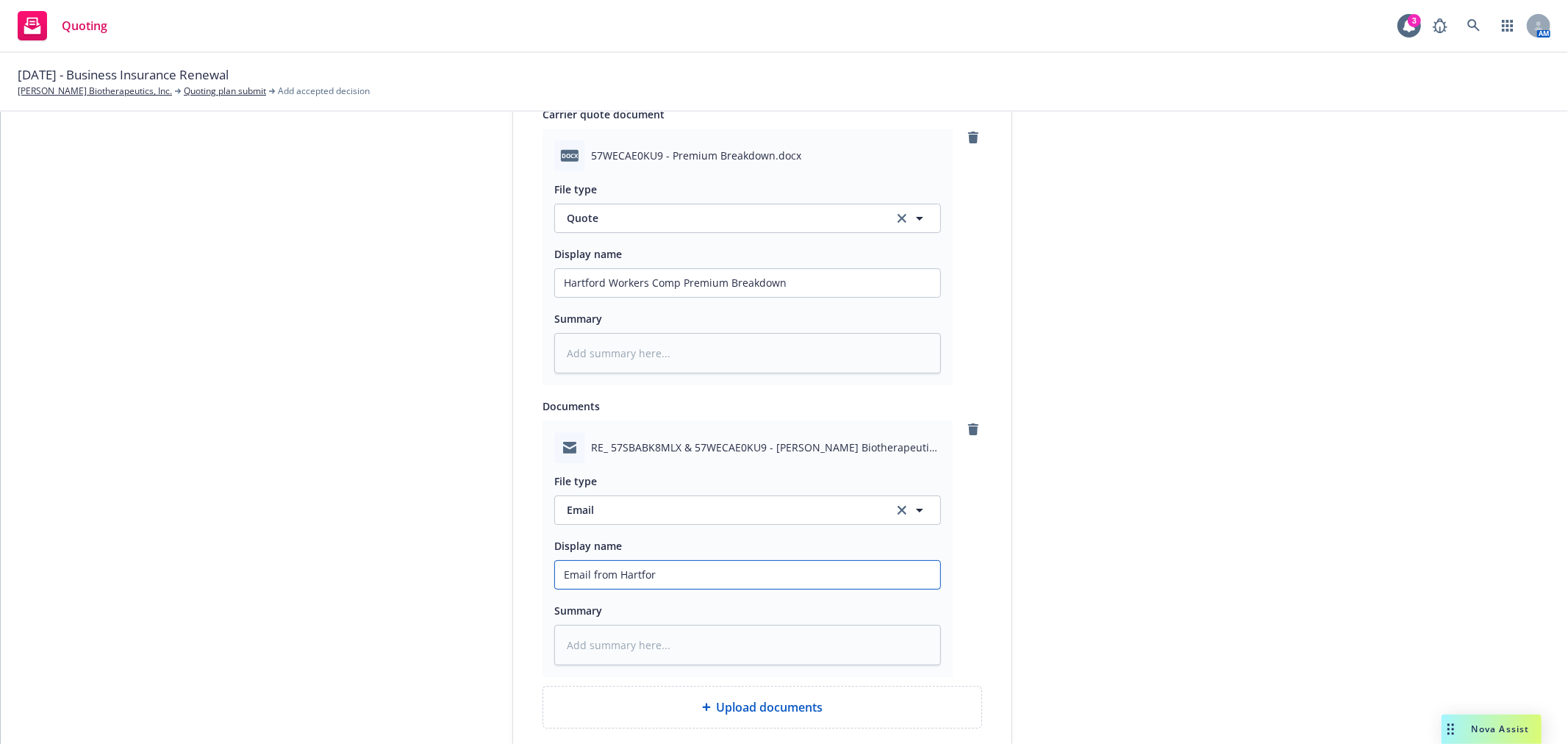
type textarea "x"
type input "Email from Hartford"
type textarea "x"
type input "Email from Hartford"
type textarea "x"
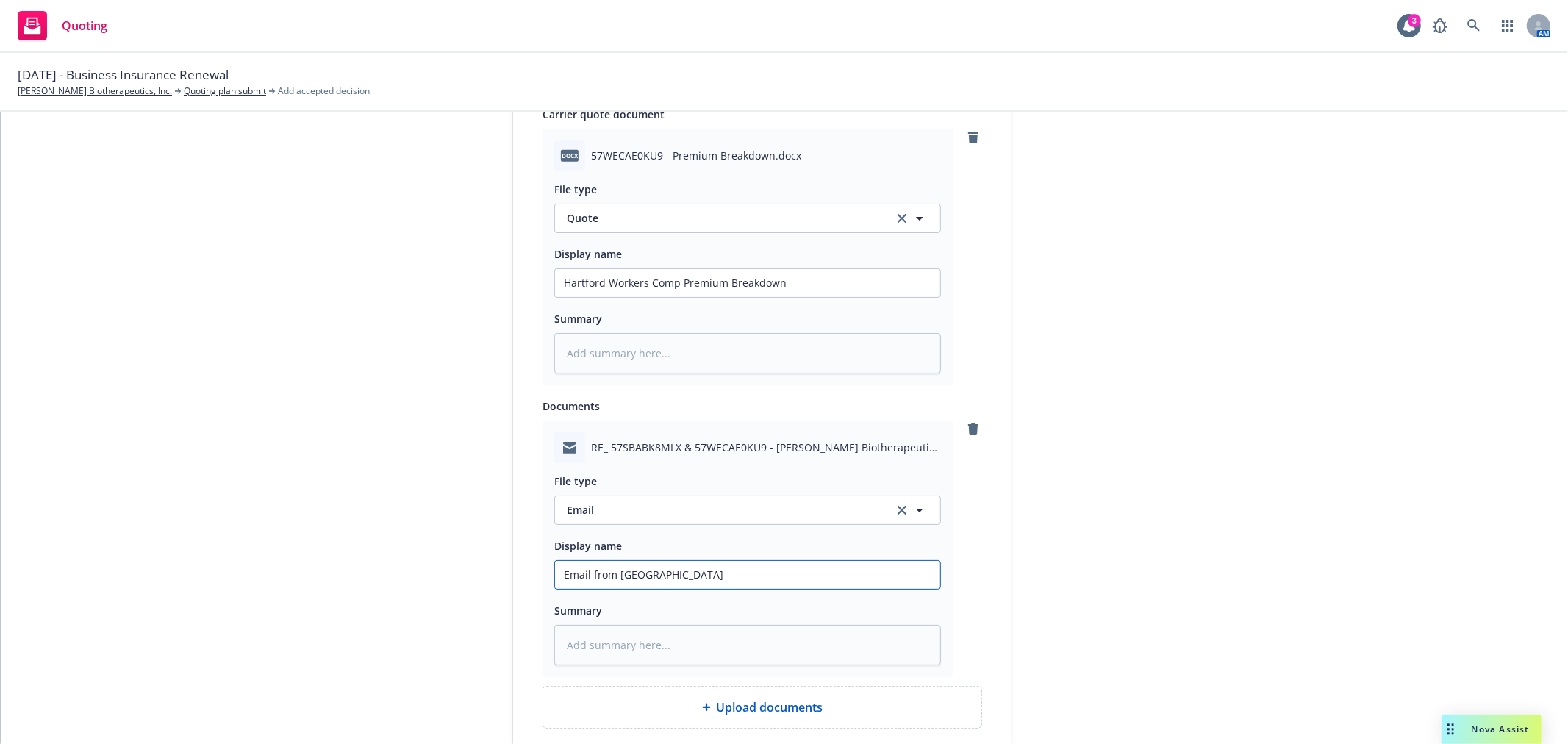
type input "Email from Hartford w"
type textarea "x"
type input "Email from Hartford wi"
type textarea "x"
type input "Email from Hartford wit"
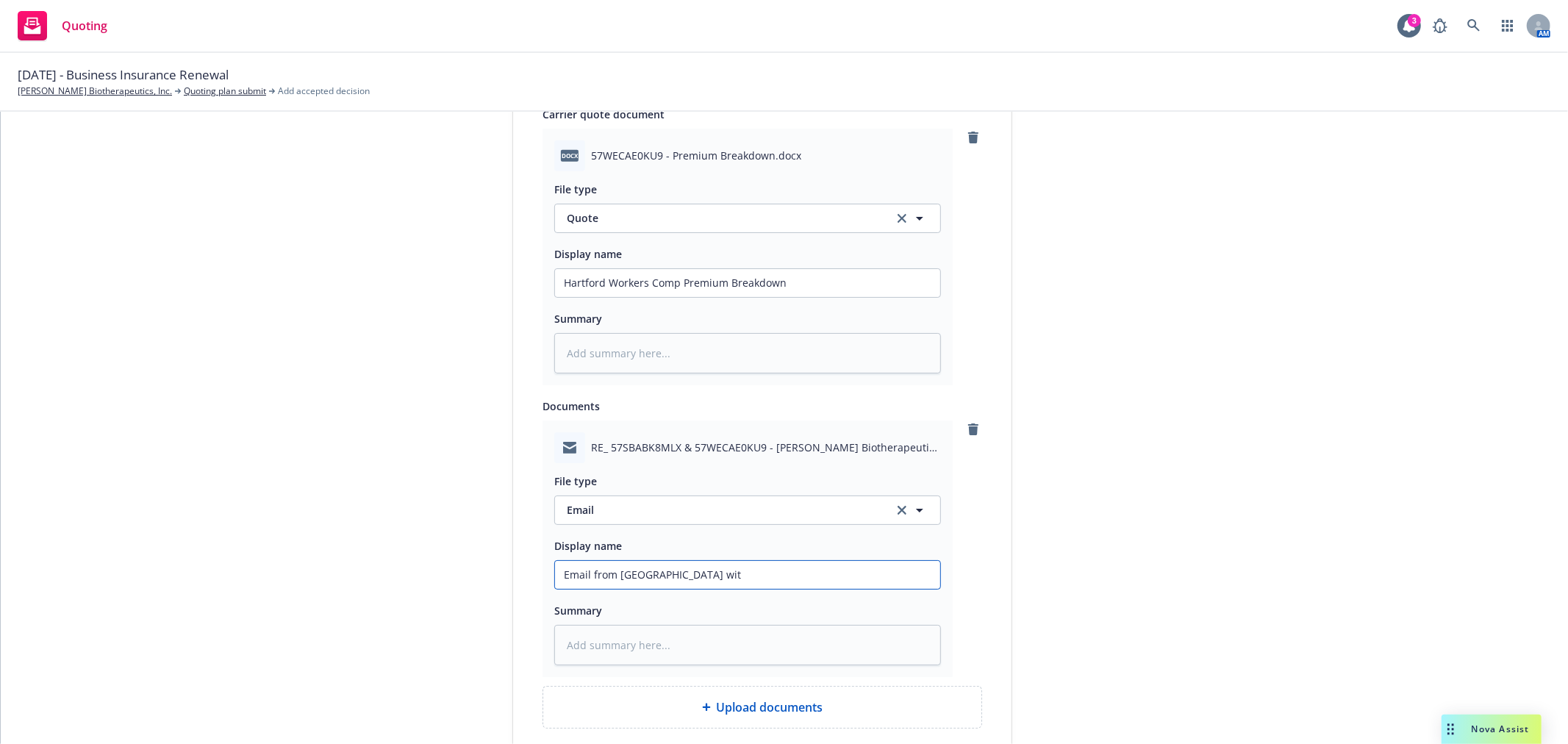
type textarea "x"
type input "Email from Hartford with"
type textarea "x"
type input "Email from Hartford with"
type textarea "x"
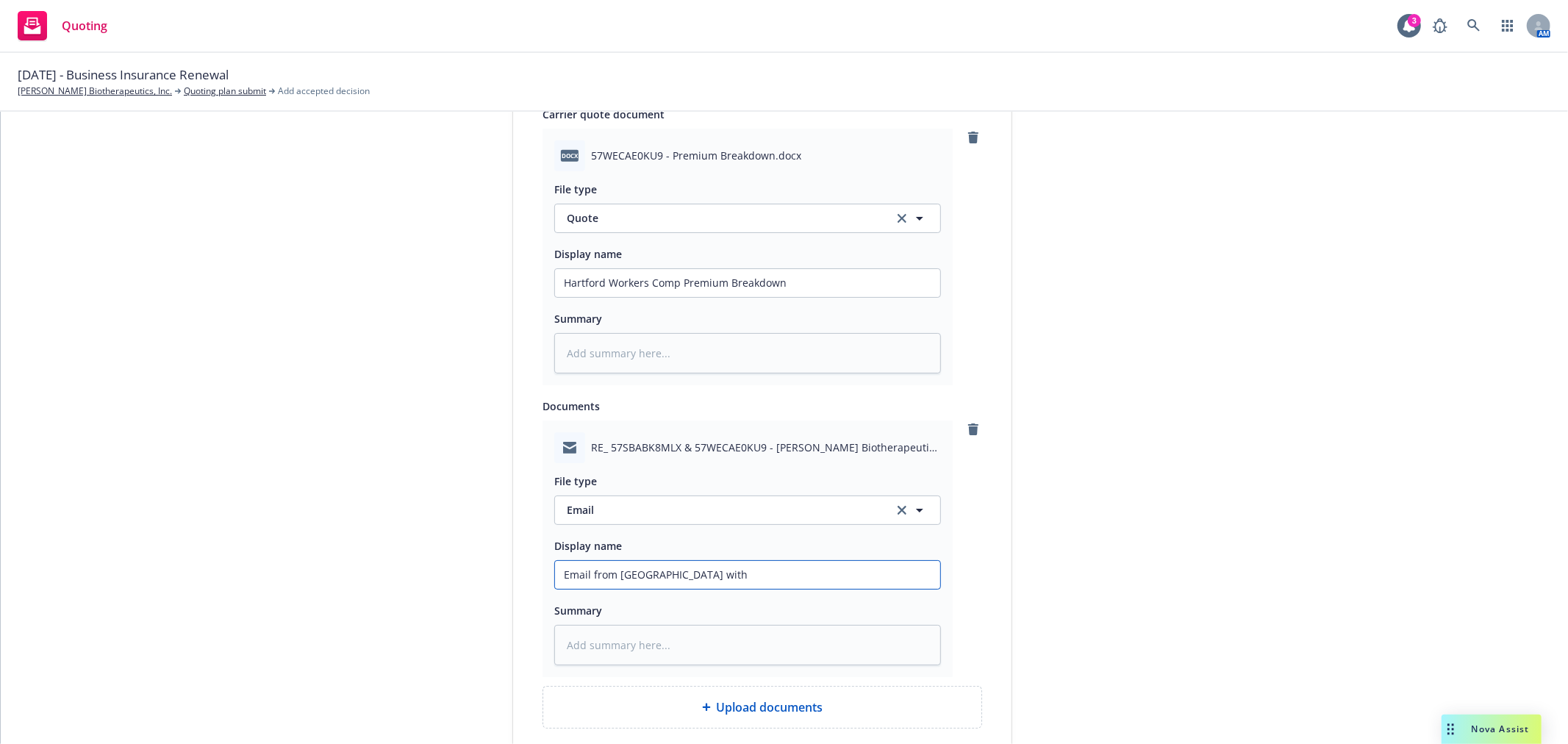
type input "Email from Hartford with P"
type textarea "x"
type input "Email from Hartford with Pr"
type textarea "x"
type input "Email from Hartford with Pre"
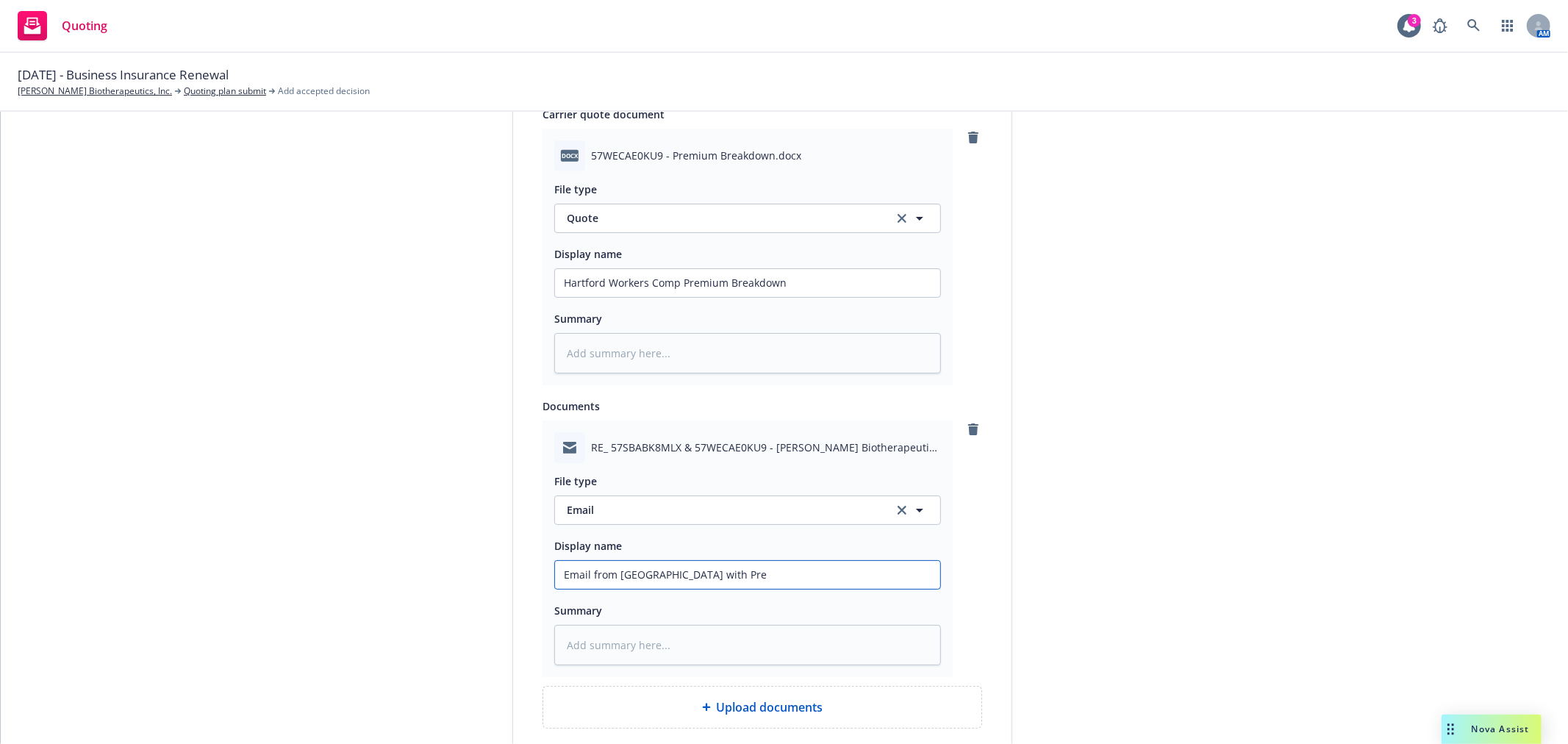
type textarea "x"
type input "Email from Hartford with Prem"
type textarea "x"
type input "Email from Hartford with Premi"
type textarea "x"
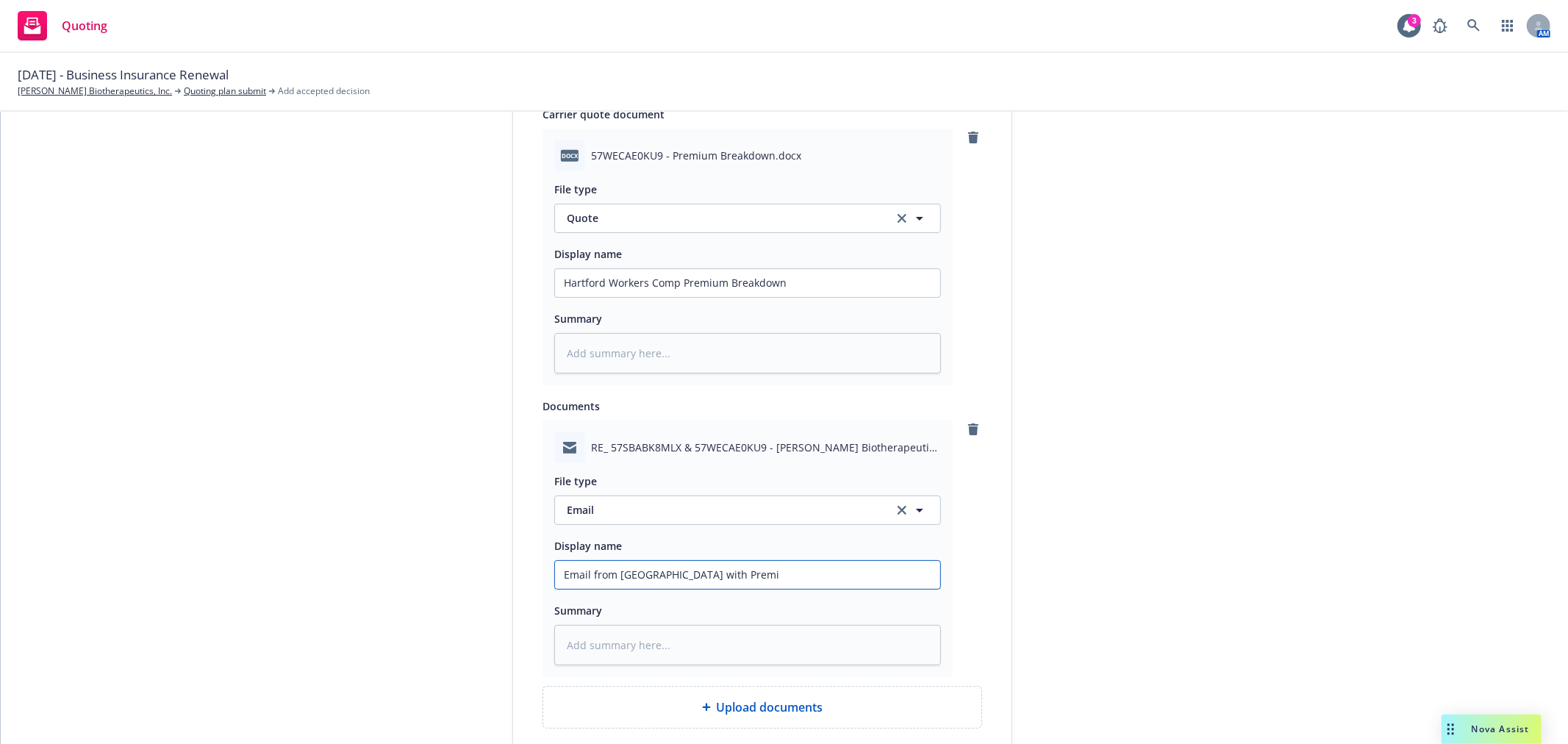
type input "Email from Hartford with Premiu"
type textarea "x"
type input "Email from Hartford with Premium"
type textarea "x"
type input "Email from Hartford with Premium"
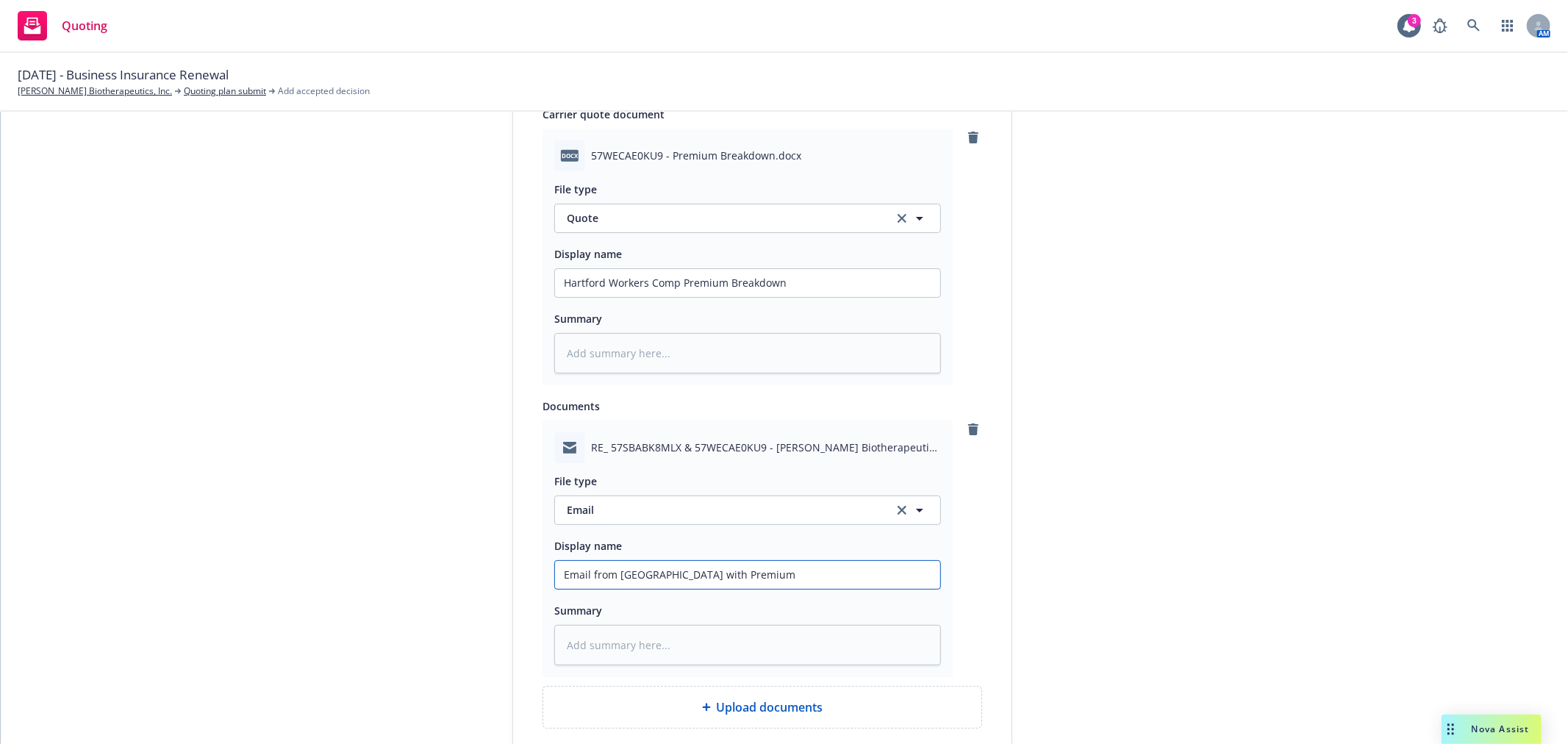
type textarea "x"
type input "Email from Hartford with Premium B"
type textarea "x"
type input "Email from Hartford with Premium Br"
type textarea "x"
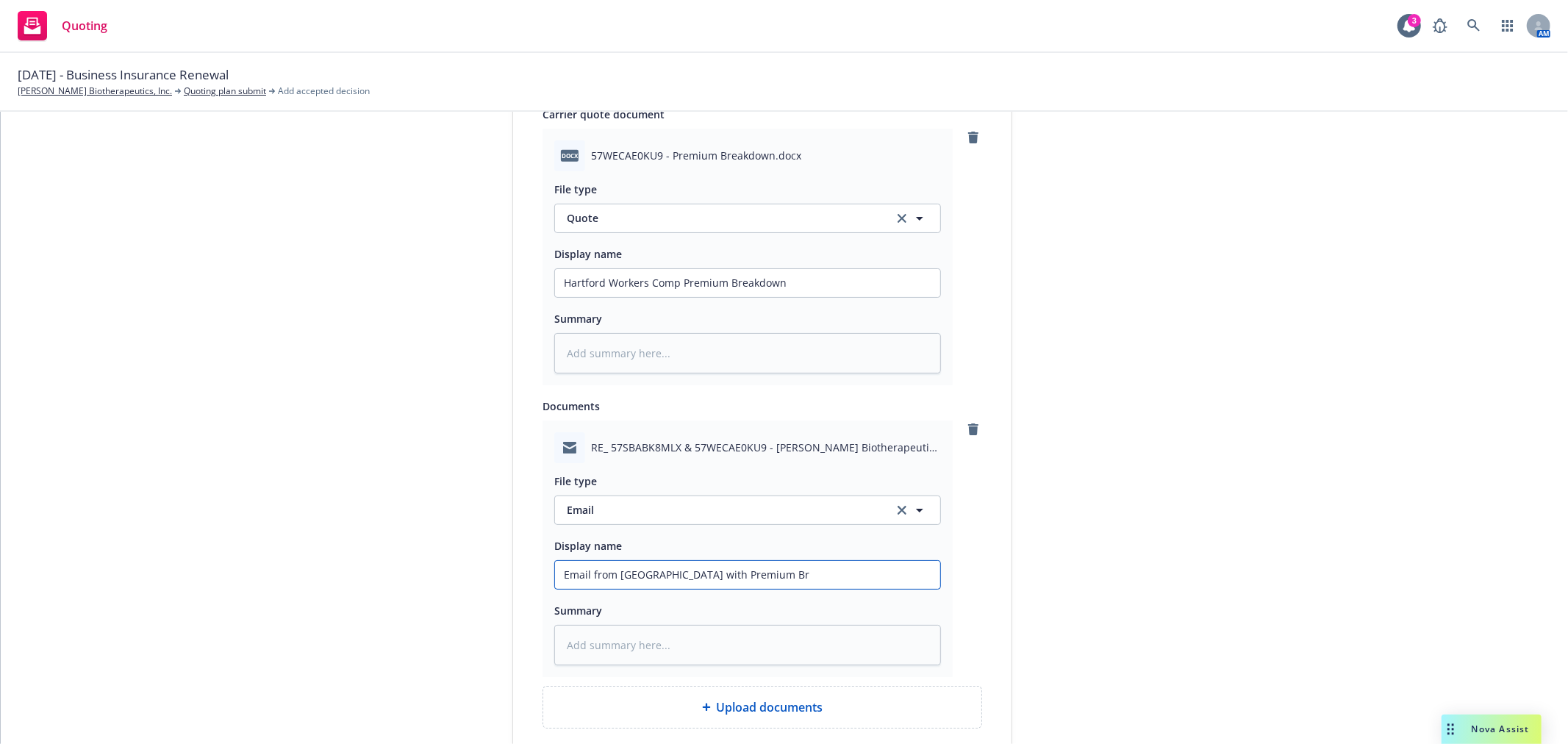
type input "Email from Hartford with Premium Bre"
type textarea "x"
type input "Email from Hartford with Premium Brea"
type textarea "x"
type input "Email from Hartford with Premium Break"
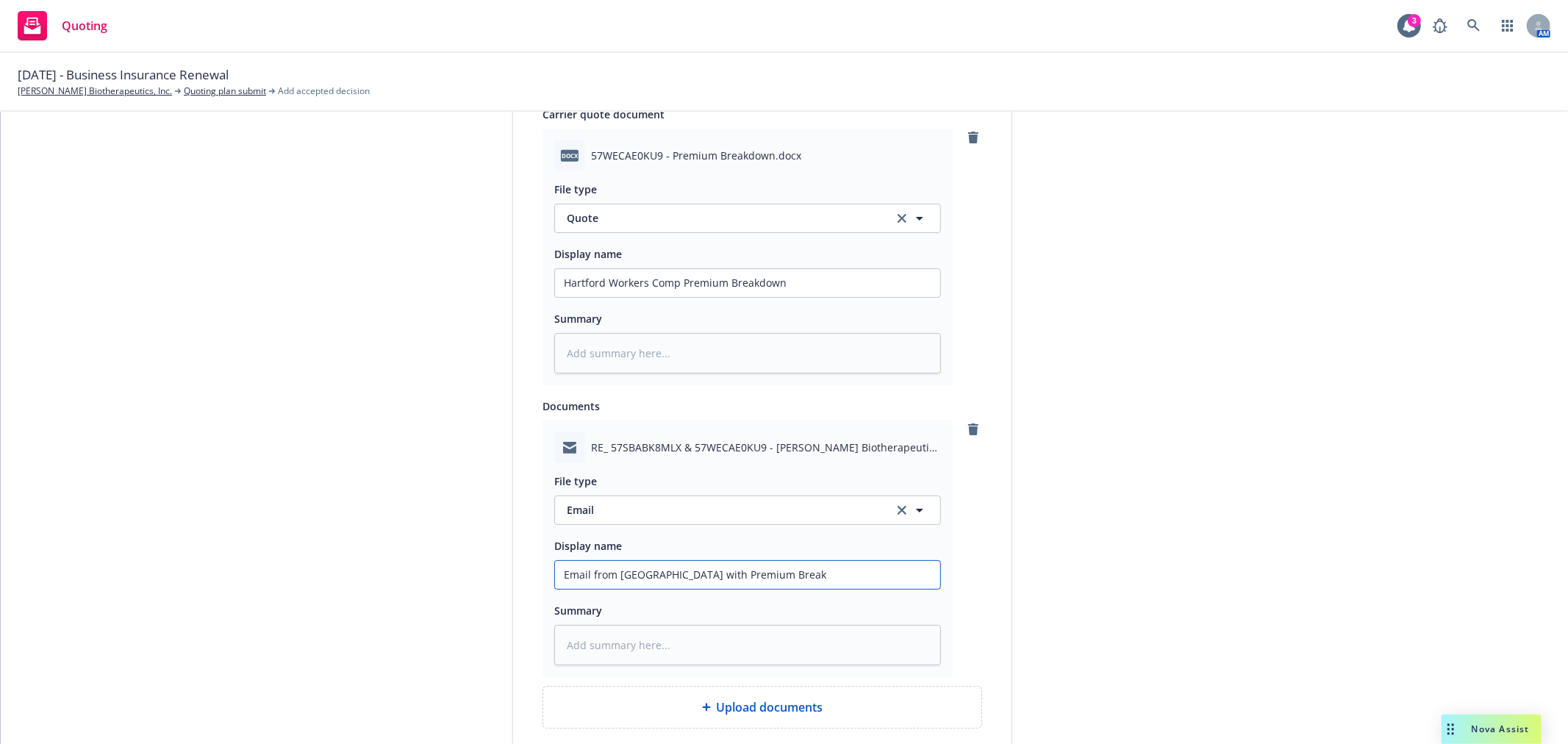
type textarea "x"
type input "Email from Hartford with Premium Breakd"
type textarea "x"
type input "Email from Hartford with Premium Breakdo"
type textarea "x"
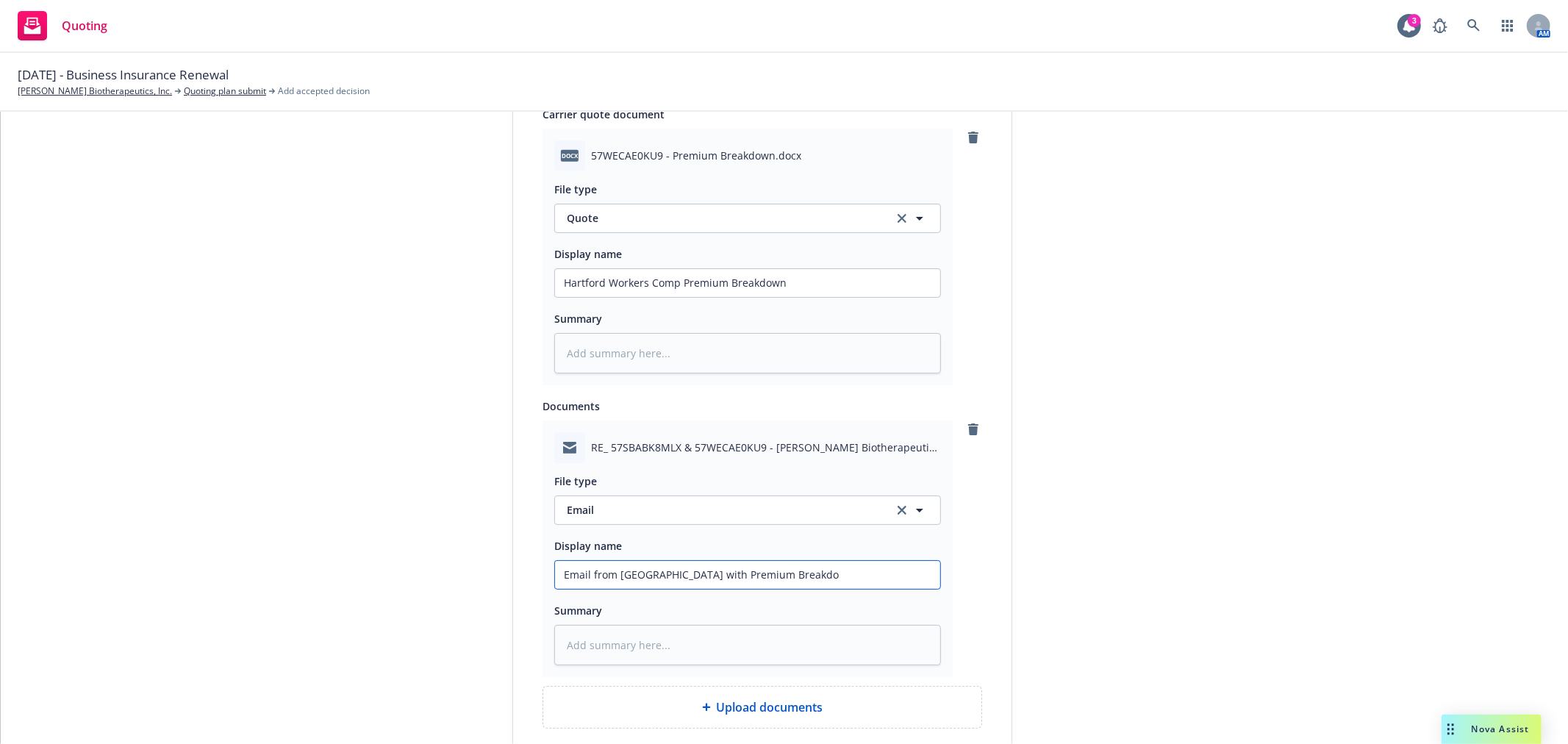
type input "Email from Hartford with Premium Breakdow"
type textarea "x"
type input "Email from Hartford with Premium Breakdown"
type textarea "x"
type input "Email from Hartford with Premium Breakdown"
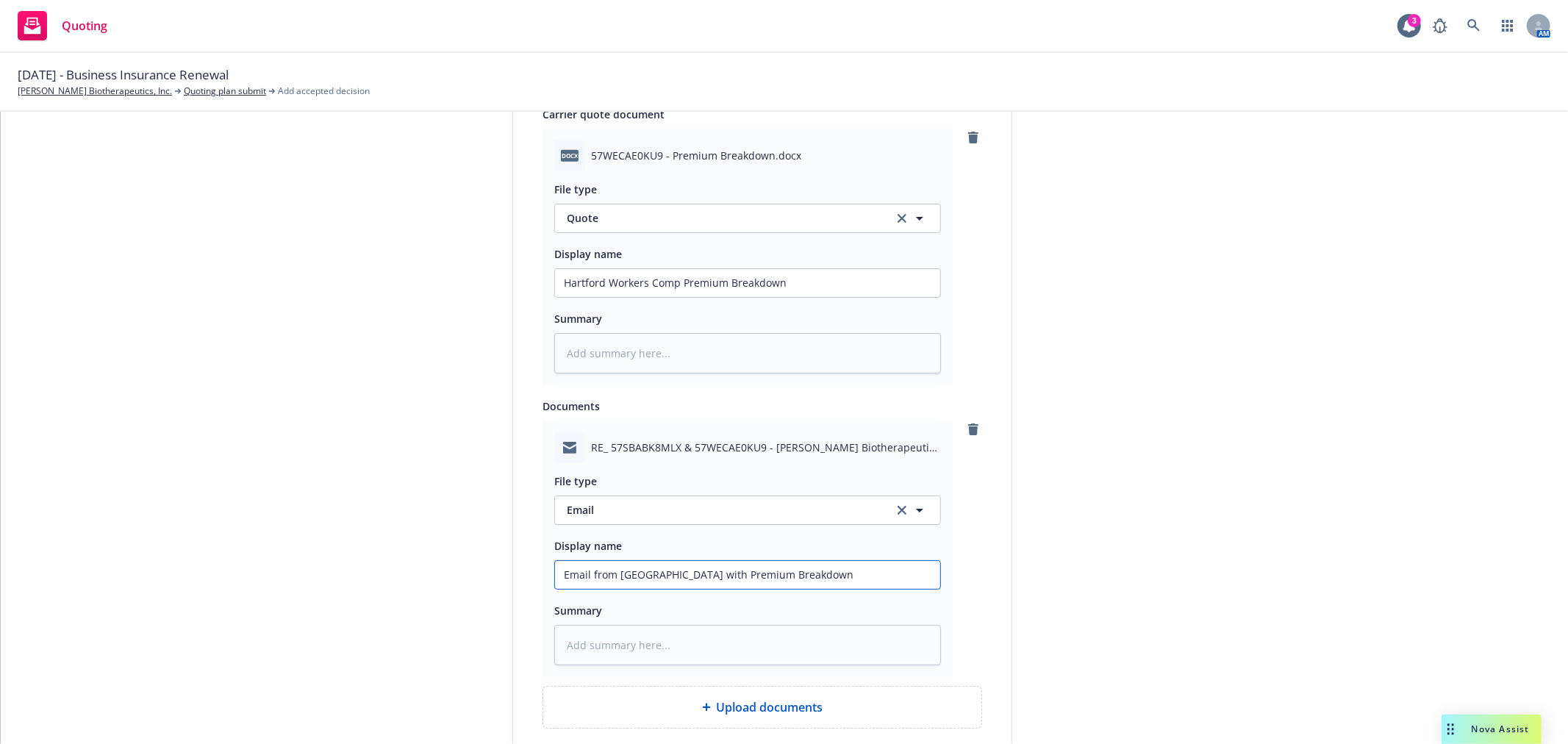
type textarea "x"
type input "Email from Hartford with Premium Breakdown A"
type textarea "x"
type input "Email from Hartford with Premium Breakdown At"
type textarea "x"
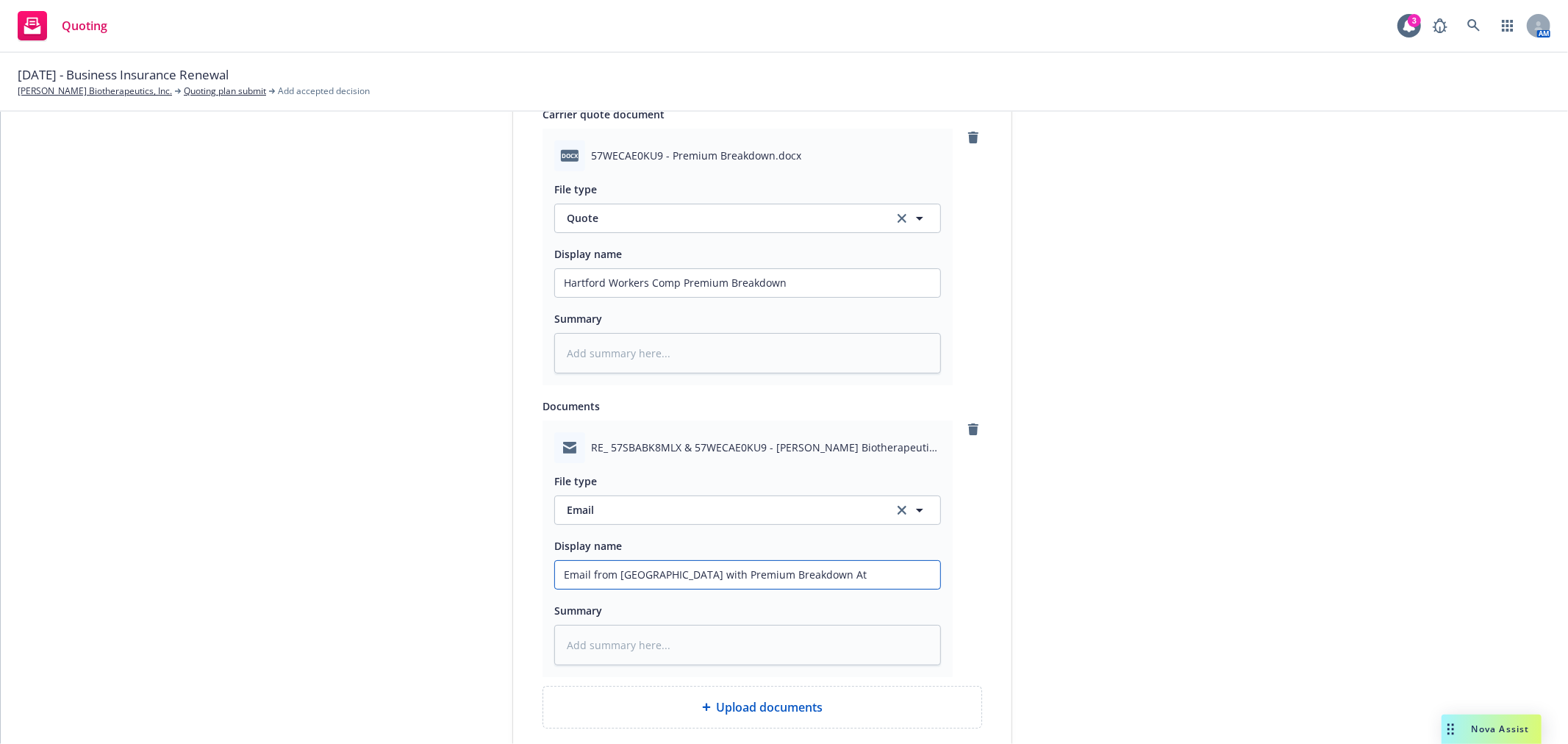
type input "Email from Hartford with Premium Breakdown Att"
type textarea "x"
type input "Email from Hartford with Premium Breakdown Atta"
type textarea "x"
type input "Email from Hartford with Premium Breakdown Attac"
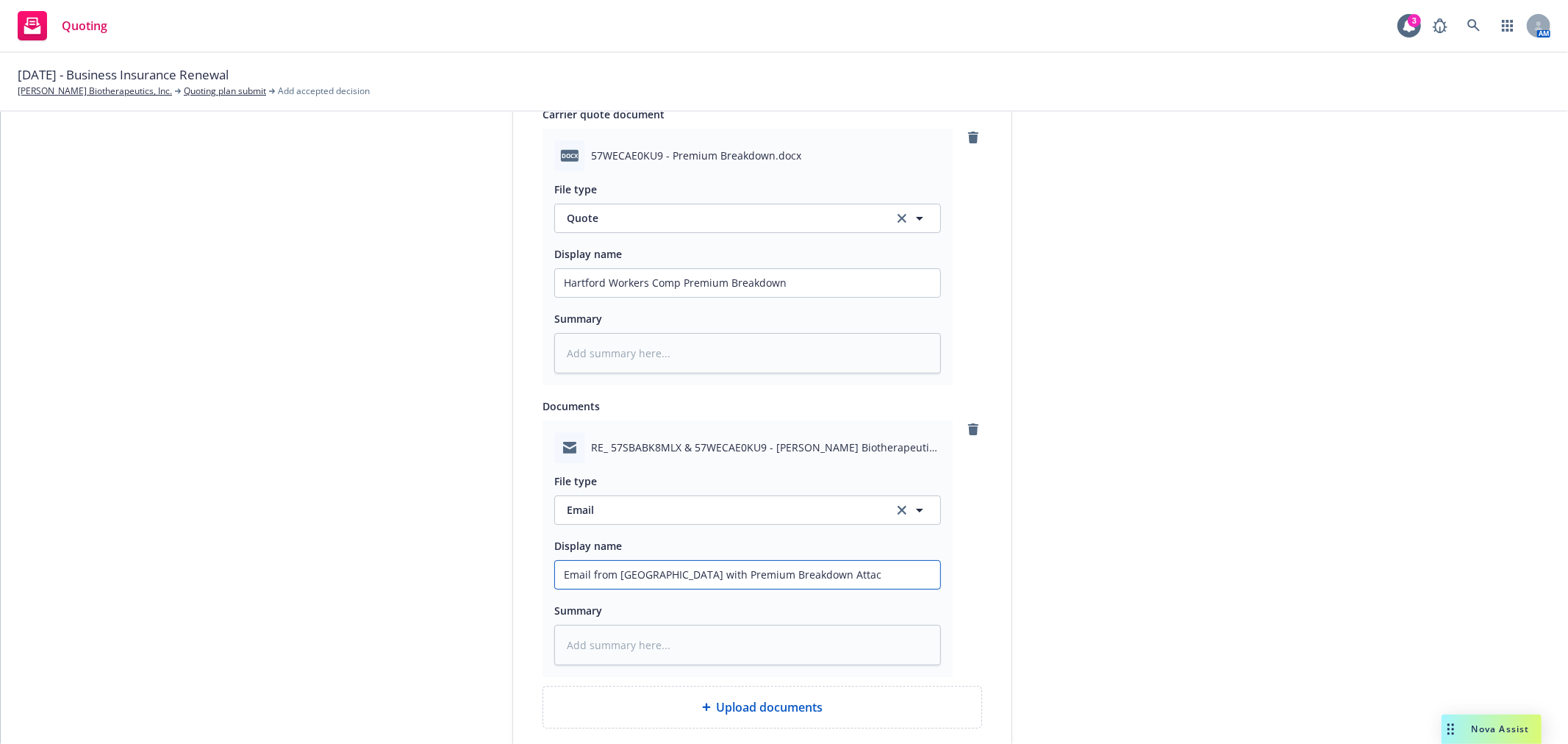
type textarea "x"
type input "Email from Hartford with Premium Breakdown Attach"
type textarea "x"
type input "Email from Hartford with Premium Breakdown Attache"
type textarea "x"
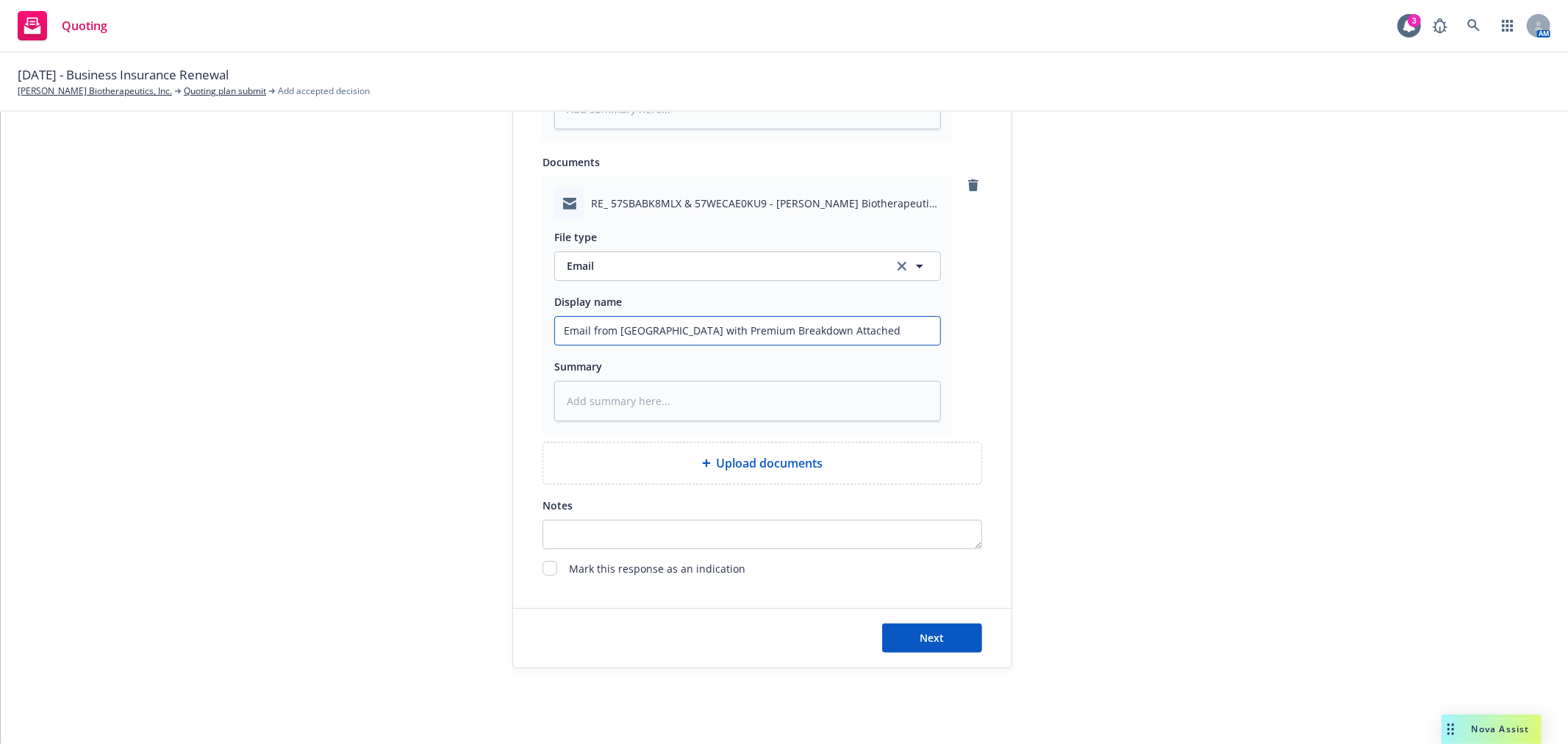
scroll to position [968, 0]
type input "Email from Hartford with Premium Breakdown Attached"
click at [963, 637] on button "Next" at bounding box center [932, 637] width 100 height 29
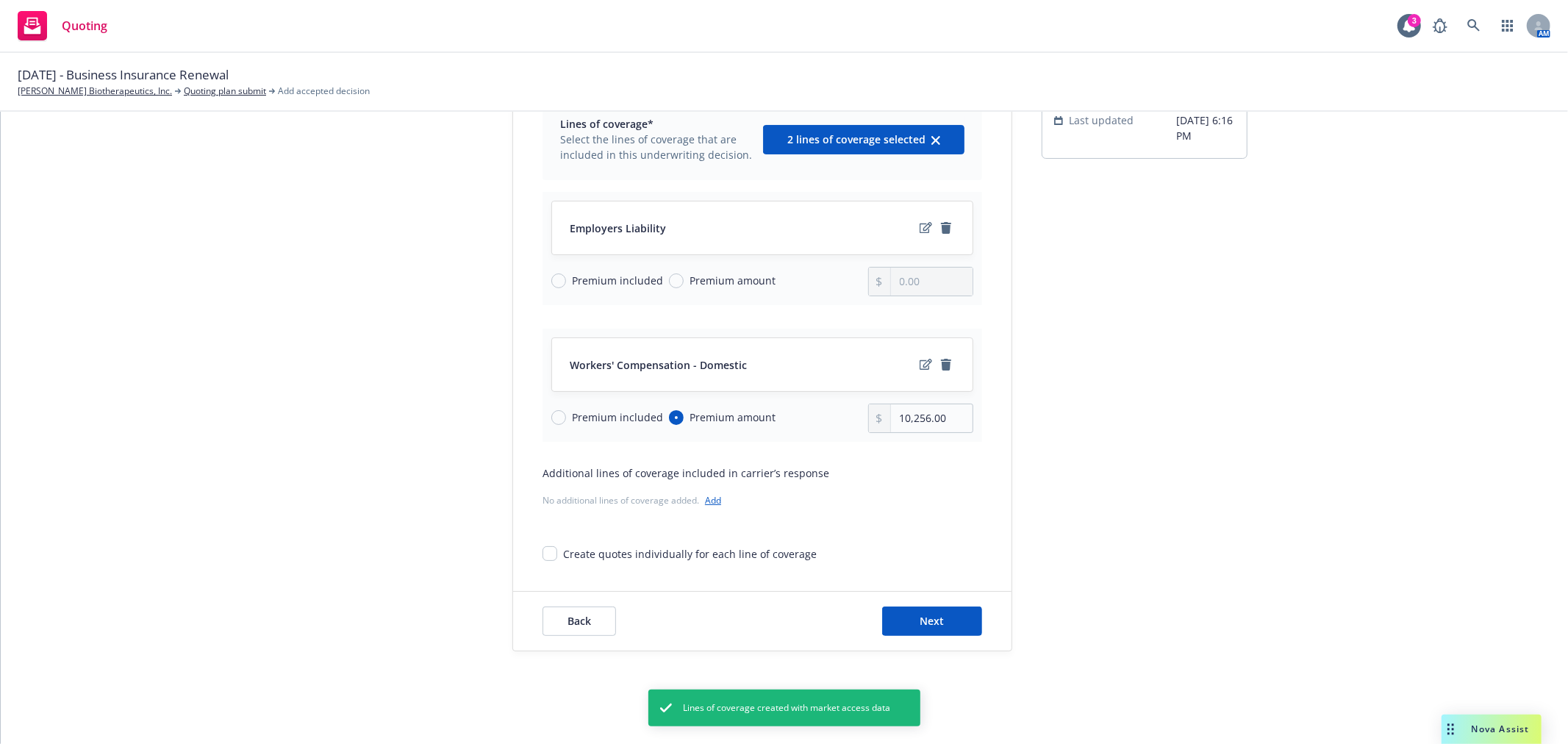
scroll to position [151, 0]
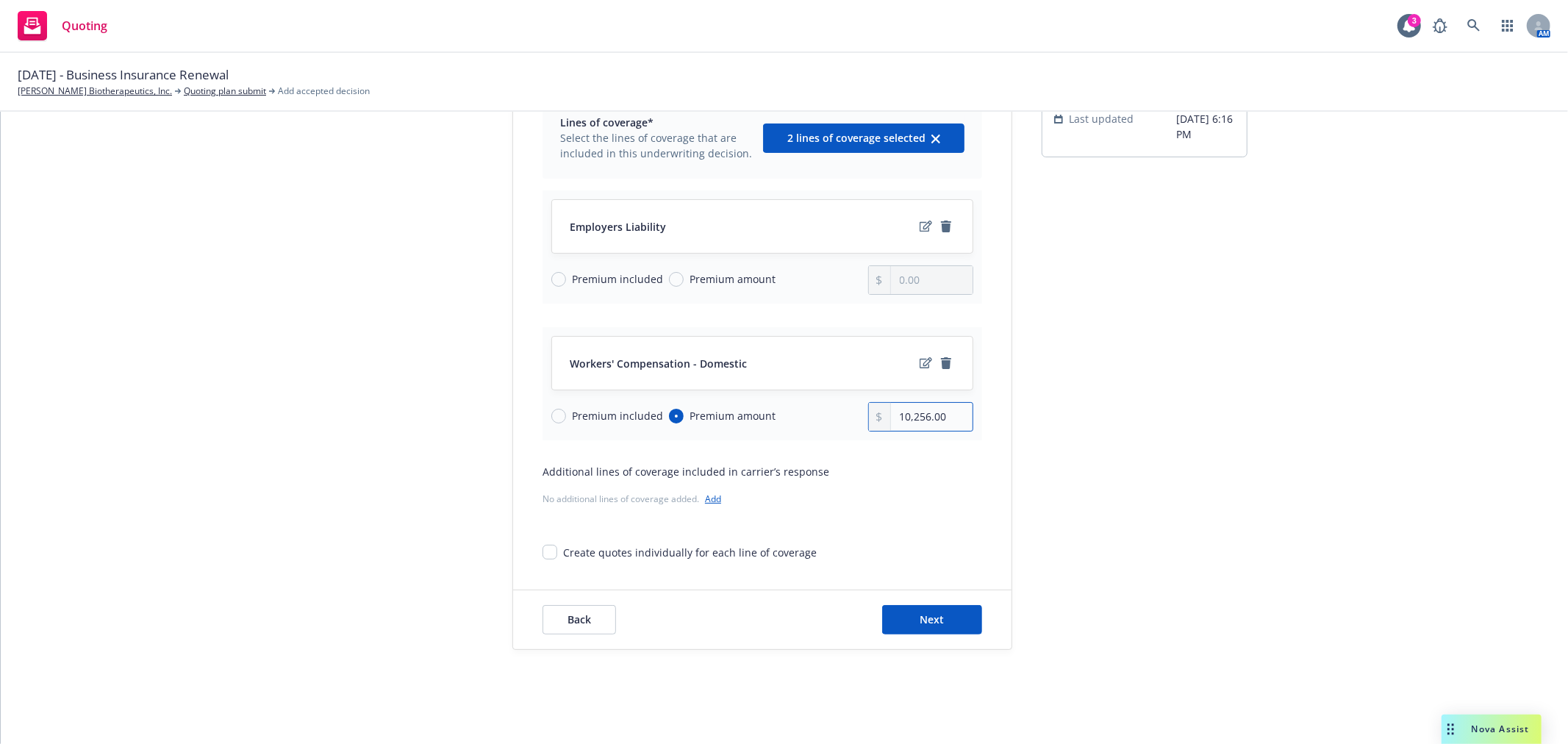
drag, startPoint x: 948, startPoint y: 424, endPoint x: 792, endPoint y: 427, distance: 156.0
click at [792, 427] on div "Premium included Premium amount 10,256.00" at bounding box center [762, 416] width 421 height 29
click at [897, 617] on button "Next" at bounding box center [932, 620] width 100 height 29
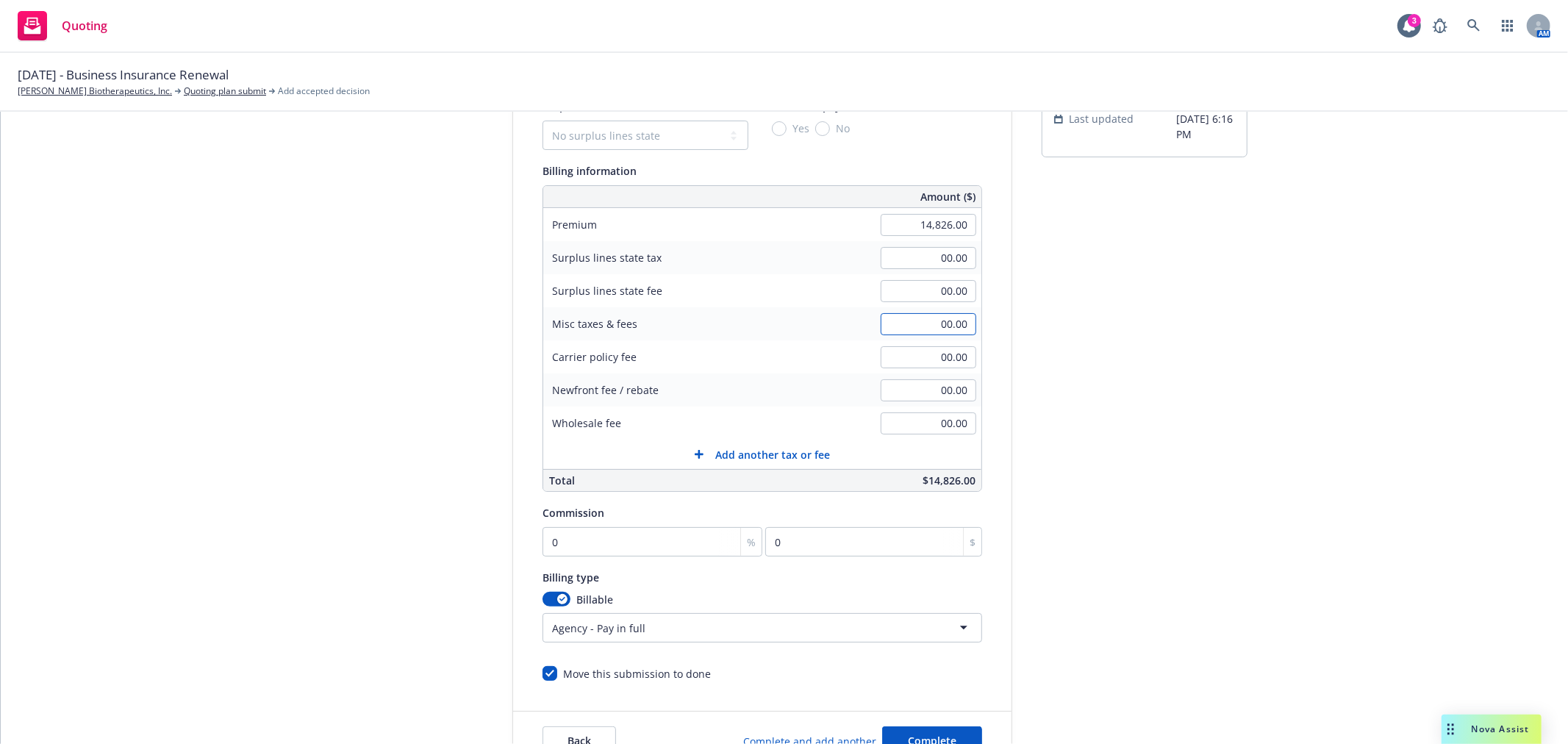
click at [909, 328] on input "00.00" at bounding box center [928, 324] width 96 height 22
click at [1230, 370] on div "submission Carrier Hartford Insurance Group Last updated 4/23, 6:16 PM" at bounding box center [1144, 395] width 206 height 753
click at [608, 541] on input "0" at bounding box center [651, 541] width 220 height 29
click at [1124, 501] on div "submission Carrier Hartford Insurance Group Last updated 4/23, 6:16 PM" at bounding box center [1144, 395] width 206 height 753
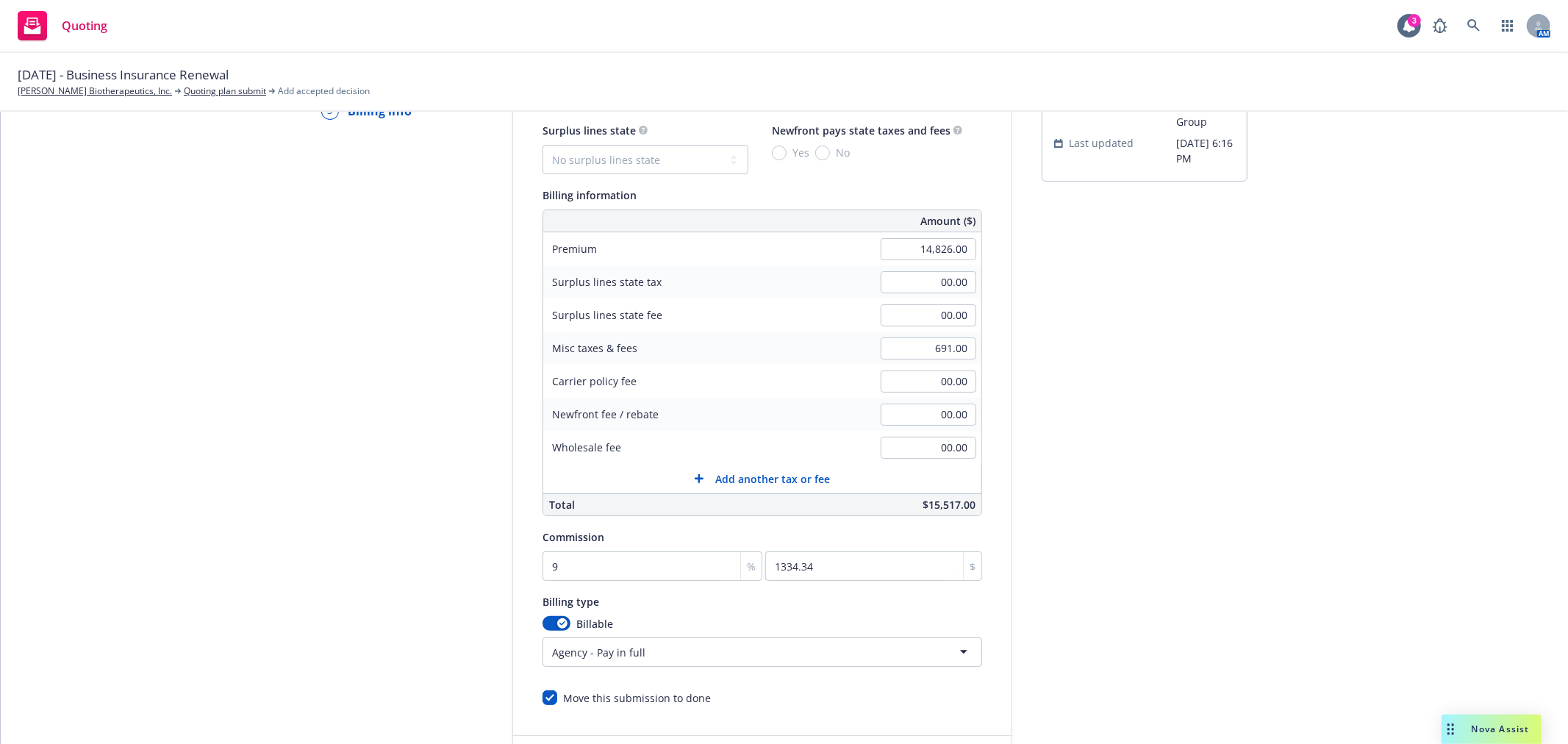
scroll to position [274, 0]
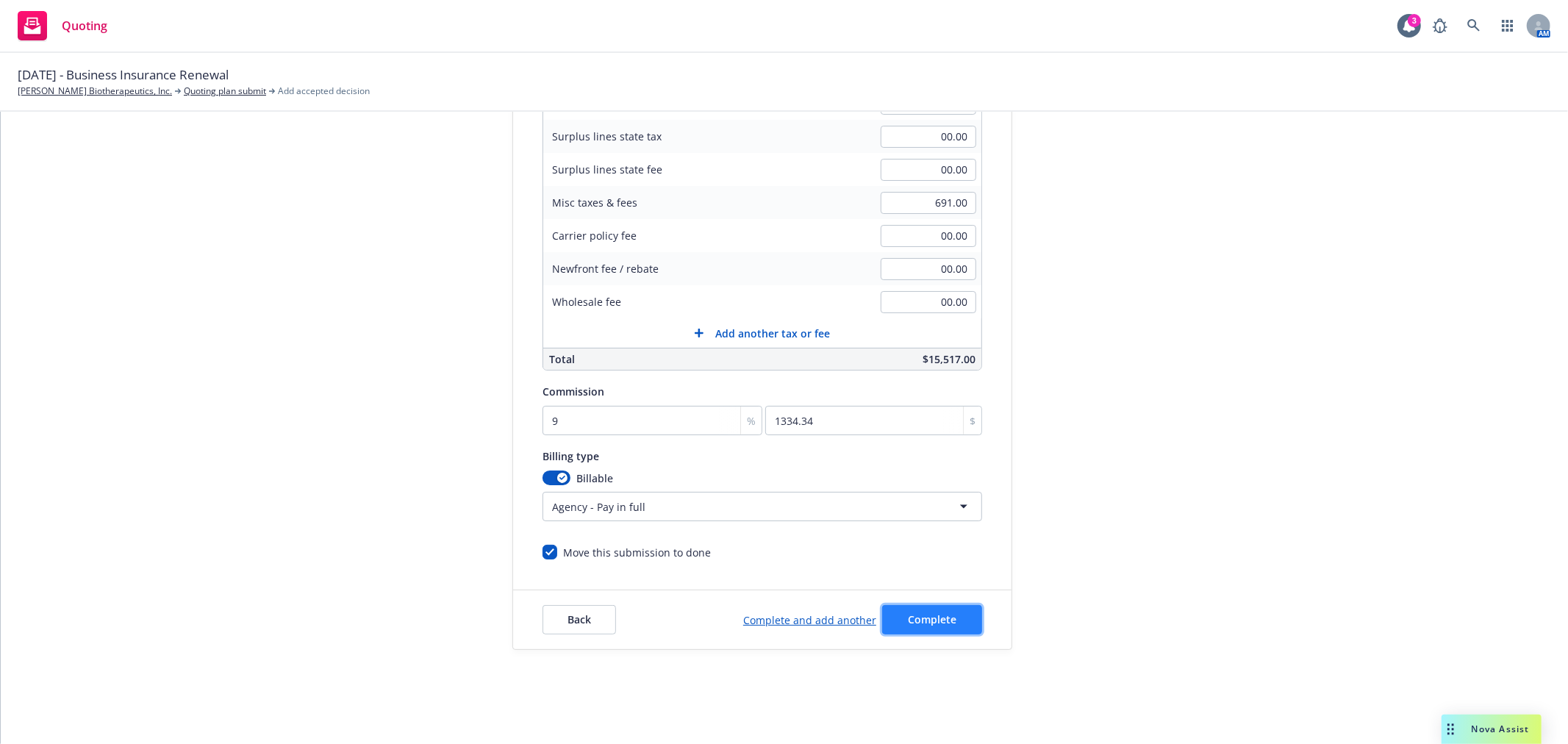
click at [923, 621] on span "Complete" at bounding box center [932, 619] width 49 height 14
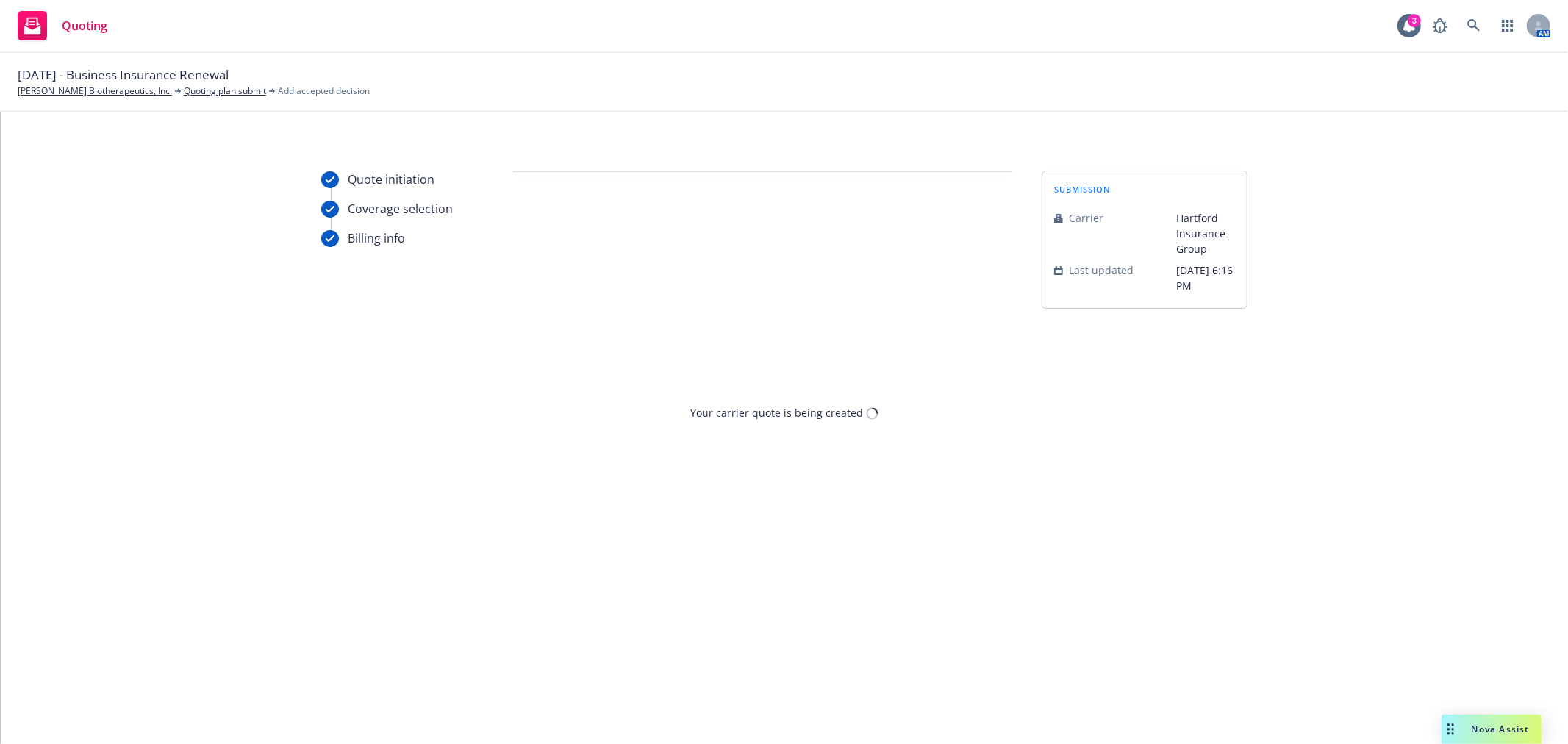
scroll to position [0, 0]
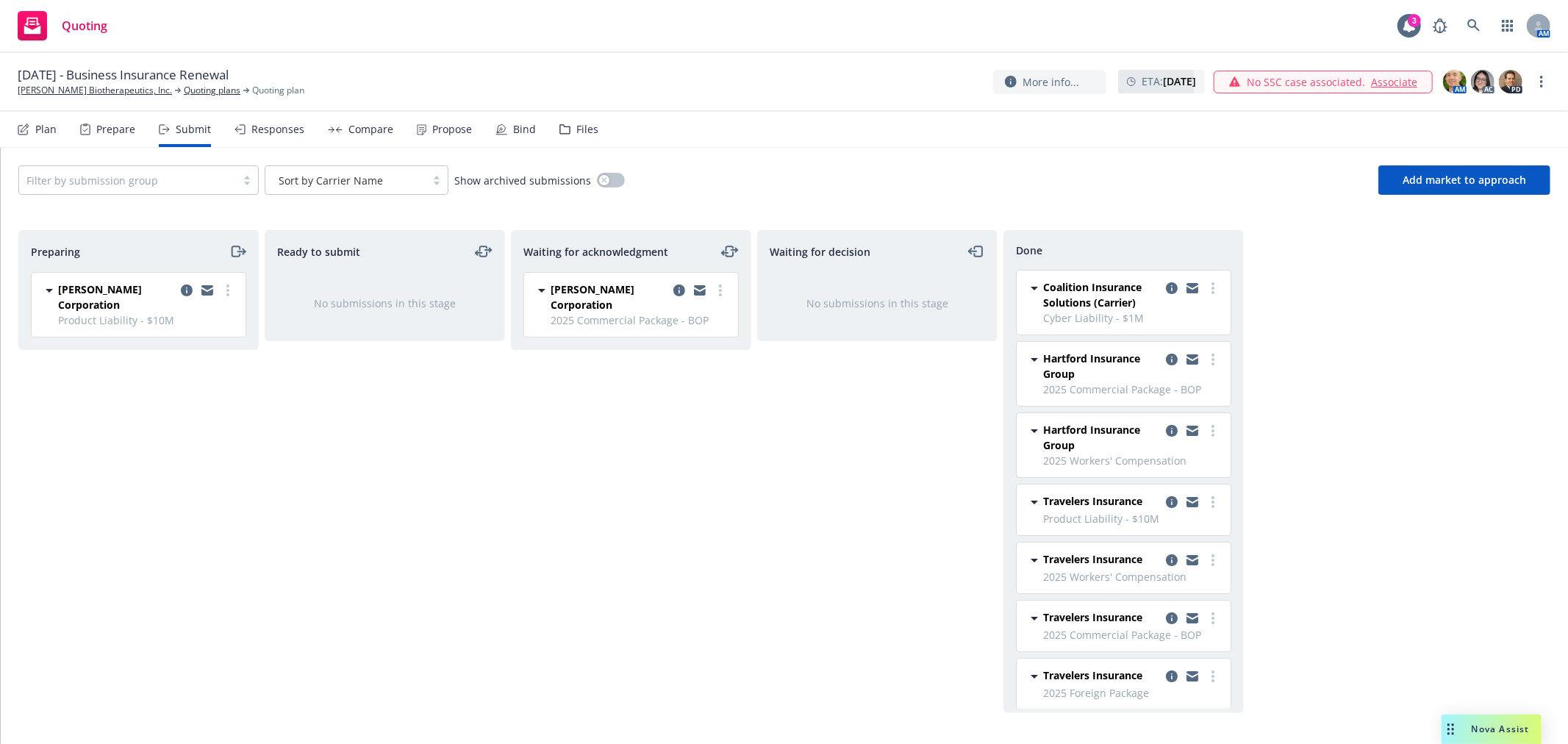
click at [370, 133] on div "Compare" at bounding box center [371, 129] width 44 height 12
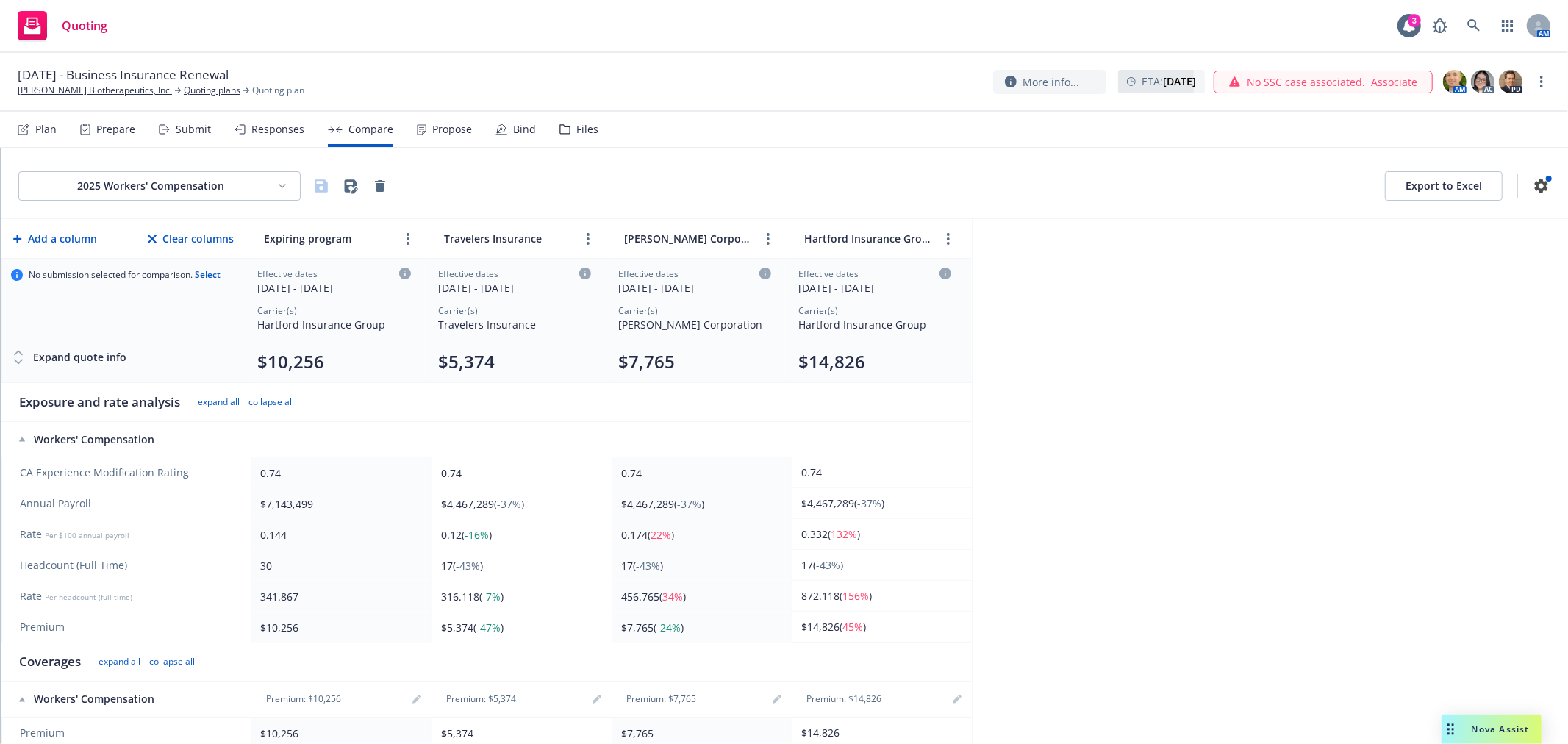
click at [1345, 411] on div "2025 Workers' Compensation Export to Excel Add a column Clear columns Expiring …" at bounding box center [784, 446] width 1567 height 596
click at [254, 186] on html "Quoting 3 AM October 1, 2025 - Business Insurance Renewal Asher Biotherapeutics…" at bounding box center [784, 372] width 1568 height 744
click at [149, 243] on div "2025 Commercial Package - BOP" at bounding box center [161, 240] width 205 height 24
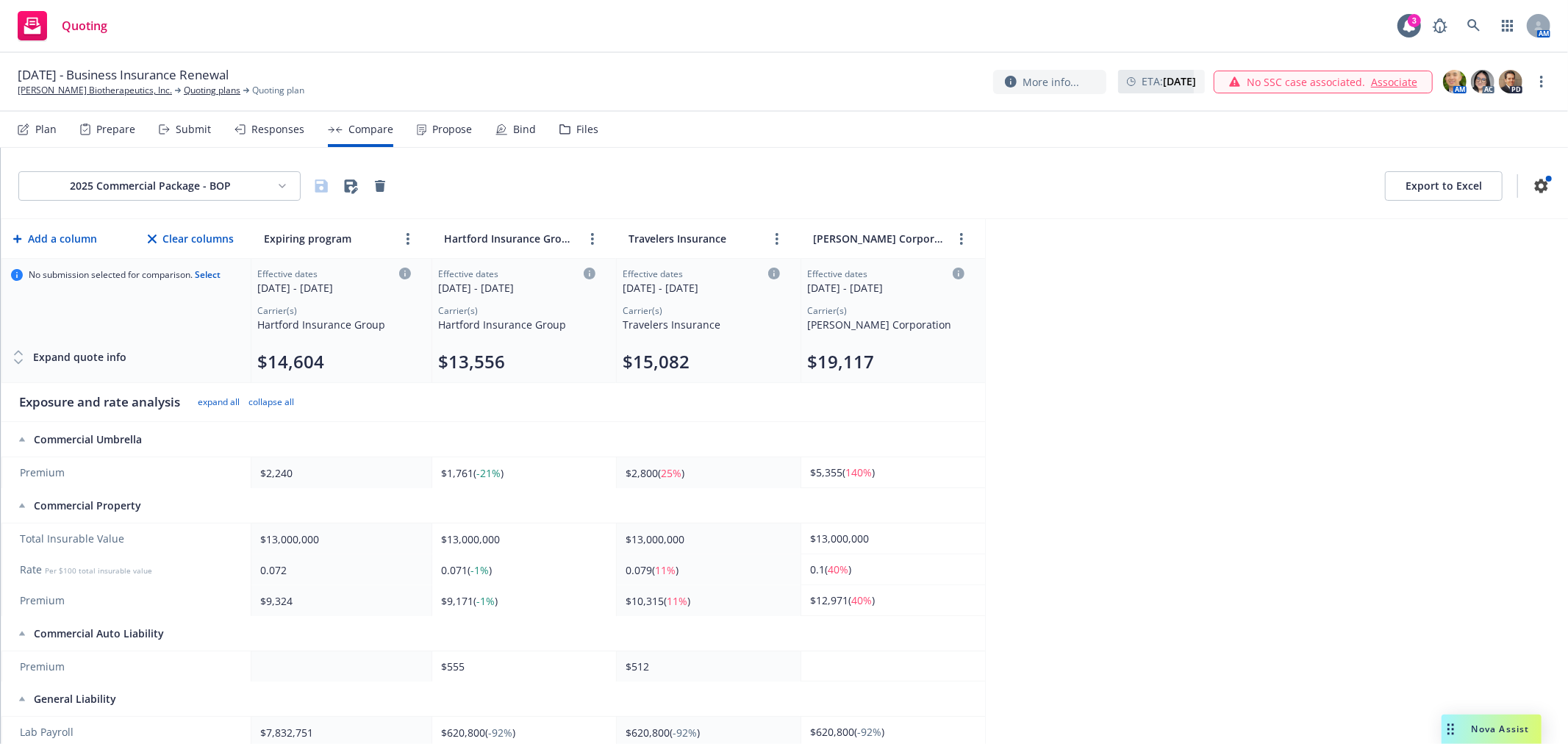
click at [590, 182] on div "2025 Commercial Package - BOP Export to Excel" at bounding box center [784, 186] width 1532 height 29
click at [214, 192] on html "Quoting 3 AM October 1, 2025 - Business Insurance Renewal Asher Biotherapeutics…" at bounding box center [784, 372] width 1568 height 744
click at [156, 361] on div "2025 Workers' Compensation" at bounding box center [161, 362] width 205 height 24
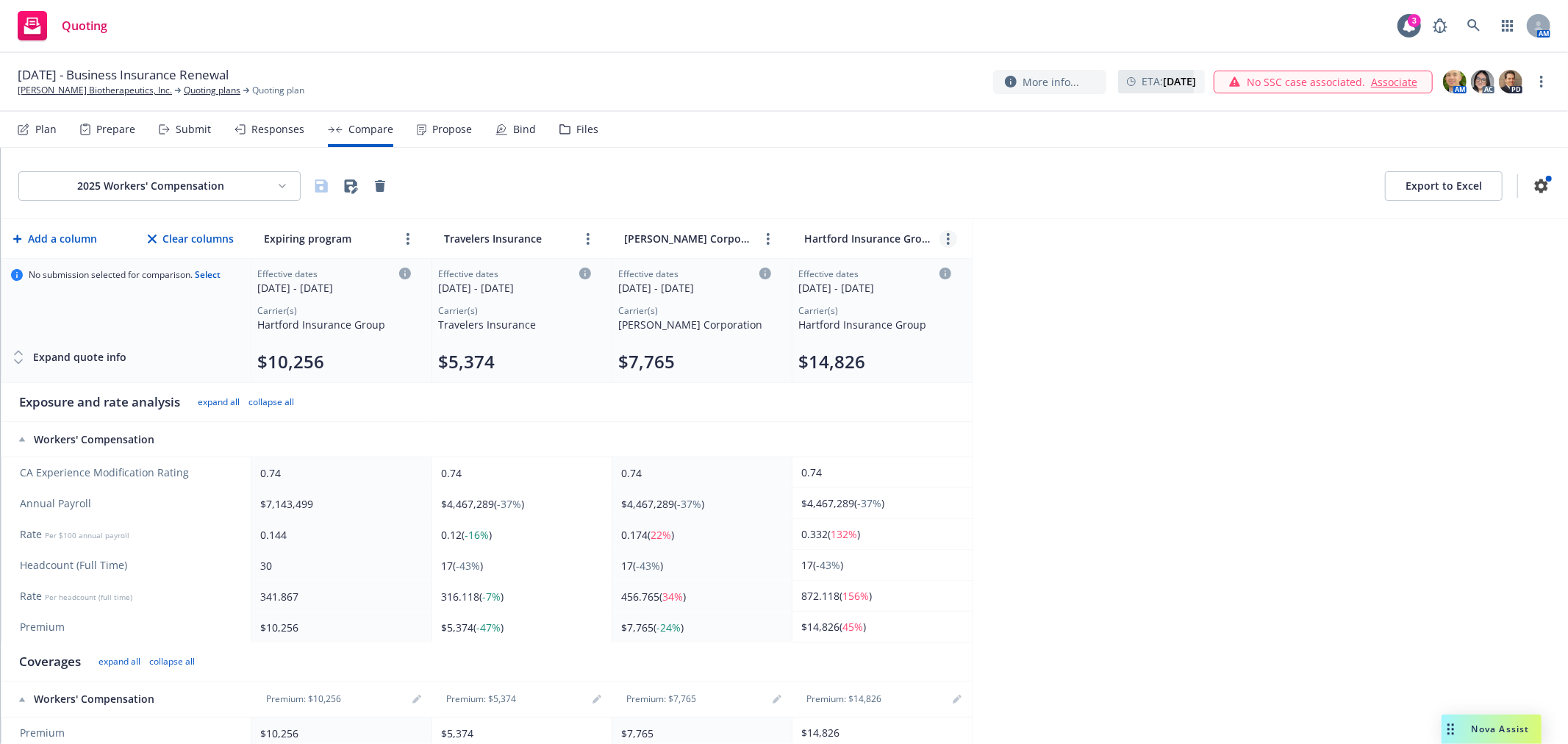
click at [948, 236] on icon "more" at bounding box center [947, 239] width 3 height 12
click at [893, 270] on link "chevronLeft" at bounding box center [901, 272] width 18 height 18
click at [767, 235] on icon "more" at bounding box center [768, 239] width 3 height 12
click at [708, 269] on icon "chevronLeft" at bounding box center [710, 272] width 9 height 9
click at [1472, 396] on div "2025 Workers' Compensation Export to Excel Add a column Clear columns Expiring …" at bounding box center [784, 446] width 1567 height 596
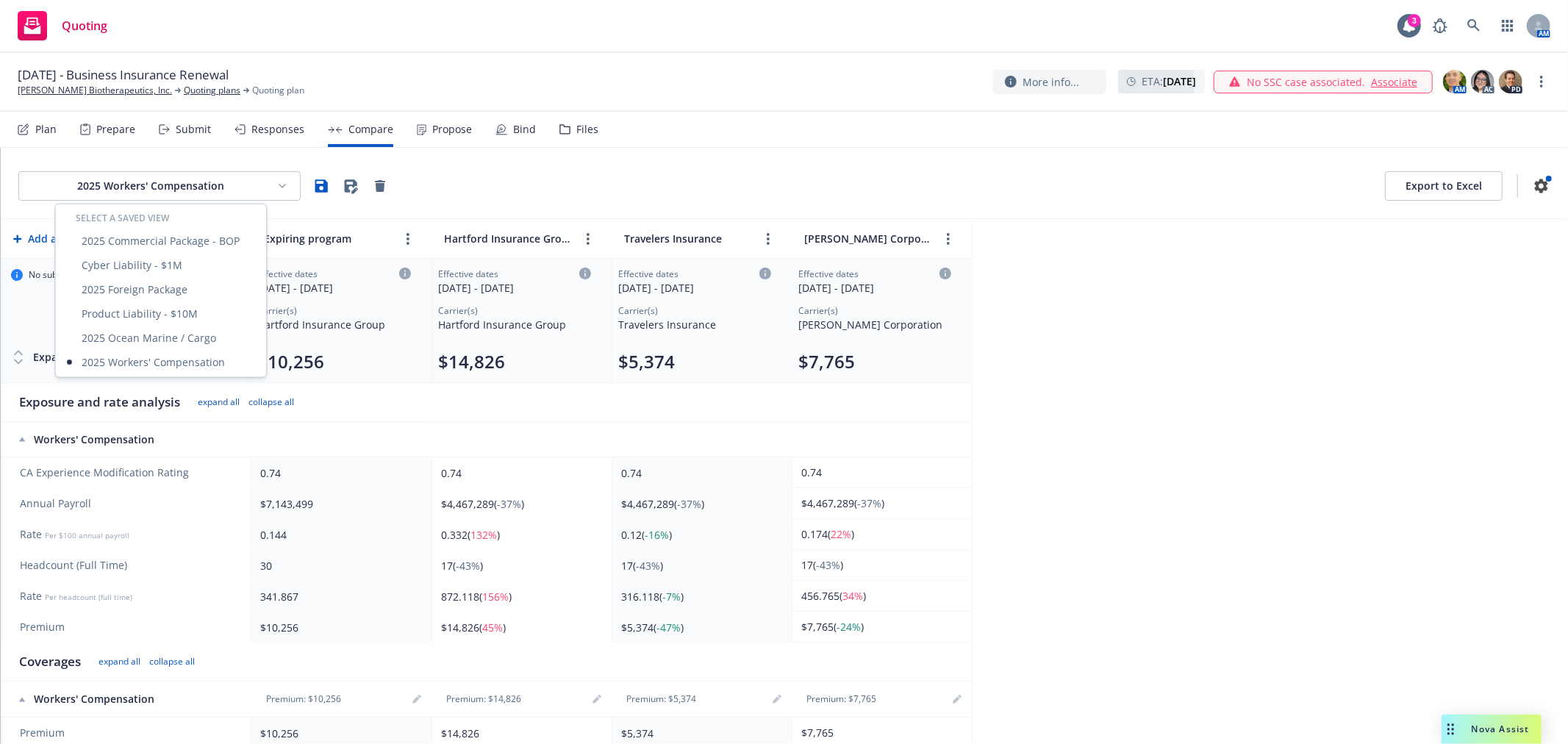
click at [235, 179] on html "Quoting 3 AM October 1, 2025 - Business Insurance Renewal Asher Biotherapeutics…" at bounding box center [784, 372] width 1568 height 744
click at [169, 239] on div "2025 Commercial Package - BOP" at bounding box center [161, 240] width 205 height 24
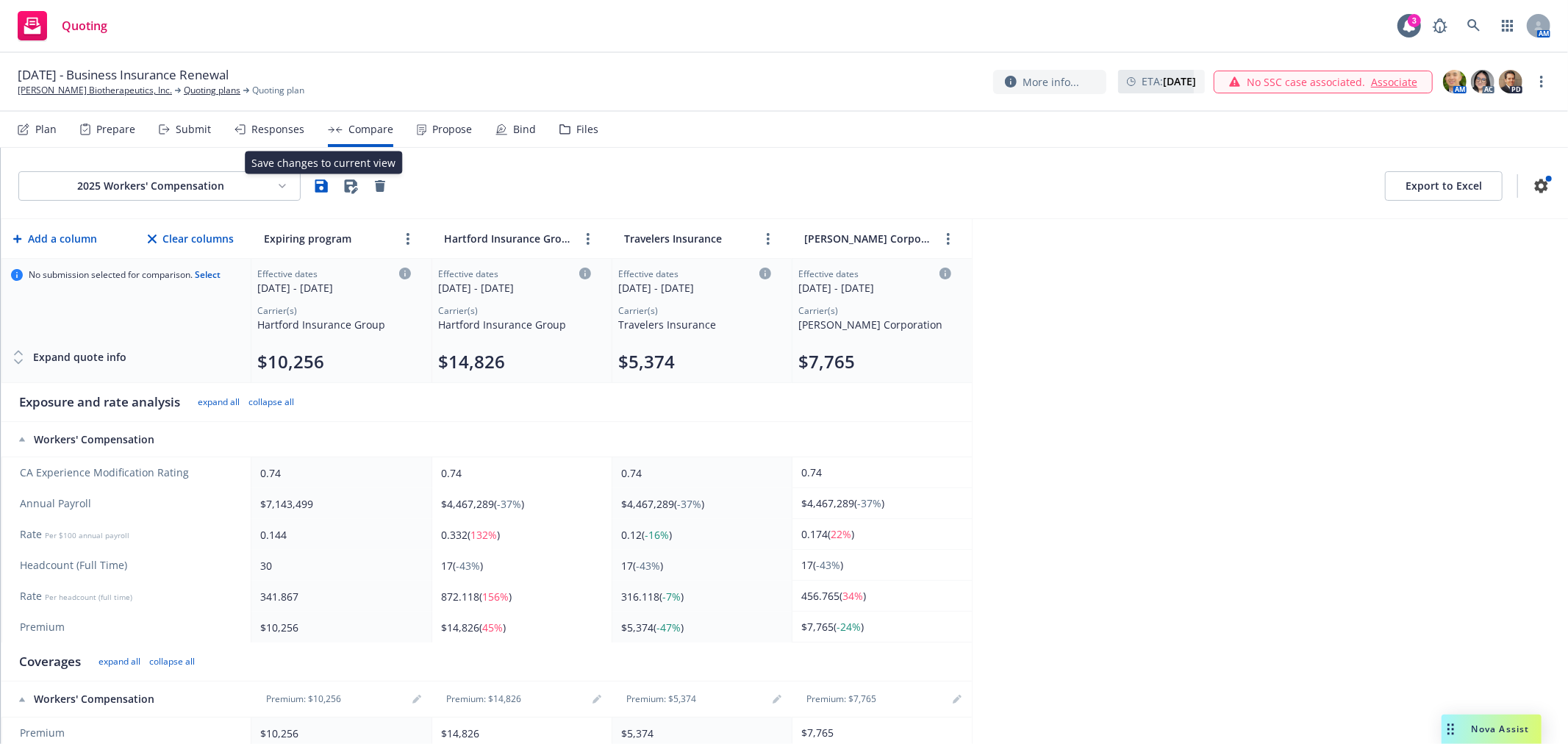
click at [327, 180] on icon "button" at bounding box center [321, 186] width 18 height 18
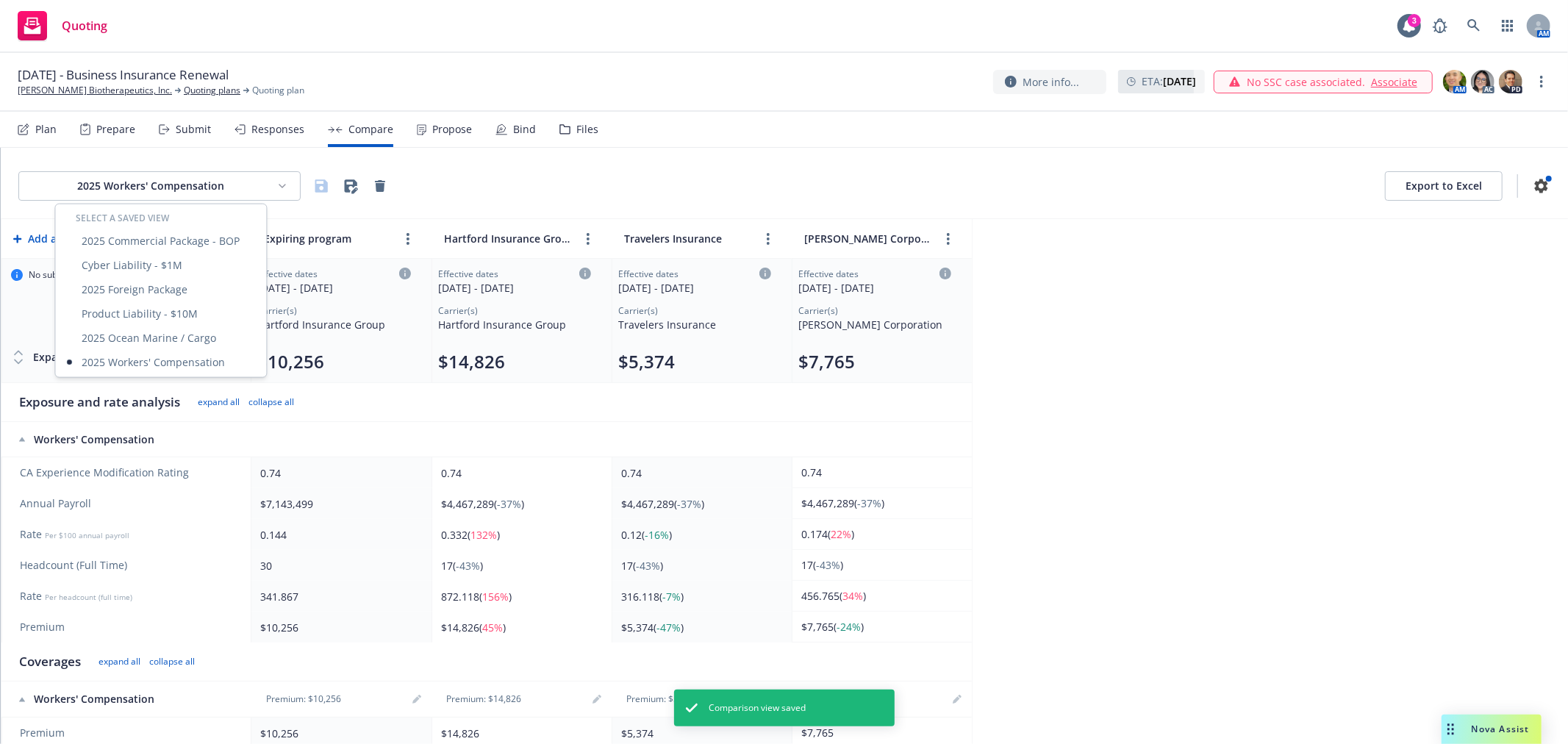
click at [148, 198] on html "Quoting 3 AM October 1, 2025 - Business Insurance Renewal Asher Biotherapeutics…" at bounding box center [784, 372] width 1568 height 744
click at [129, 236] on div "2025 Commercial Package - BOP" at bounding box center [161, 240] width 205 height 24
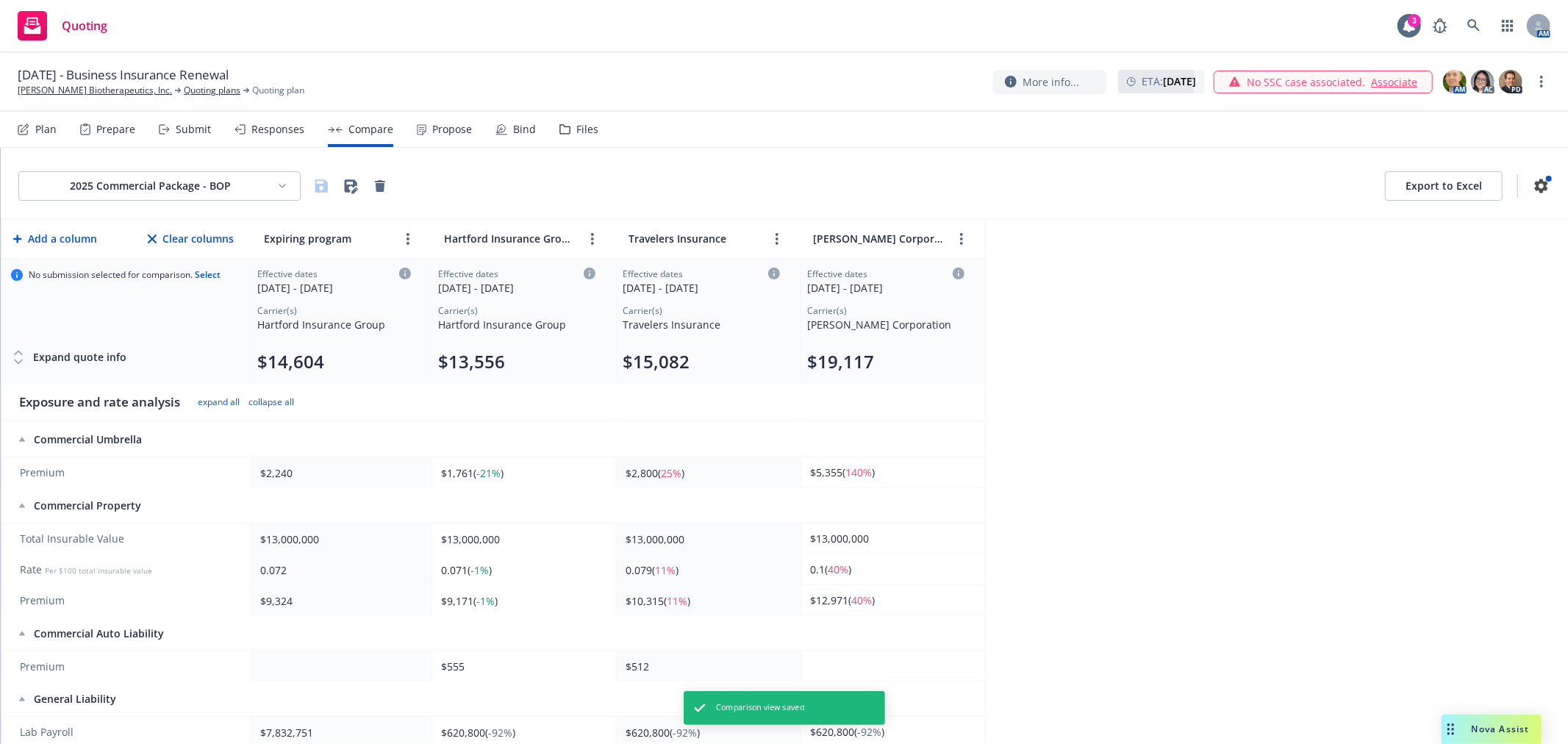
click at [1171, 383] on div "2025 Commercial Package - BOP Export to Excel Add a column Clear columns Expiri…" at bounding box center [784, 446] width 1567 height 596
click at [248, 192] on html "Quoting 3 AM October 1, 2025 - Business Insurance Renewal Asher Biotherapeutics…" at bounding box center [784, 372] width 1568 height 744
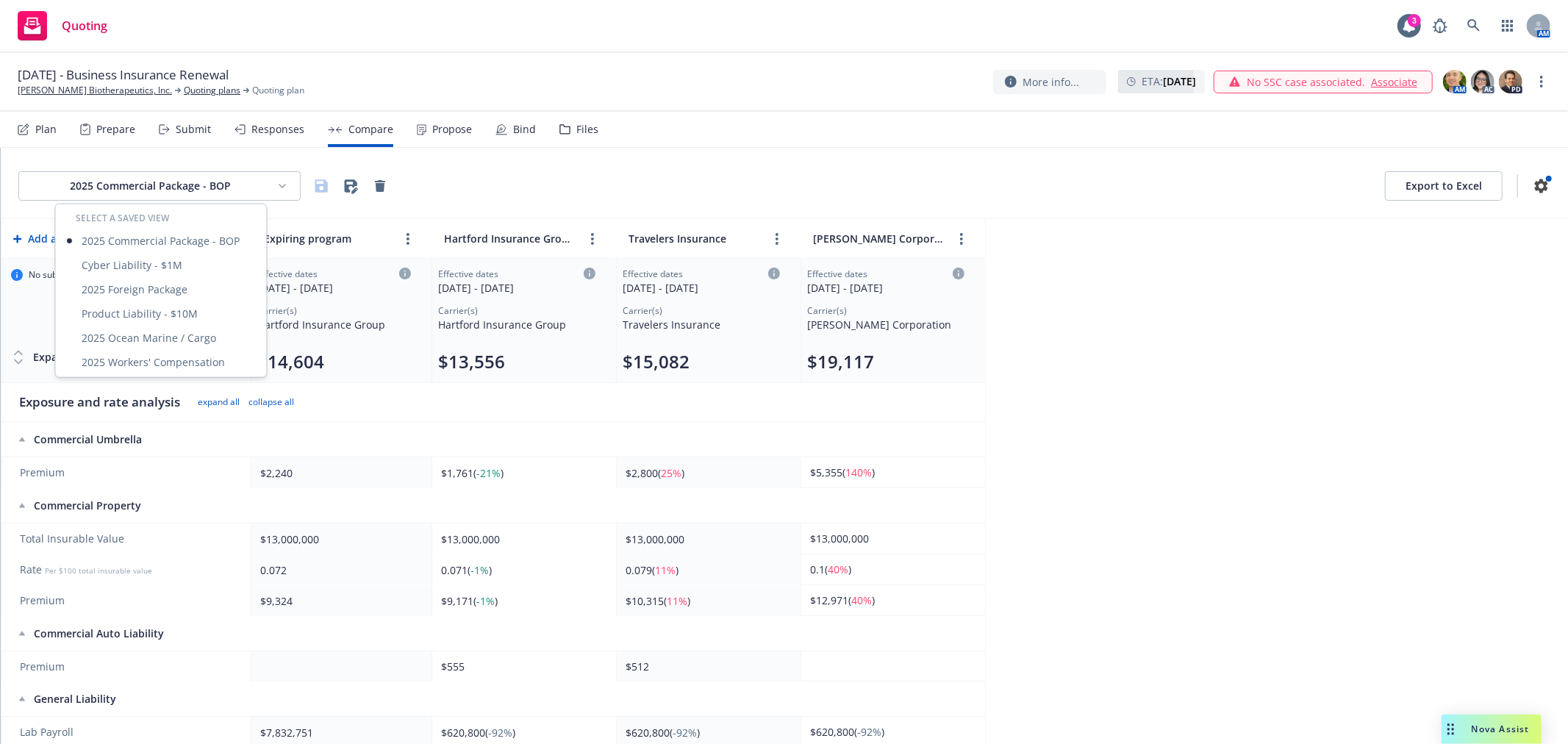
click at [1161, 304] on html "Quoting 3 AM October 1, 2025 - Business Insurance Renewal Asher Biotherapeutics…" at bounding box center [784, 372] width 1568 height 744
click at [1447, 180] on button "Export to Excel" at bounding box center [1444, 186] width 118 height 29
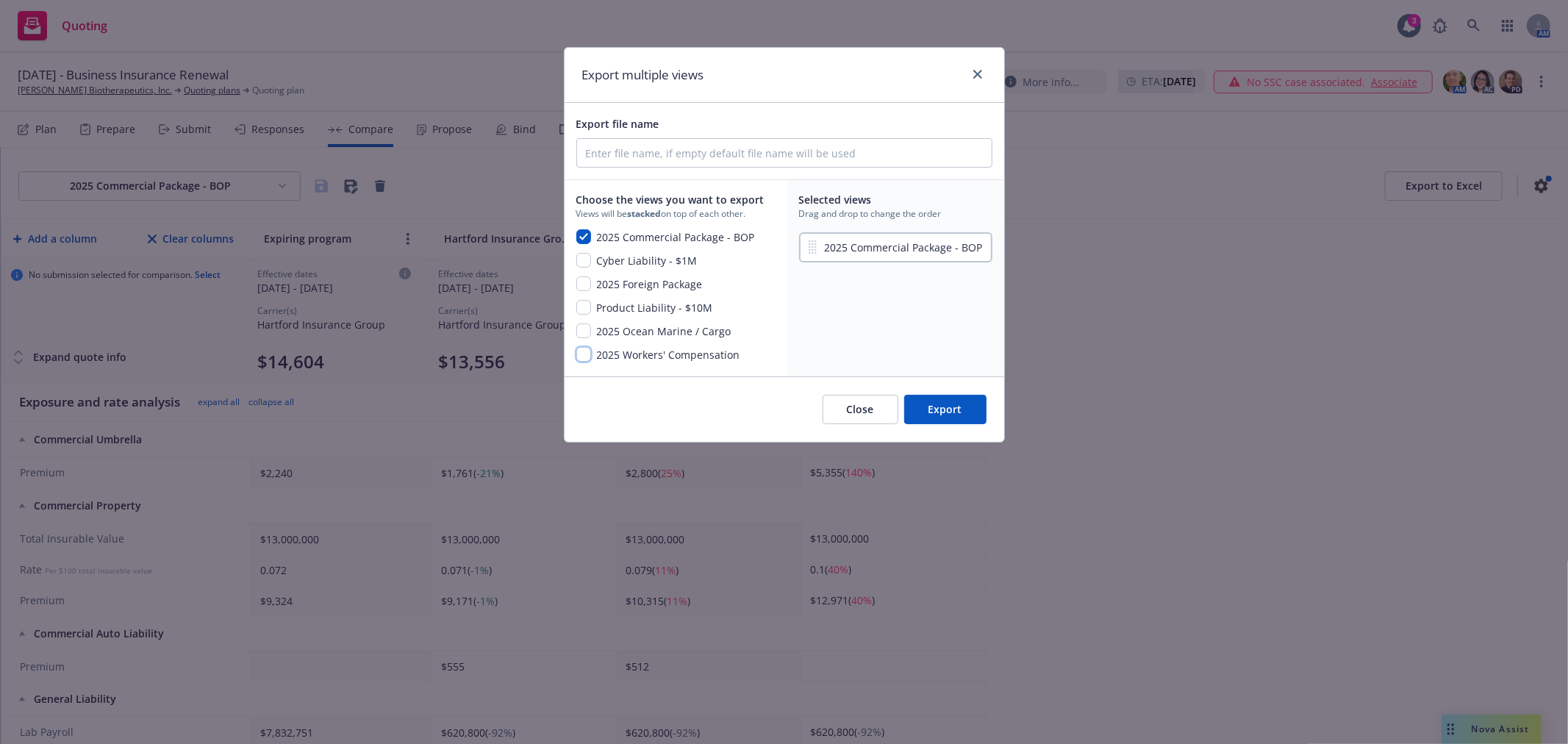
click at [583, 357] on input "checkbox" at bounding box center [583, 354] width 15 height 15
click at [581, 300] on input "checkbox" at bounding box center [583, 307] width 15 height 15
click at [581, 329] on input "checkbox" at bounding box center [583, 330] width 15 height 15
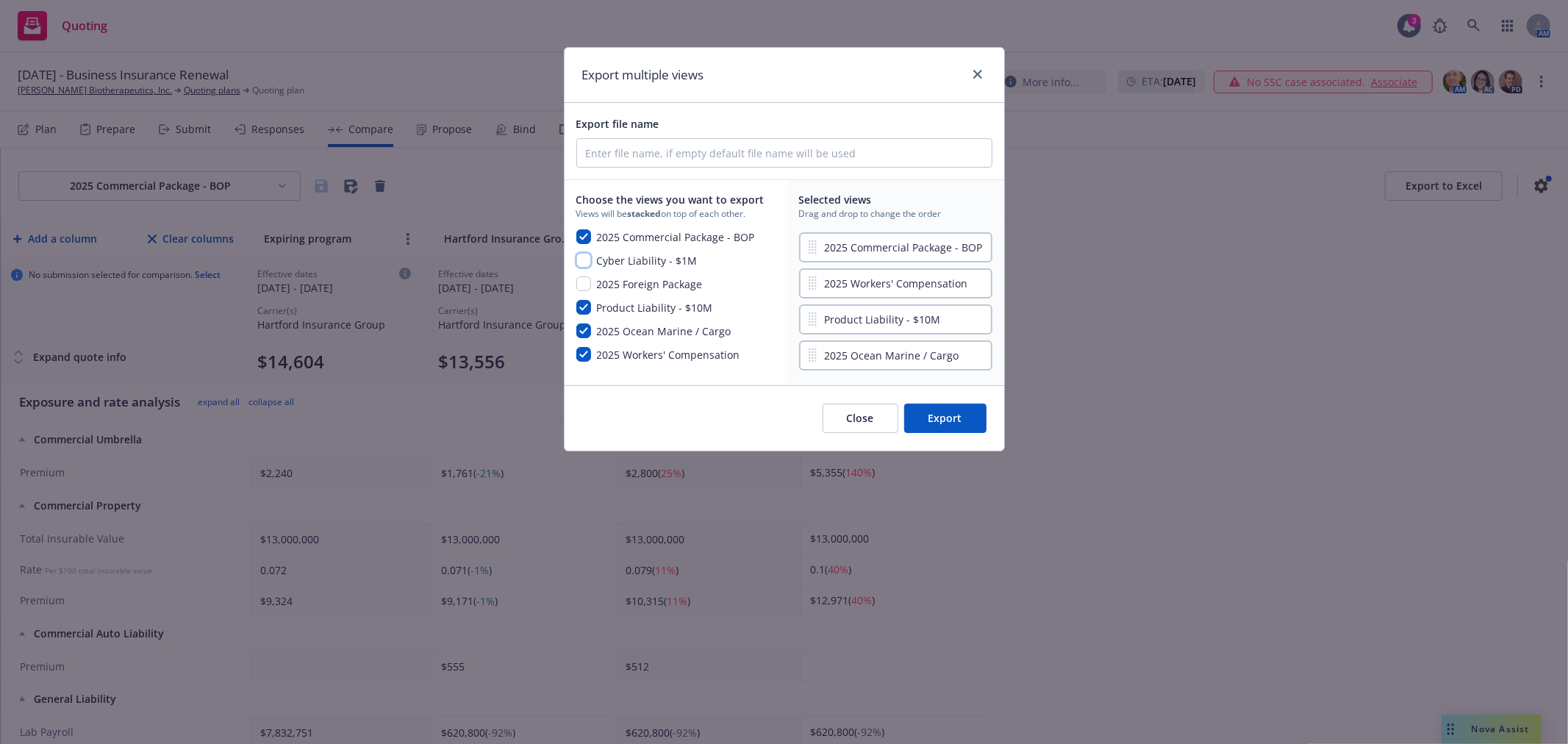
click at [584, 259] on input "checkbox" at bounding box center [583, 260] width 15 height 15
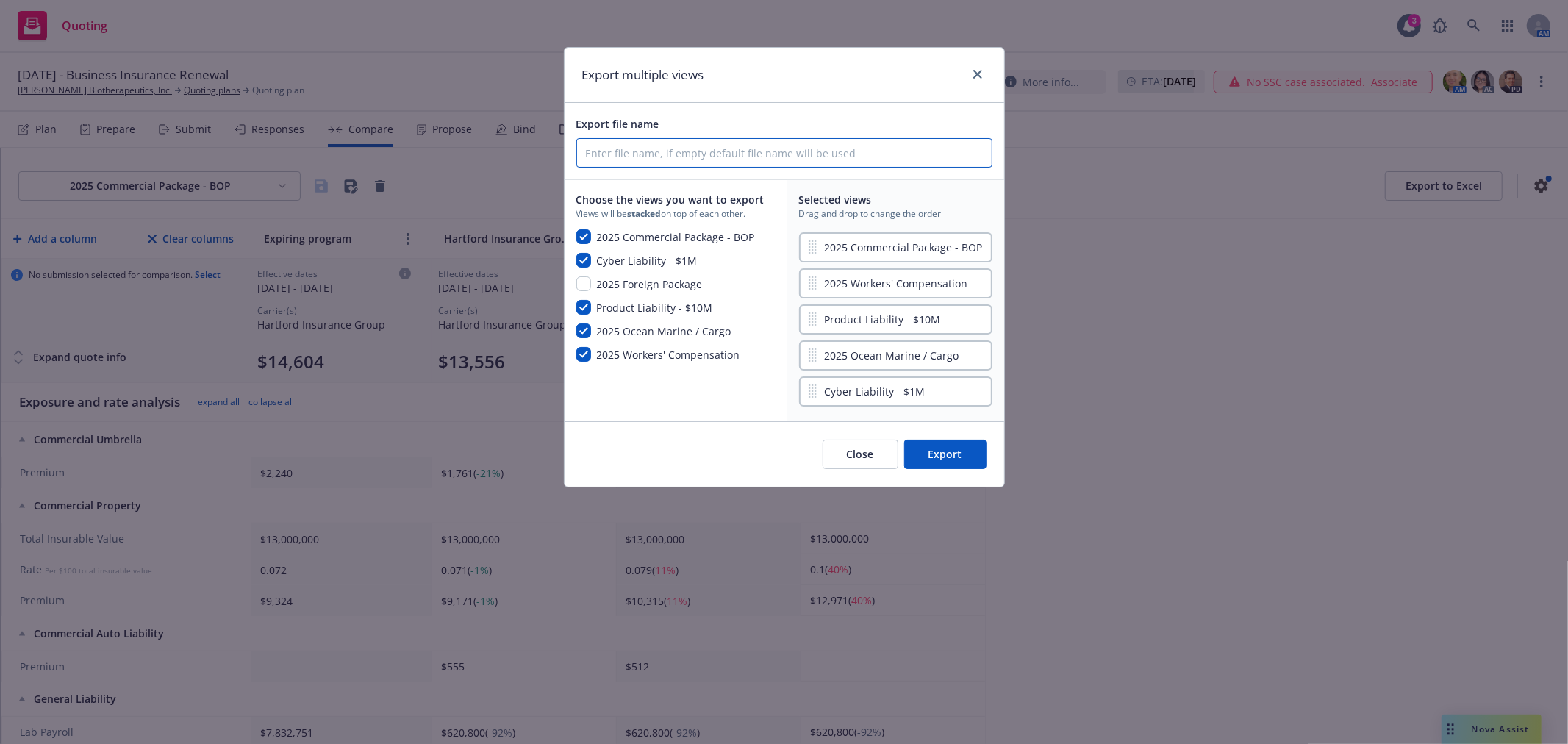
click at [752, 142] on input "Export file name" at bounding box center [784, 152] width 415 height 28
click at [940, 446] on button "Export" at bounding box center [945, 454] width 82 height 29
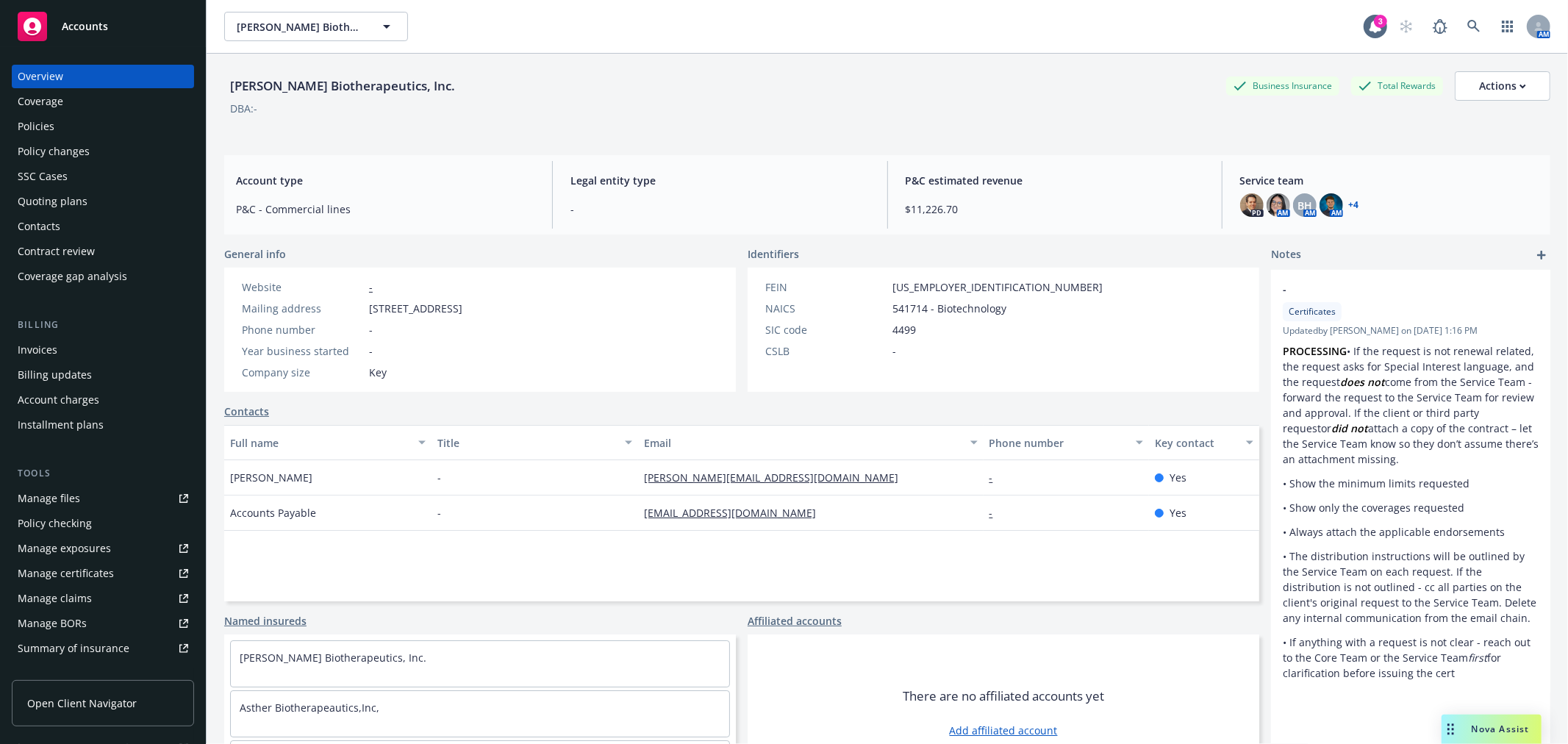
click at [61, 118] on div "Policies" at bounding box center [103, 127] width 170 height 24
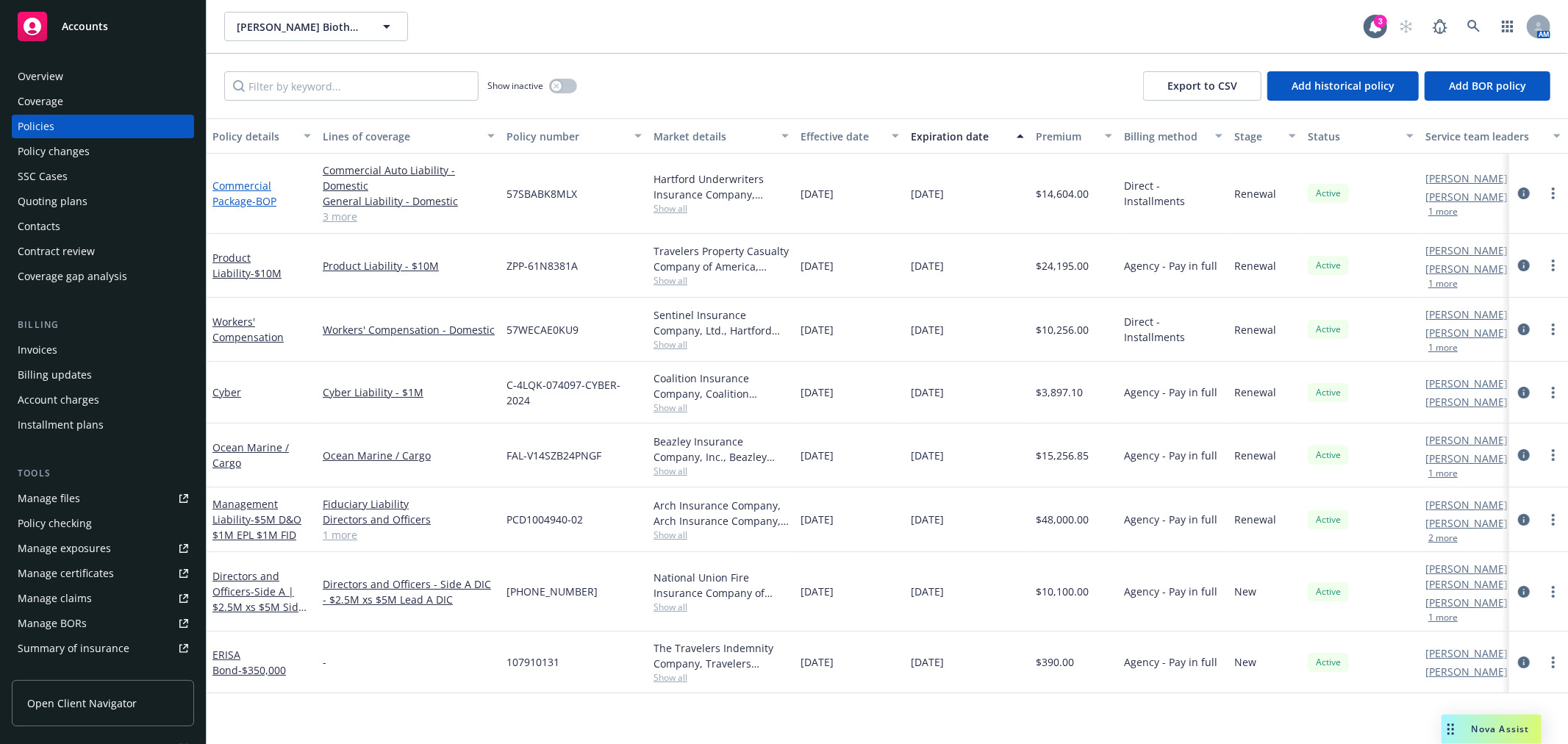
click at [246, 181] on link "Commercial Package - BOP" at bounding box center [244, 193] width 64 height 29
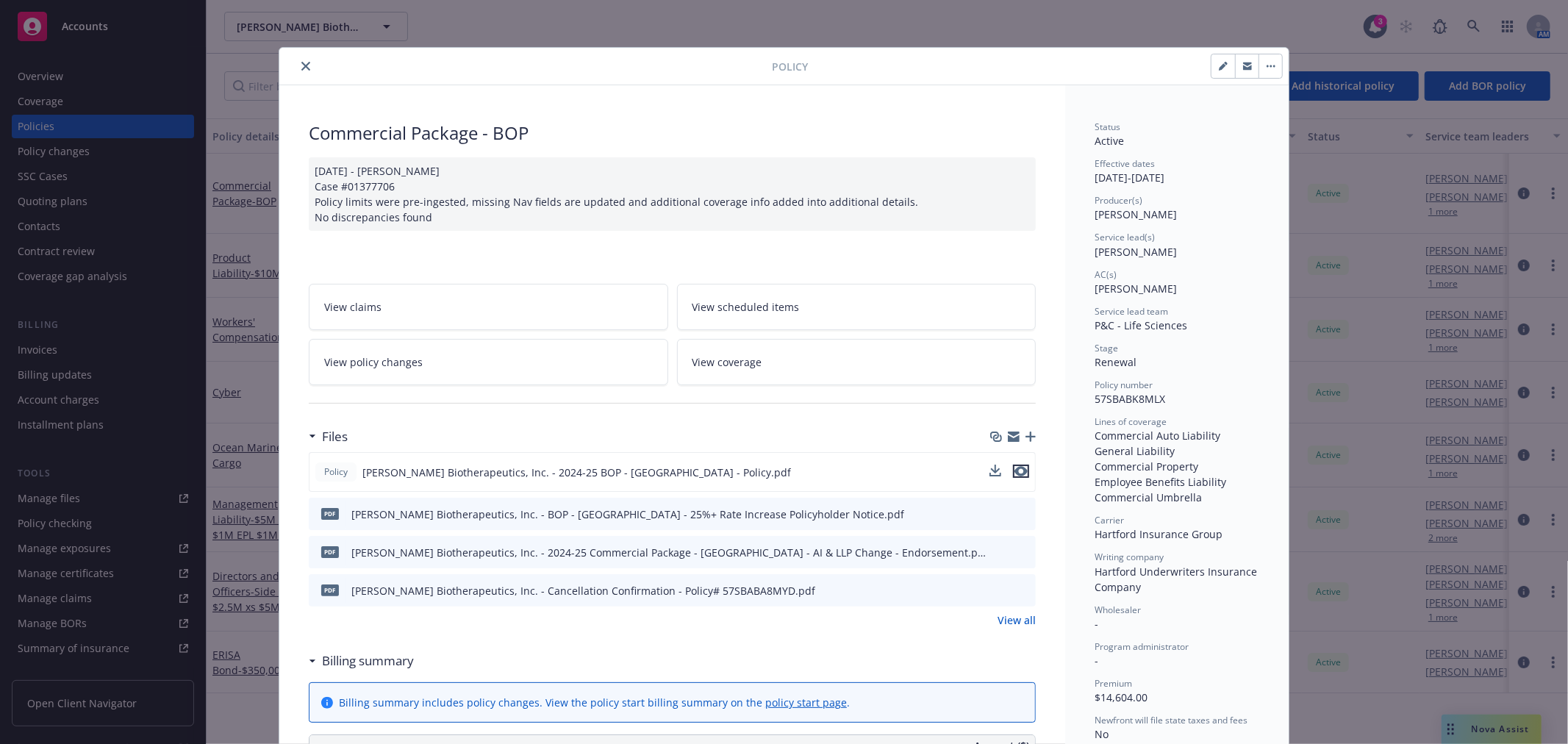
click at [1015, 469] on icon "preview file" at bounding box center [1020, 471] width 13 height 10
click at [301, 66] on icon "close" at bounding box center [305, 66] width 9 height 9
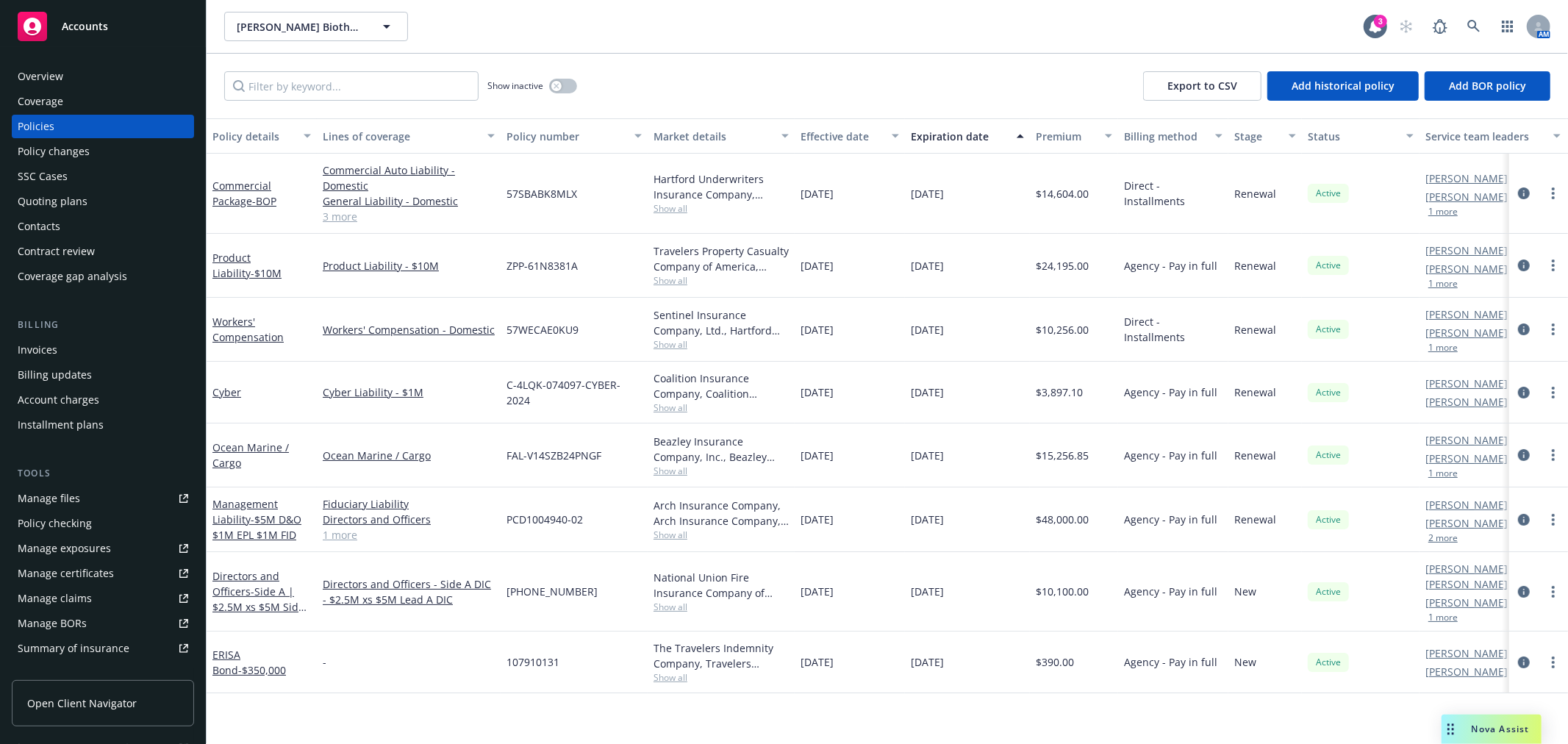
click at [885, 45] on div "[PERSON_NAME] Biotherapeutics, Inc. [PERSON_NAME] Biotherapeutics, Inc. 3 AM" at bounding box center [887, 27] width 1361 height 53
click at [435, 32] on div "Asher Biotherapeutics, Inc. Asher Biotherapeutics, Inc." at bounding box center [793, 27] width 1140 height 29
click at [231, 448] on link "Ocean Marine / Cargo" at bounding box center [250, 455] width 76 height 29
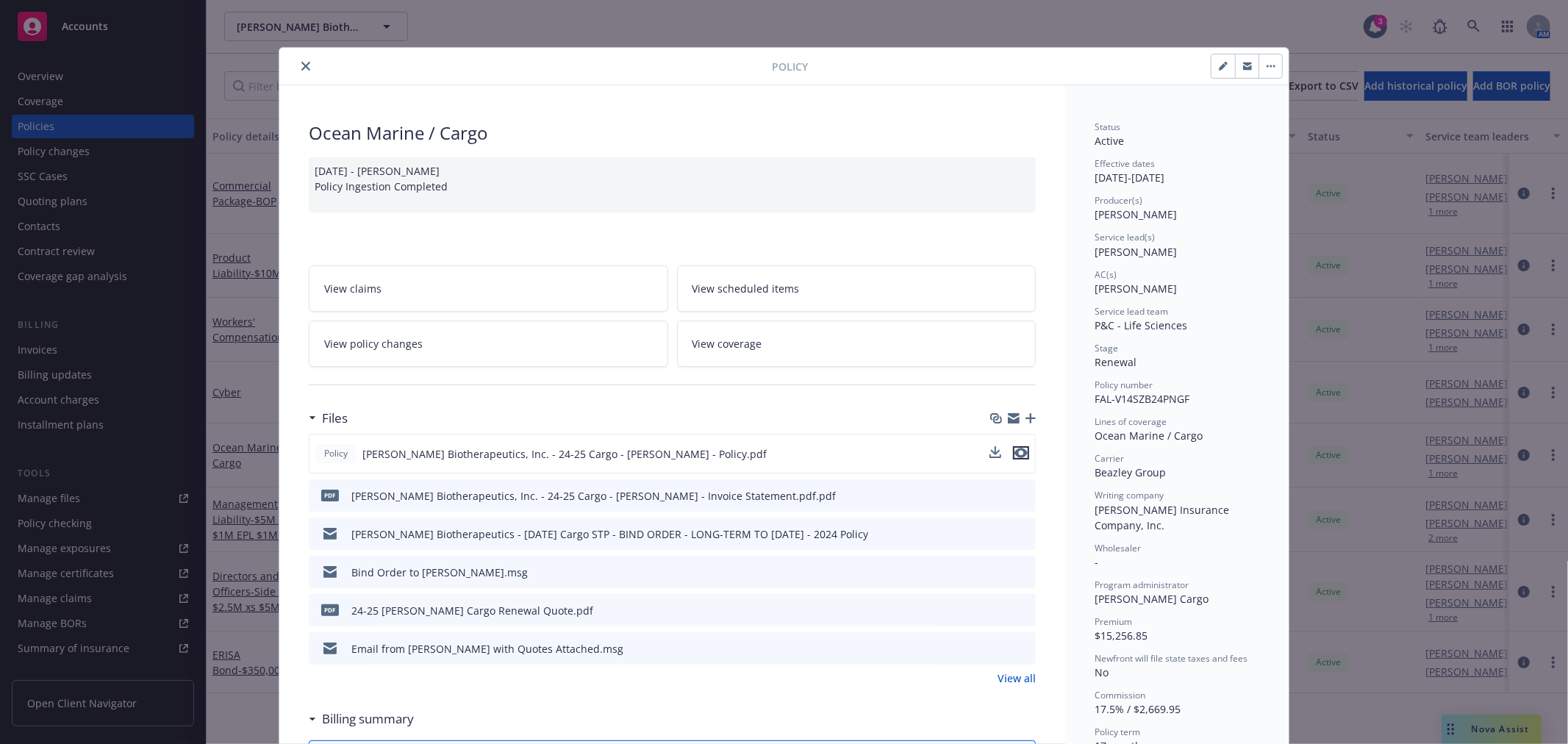
click at [1018, 453] on icon "preview file" at bounding box center [1020, 453] width 13 height 10
click at [304, 67] on icon "close" at bounding box center [305, 66] width 9 height 9
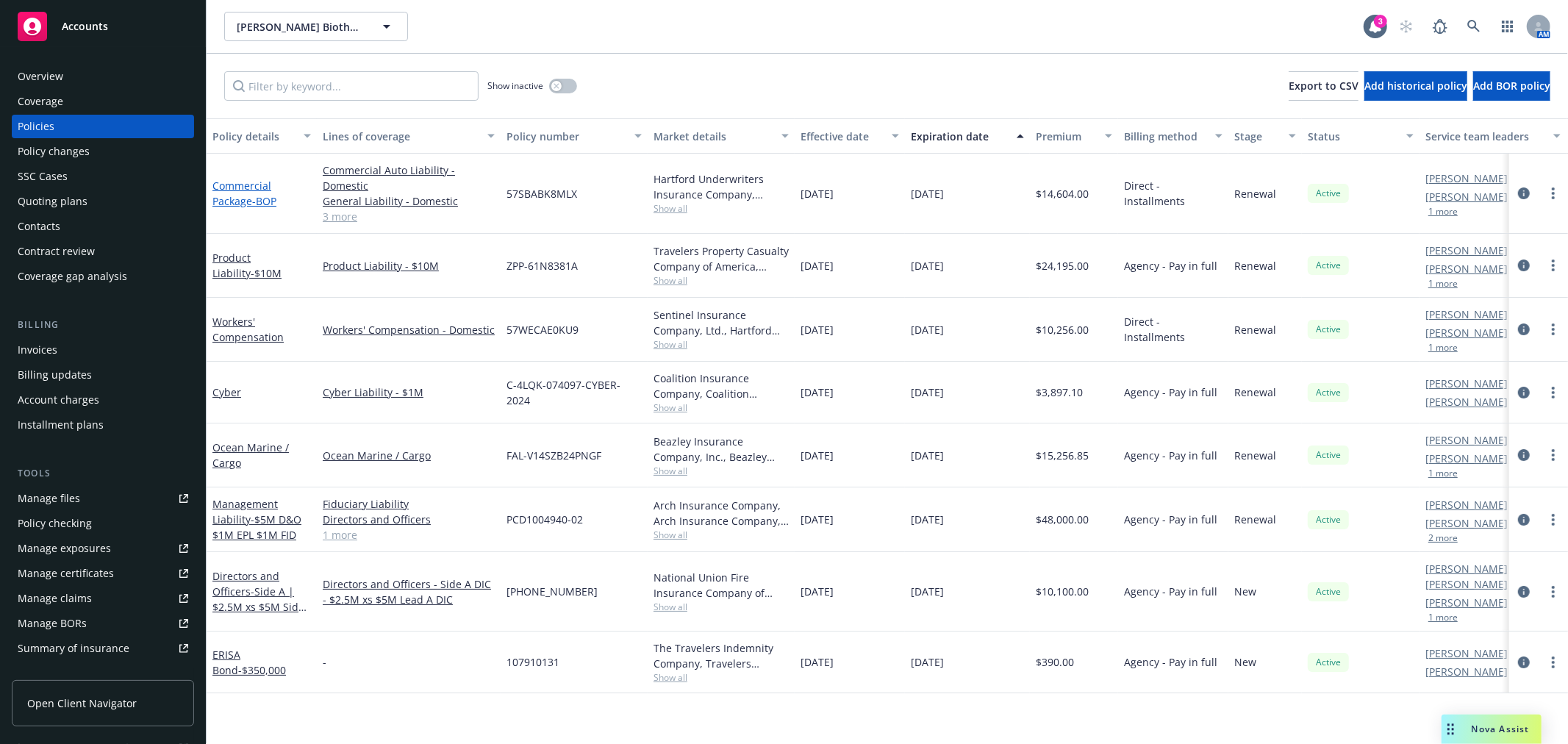
click at [239, 194] on link "Commercial Package - BOP" at bounding box center [244, 193] width 64 height 29
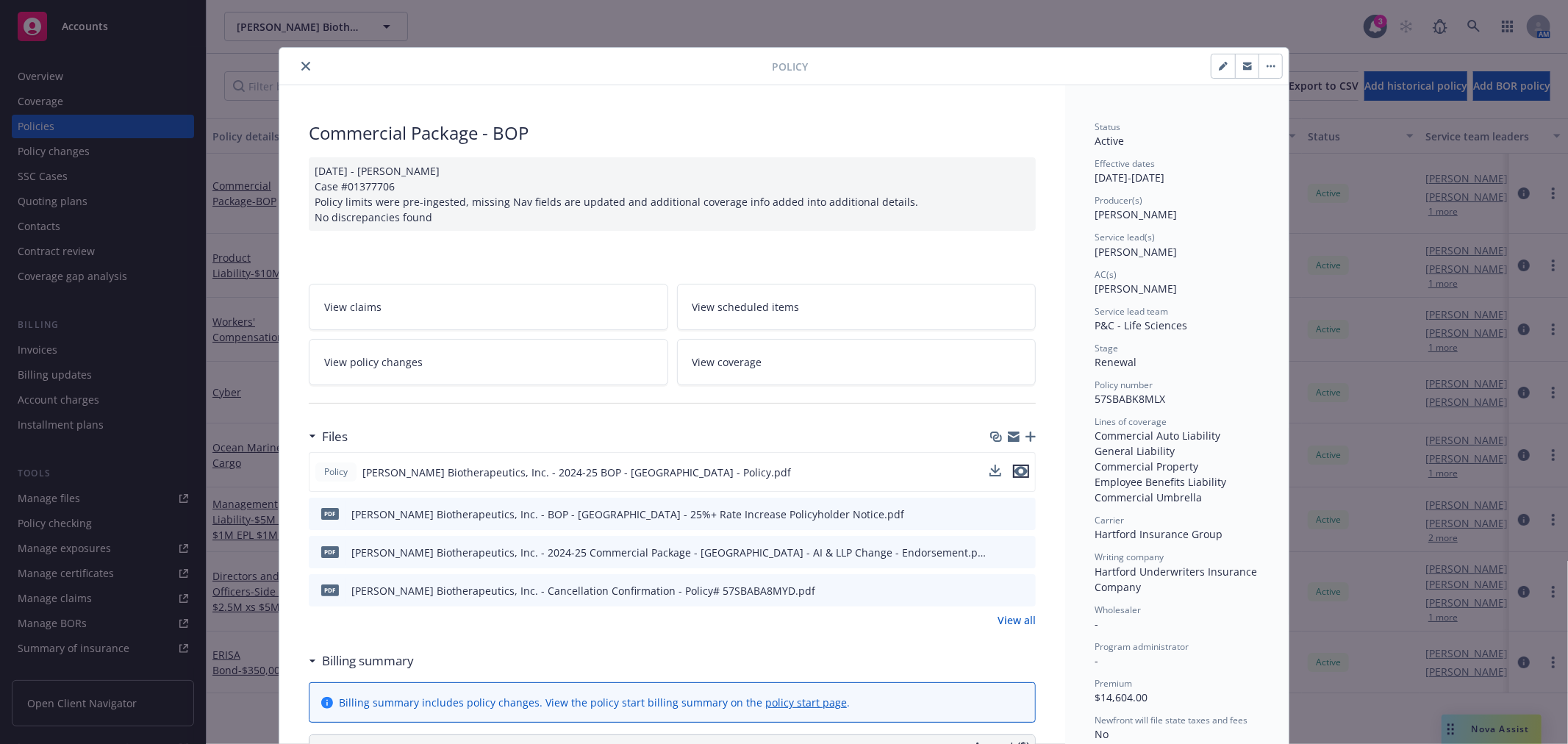
click at [1017, 473] on icon "preview file" at bounding box center [1020, 471] width 13 height 10
click at [301, 69] on icon "close" at bounding box center [305, 66] width 9 height 9
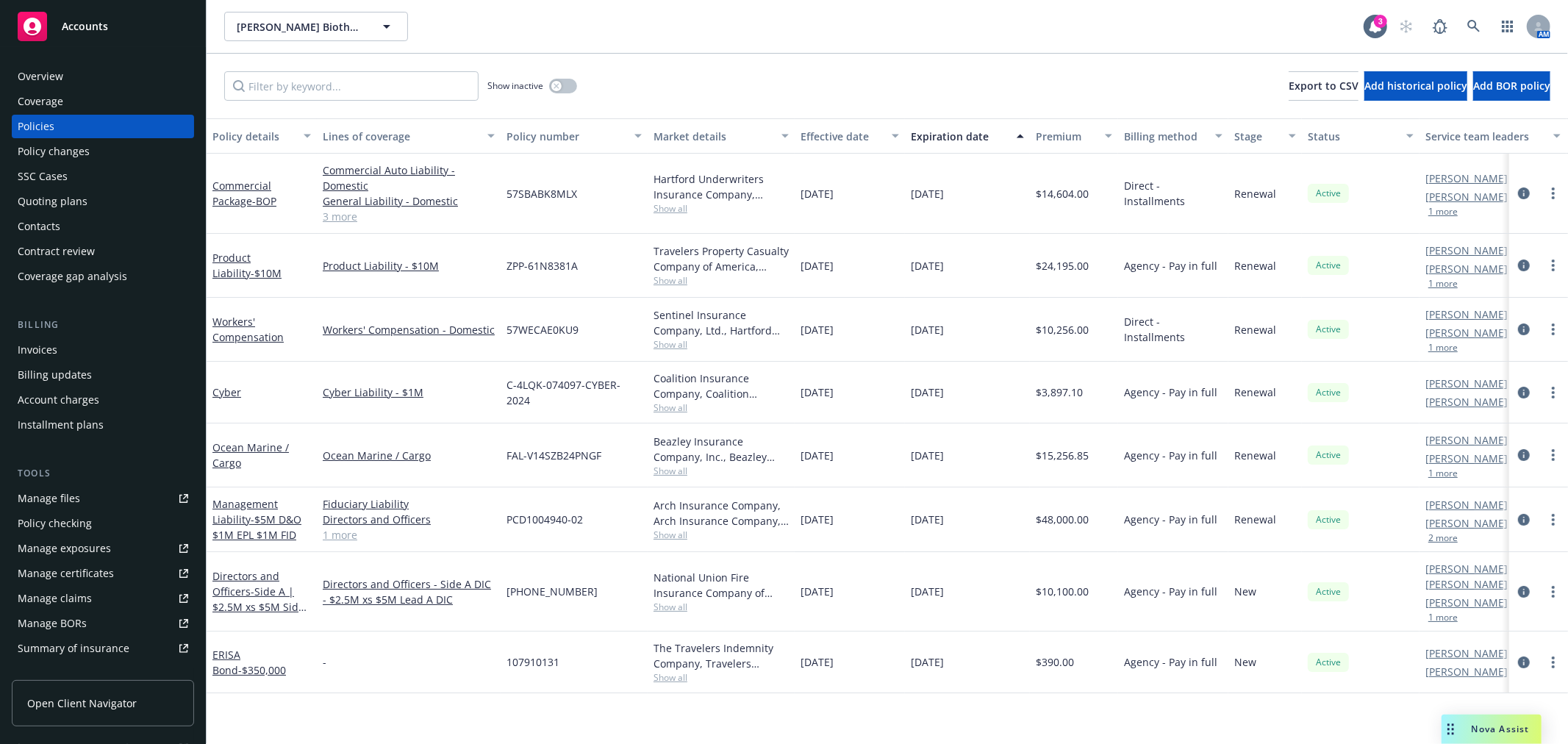
click at [741, 62] on div "Show inactive Export to CSV Add historical policy Add BOR policy" at bounding box center [887, 86] width 1361 height 65
click at [779, 43] on div "[PERSON_NAME] Biotherapeutics, Inc. [PERSON_NAME] Biotherapeutics, Inc. 3 AM" at bounding box center [887, 27] width 1361 height 53
